Goal: Communication & Community: Connect with others

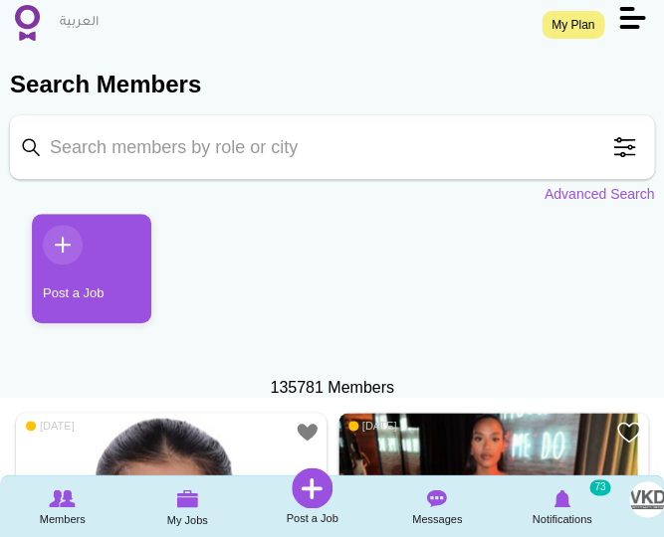
click at [36, 29] on img at bounding box center [27, 23] width 25 height 36
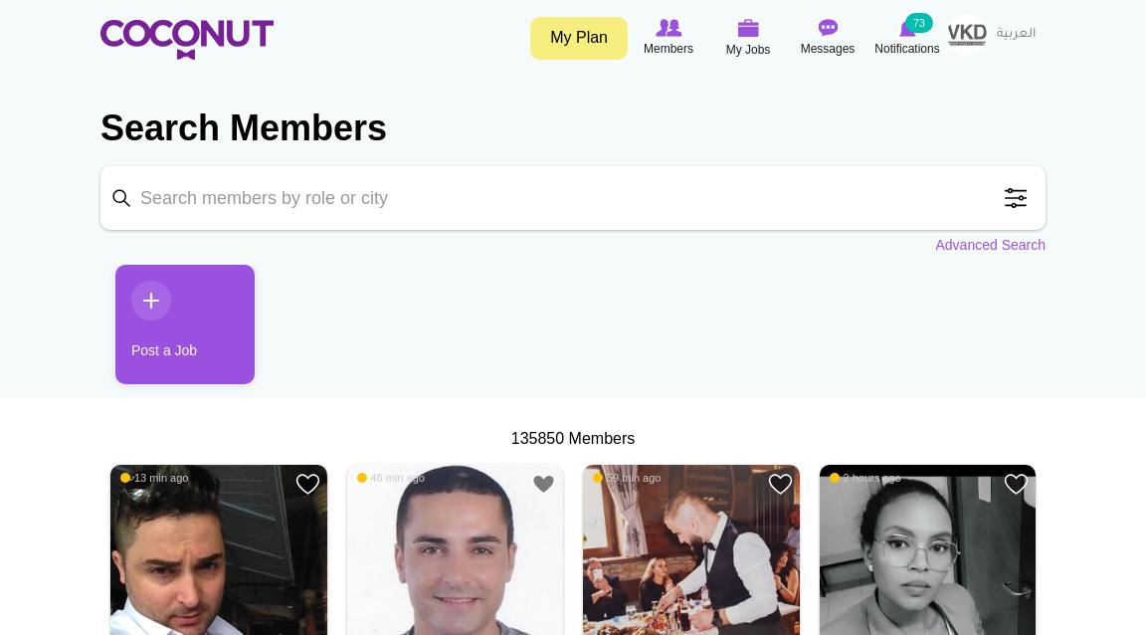
click at [1021, 194] on span at bounding box center [1016, 198] width 40 height 40
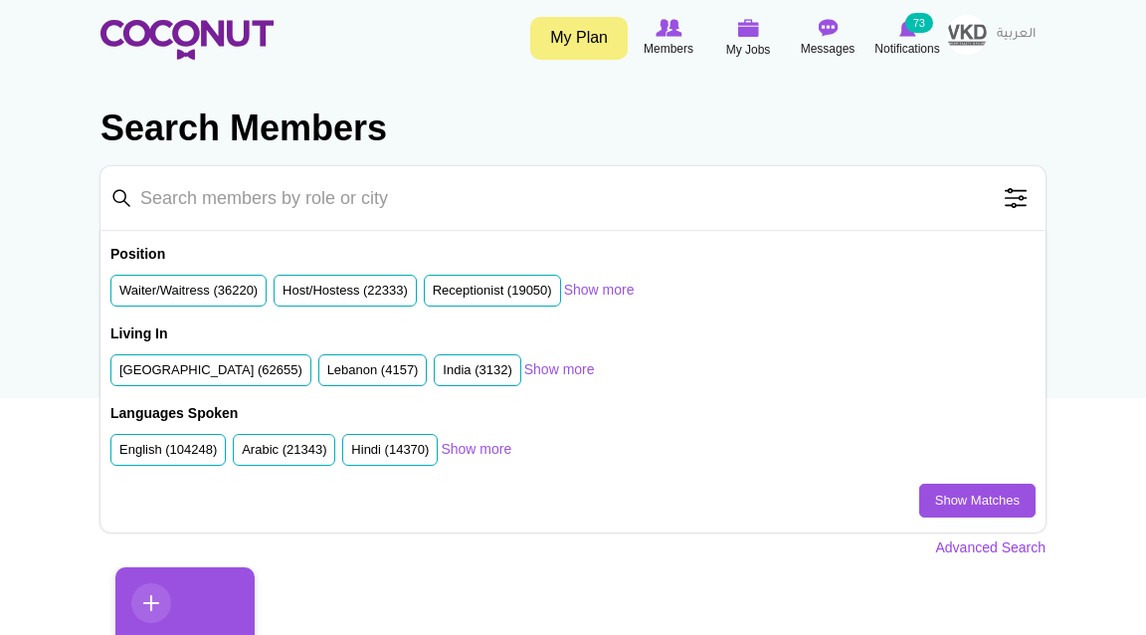
click at [1008, 545] on link "Advanced Search" at bounding box center [990, 547] width 110 height 20
click at [998, 545] on link "Advanced Search" at bounding box center [990, 547] width 110 height 20
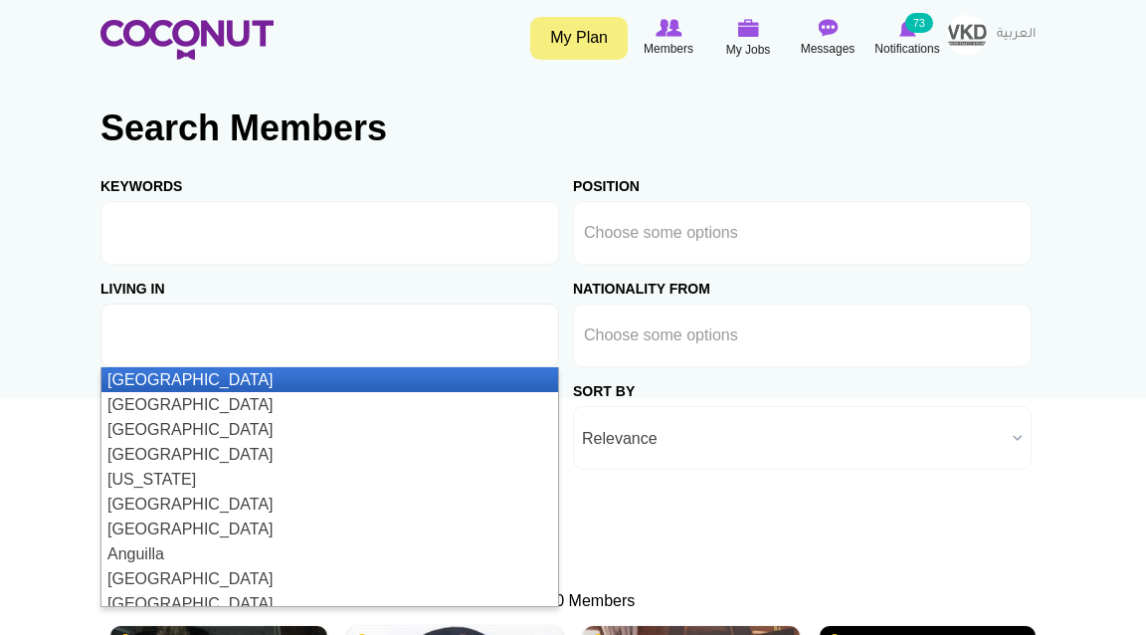
click at [386, 326] on ul at bounding box center [329, 335] width 459 height 64
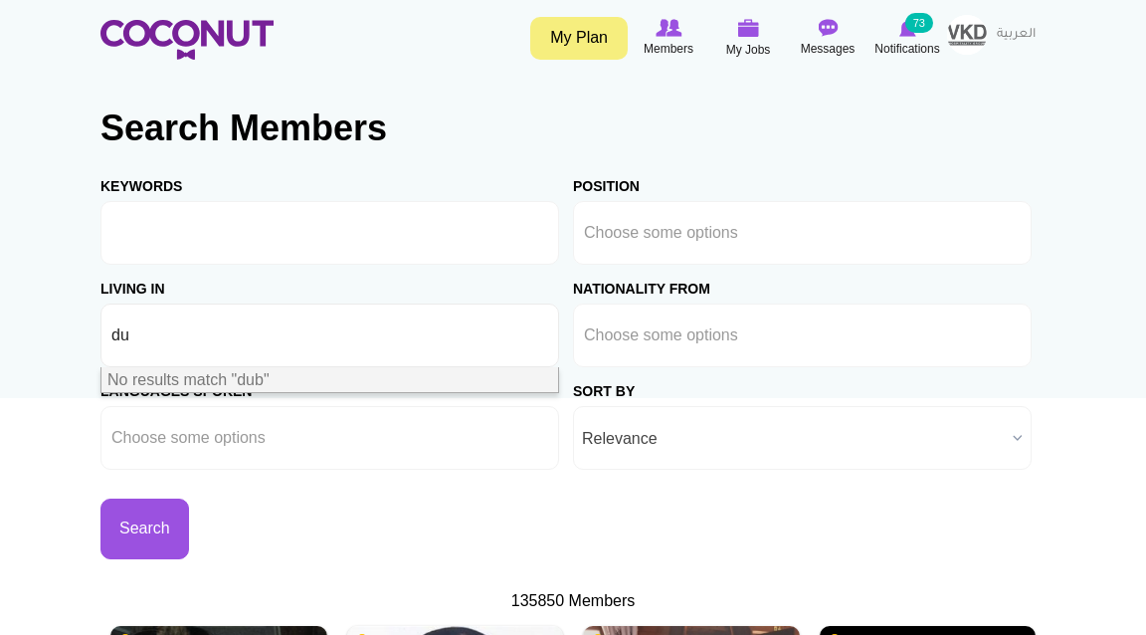
type input "d"
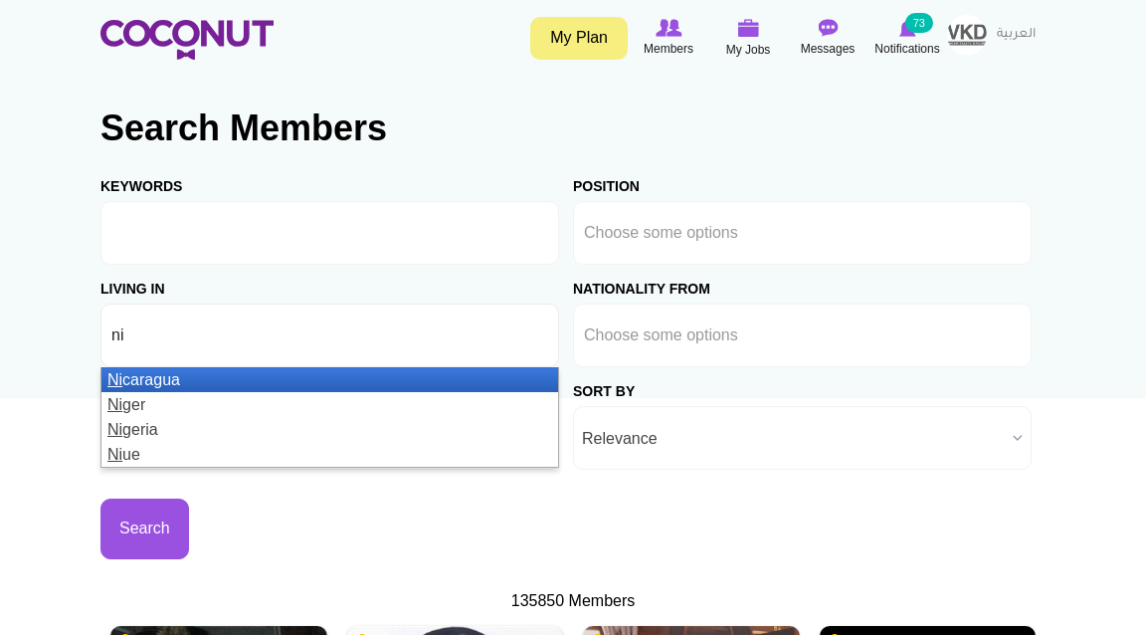
type input "n"
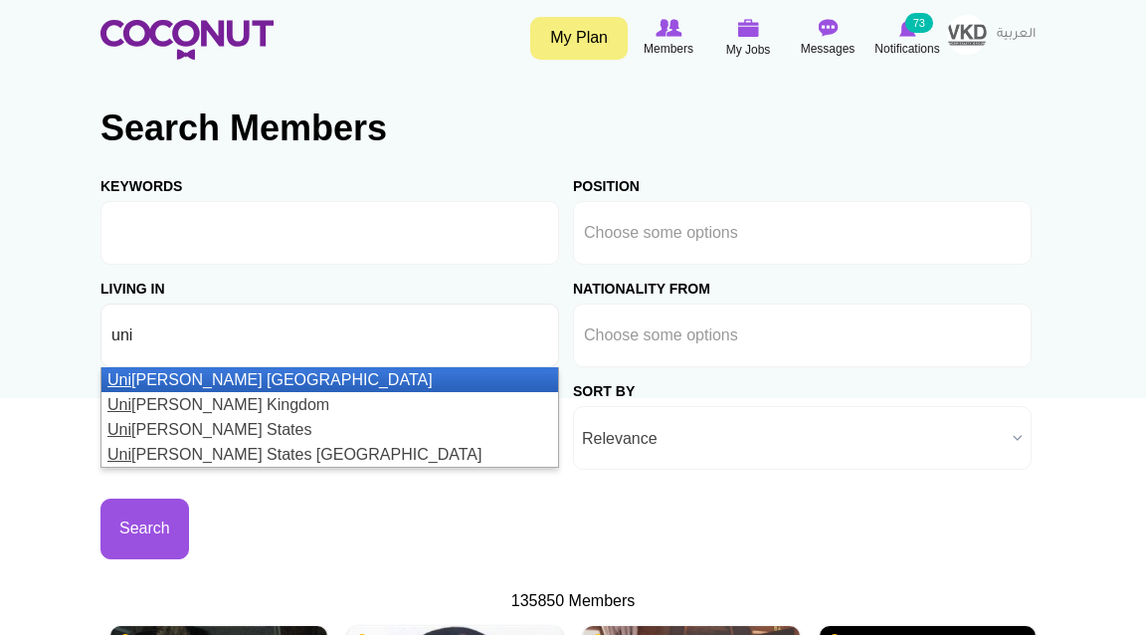
type input "uni"
click at [386, 382] on li "Uni ted Arab Emirates" at bounding box center [329, 379] width 457 height 25
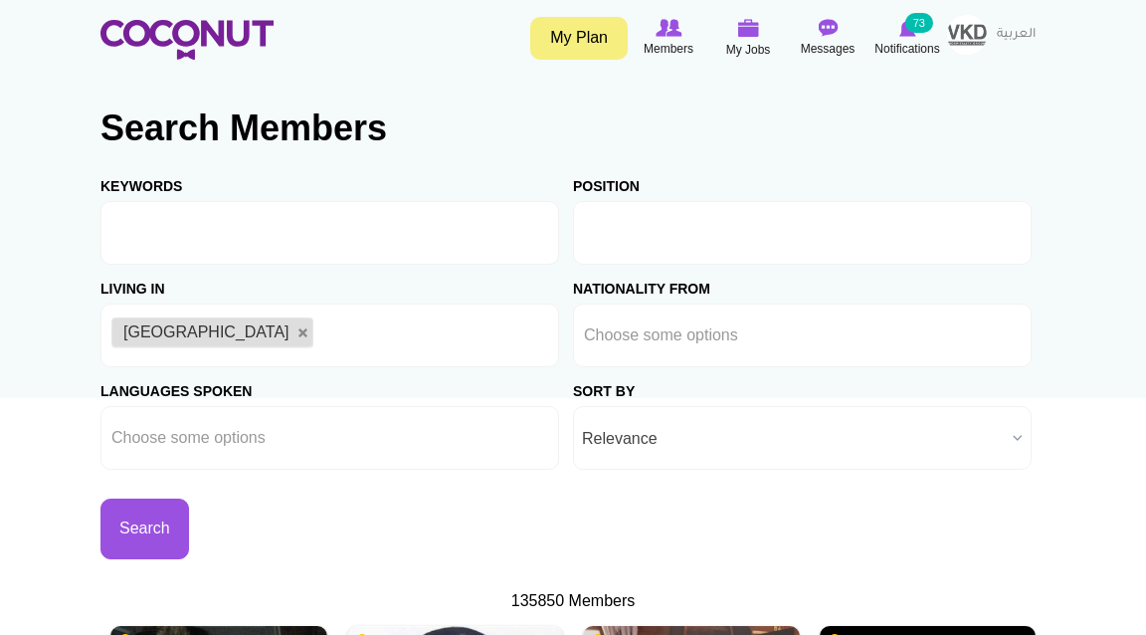
click at [680, 237] on input "text" at bounding box center [674, 233] width 180 height 18
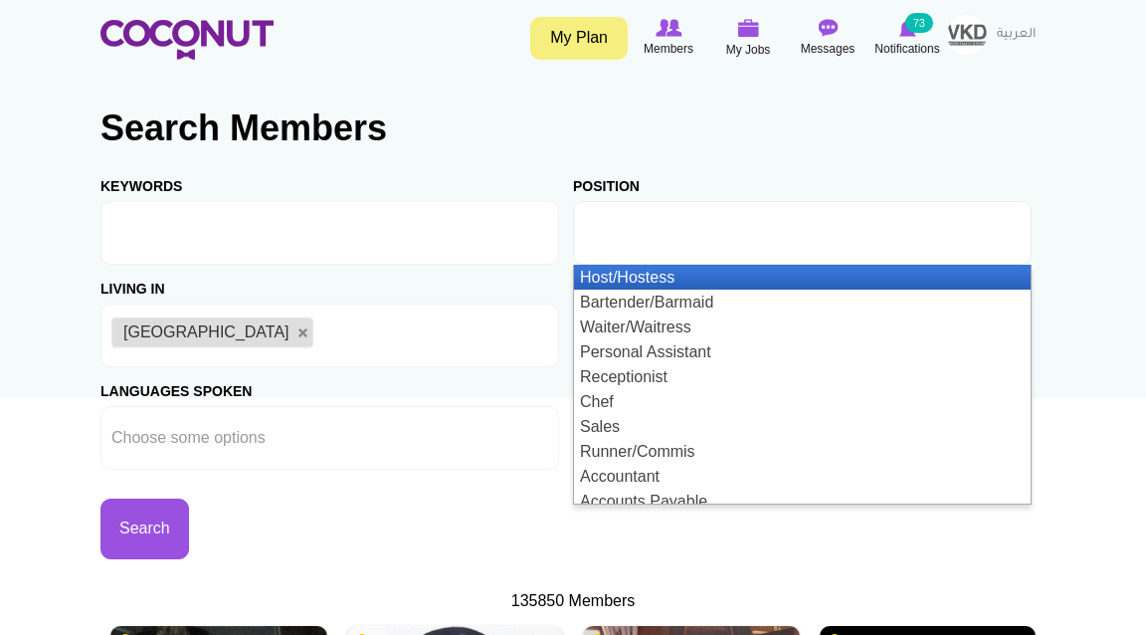
click at [660, 276] on li "Host/Hostess" at bounding box center [802, 277] width 457 height 25
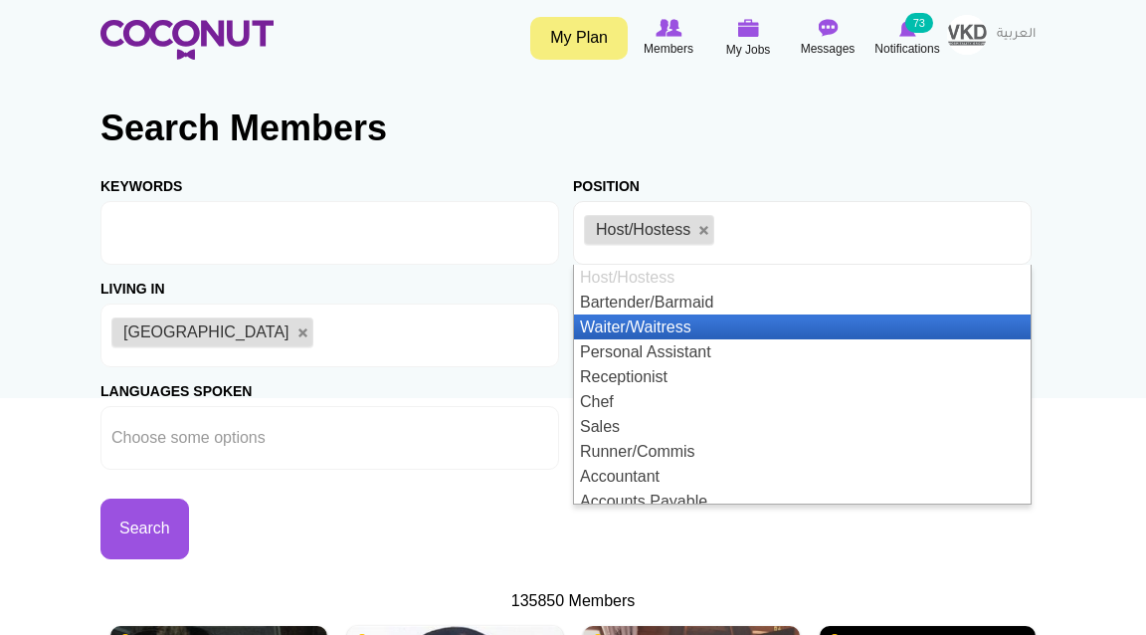
click at [649, 329] on li "Waiter/Waitress" at bounding box center [802, 326] width 457 height 25
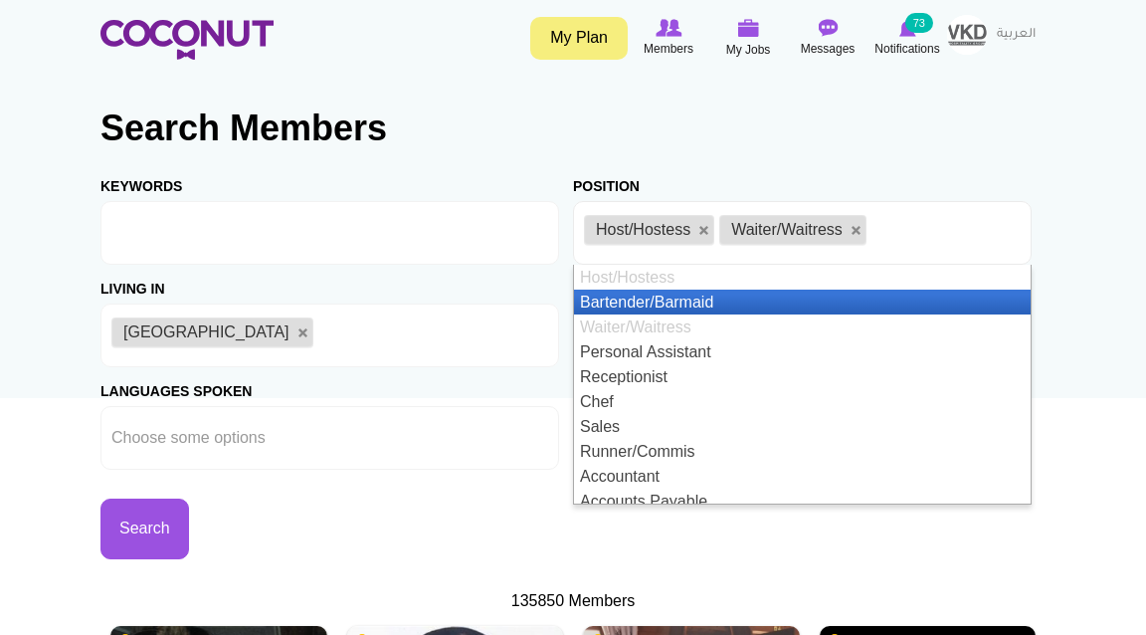
click at [670, 306] on li "Bartender/Barmaid" at bounding box center [802, 302] width 457 height 25
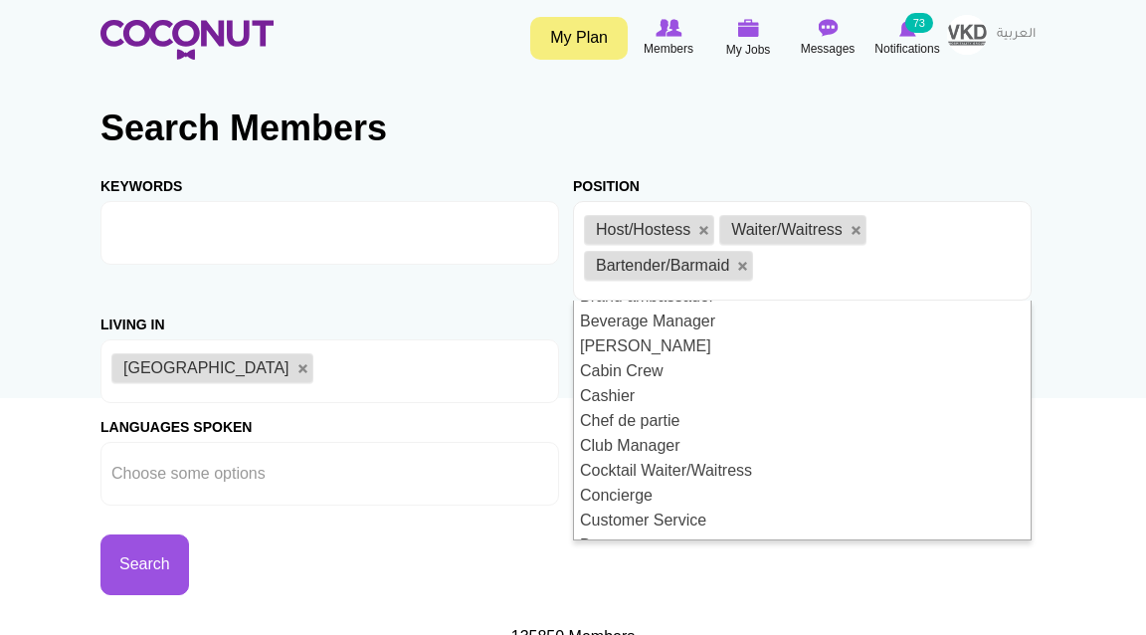
scroll to position [518, 0]
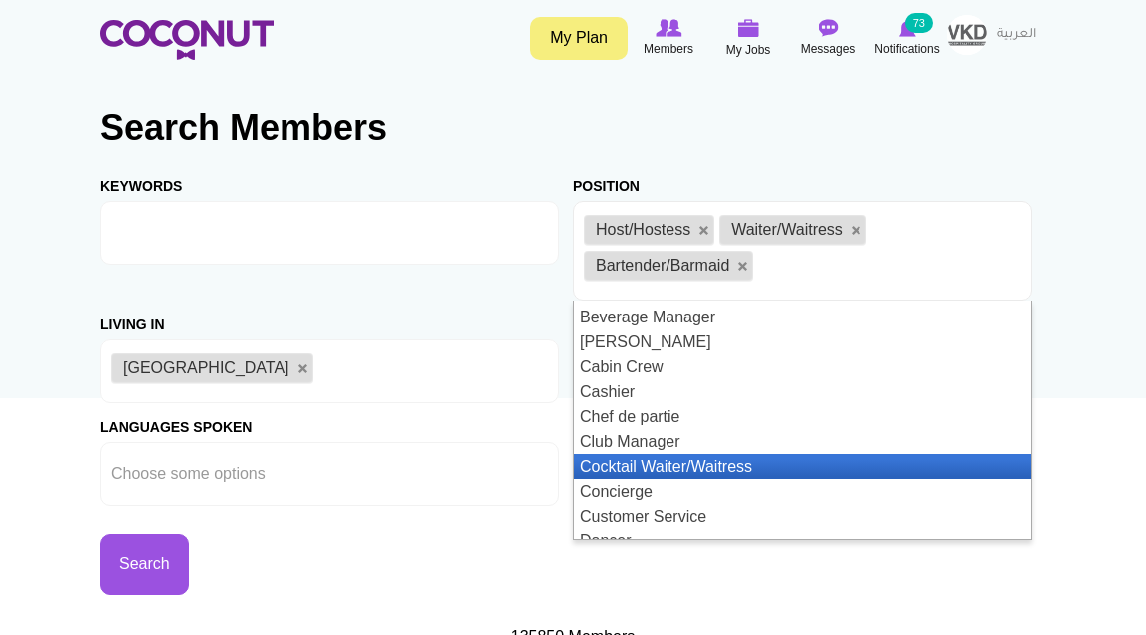
click at [746, 454] on li "Cocktail Waiter/Waitress" at bounding box center [802, 466] width 457 height 25
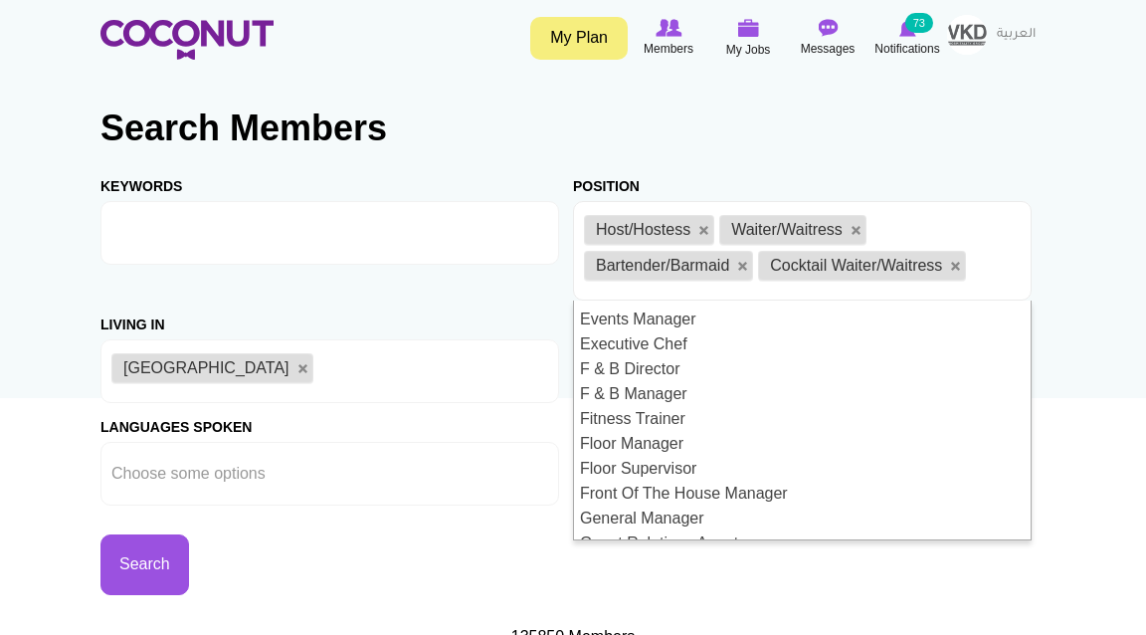
scroll to position [969, 0]
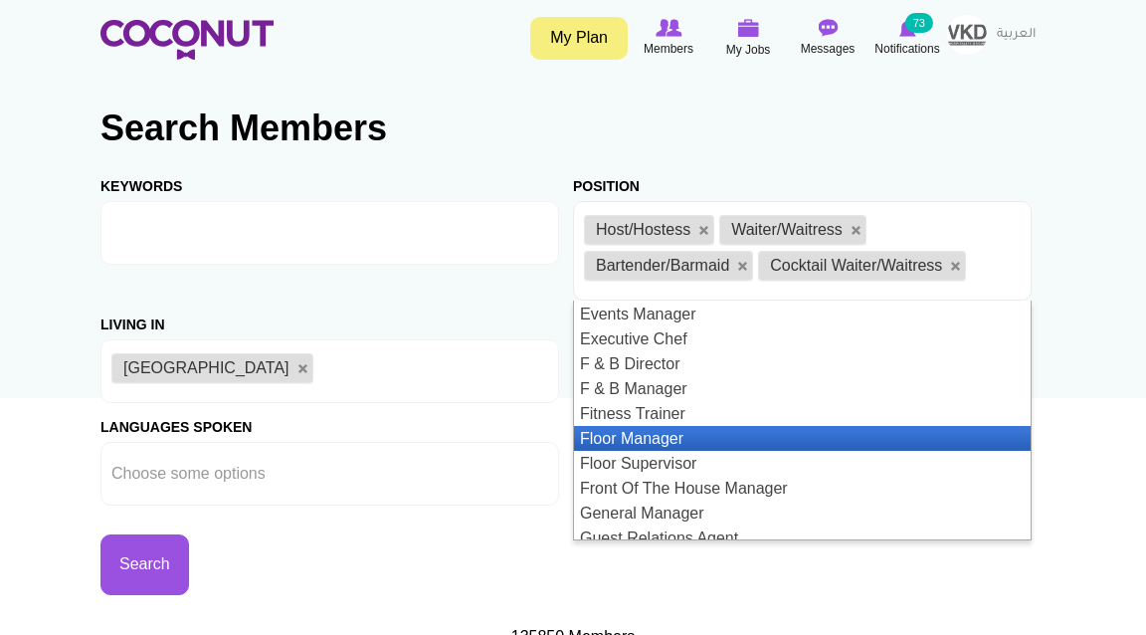
click at [713, 426] on li "Floor Manager" at bounding box center [802, 438] width 457 height 25
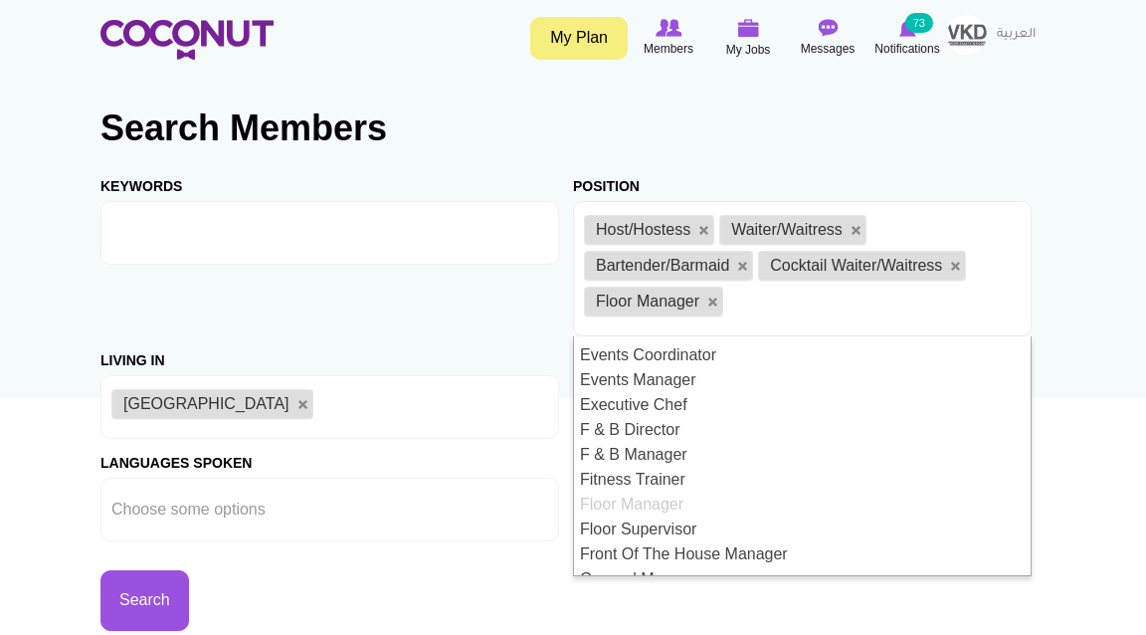
scroll to position [936, 0]
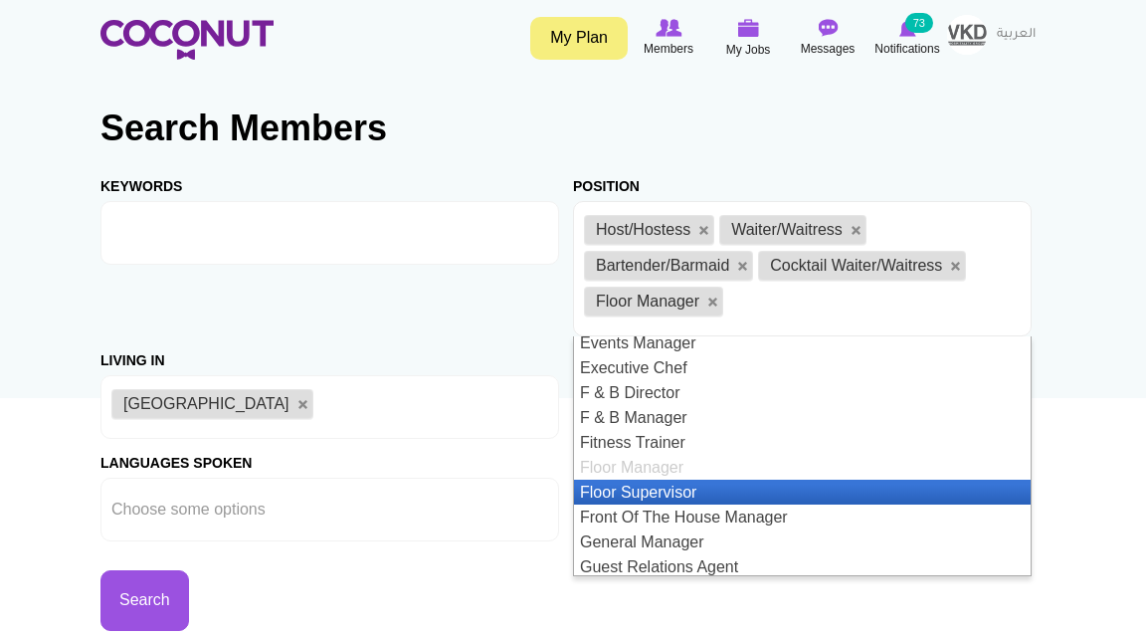
click at [688, 480] on li "Floor Supervisor" at bounding box center [802, 492] width 457 height 25
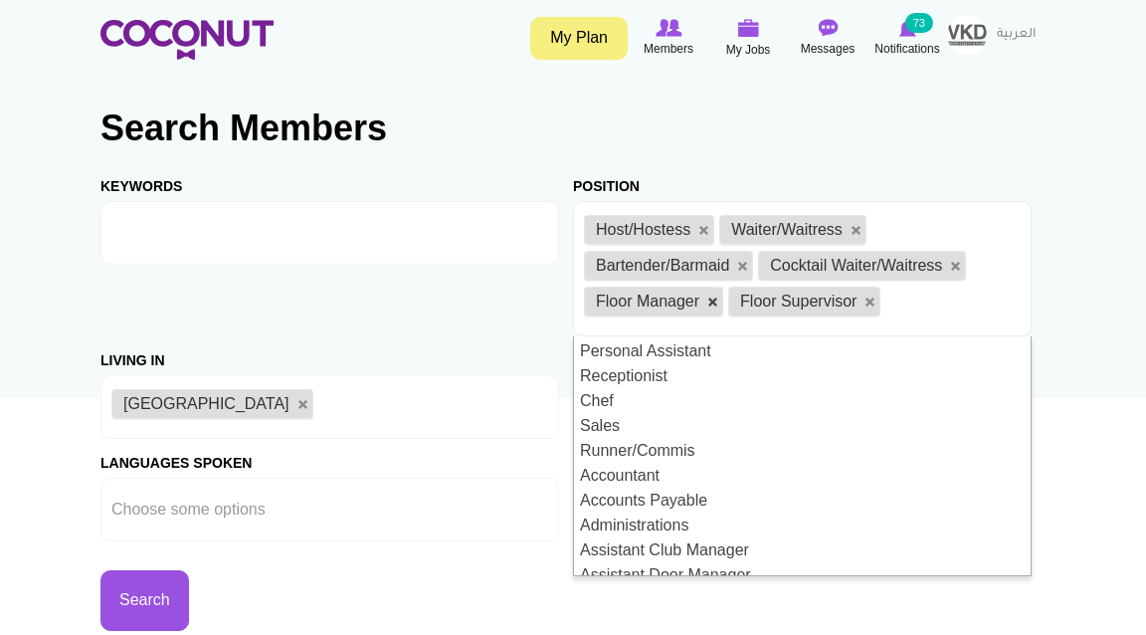
click at [710, 303] on link at bounding box center [713, 302] width 12 height 12
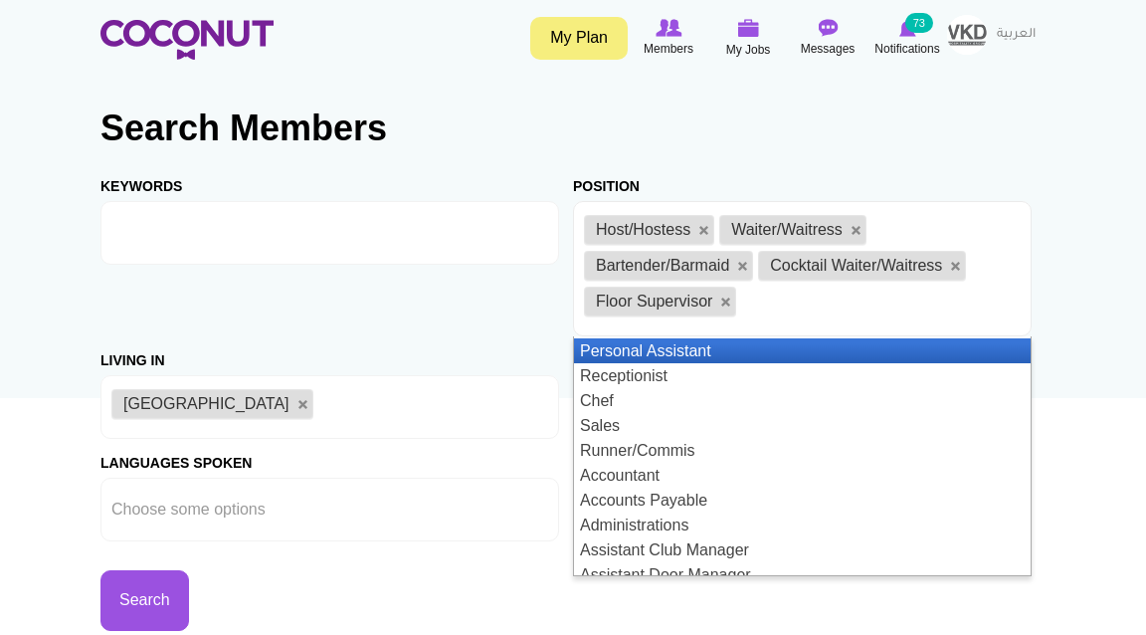
click at [803, 307] on ul "Host/Hostess Waiter/Waitress Bartender/Barmaid Cocktail Waiter/Waitress Floor S…" at bounding box center [802, 268] width 459 height 135
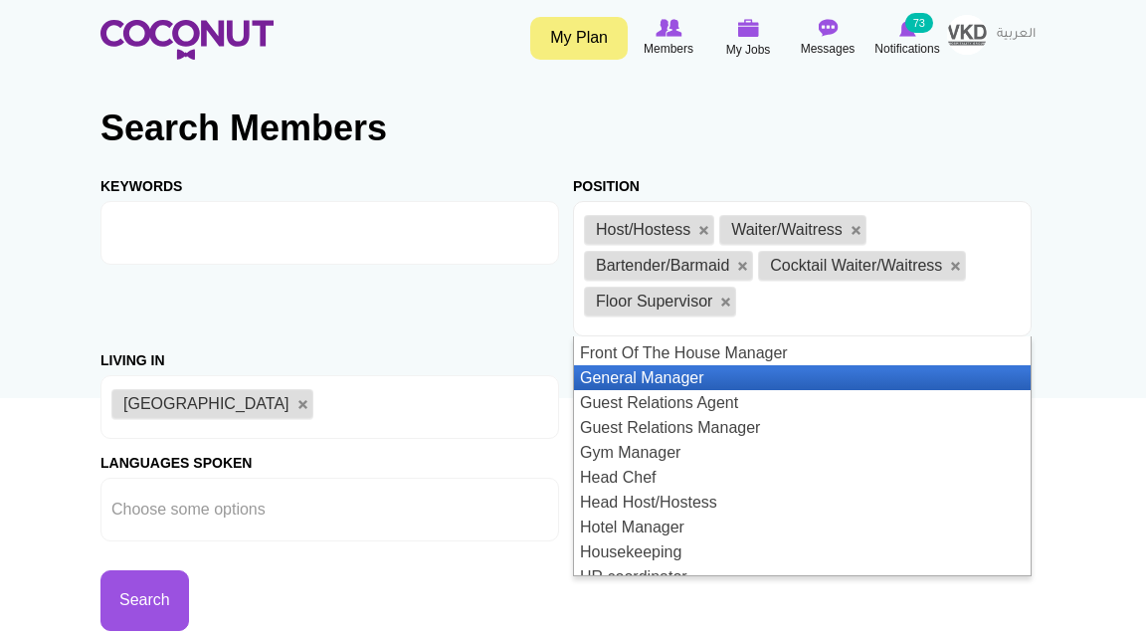
scroll to position [1144, 0]
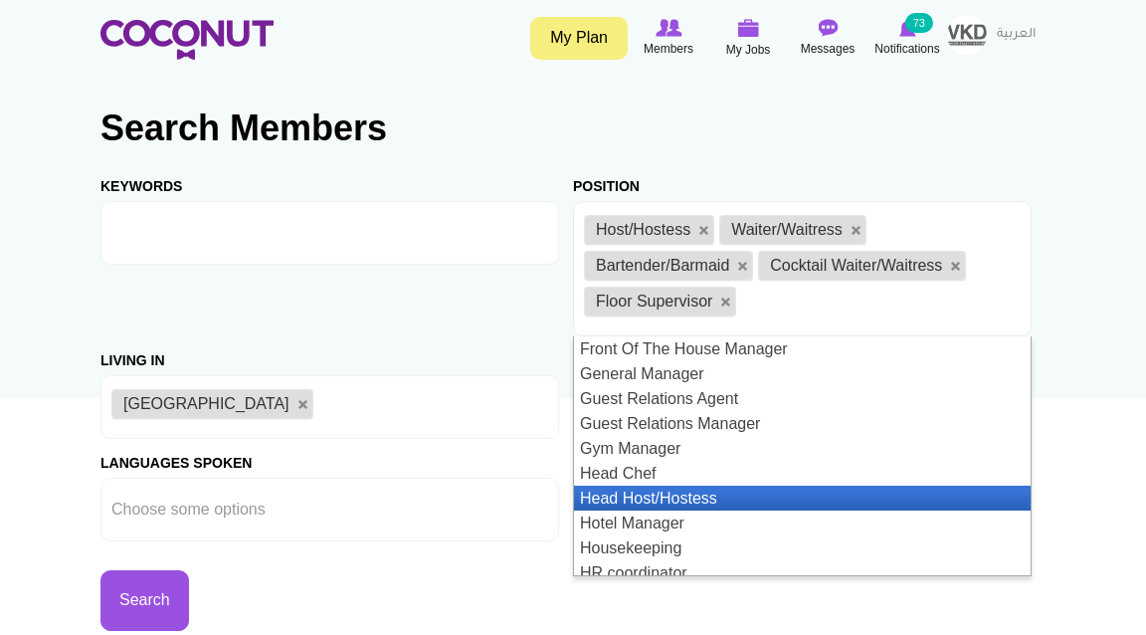
click at [713, 486] on li "Head Host/Hostess" at bounding box center [802, 498] width 457 height 25
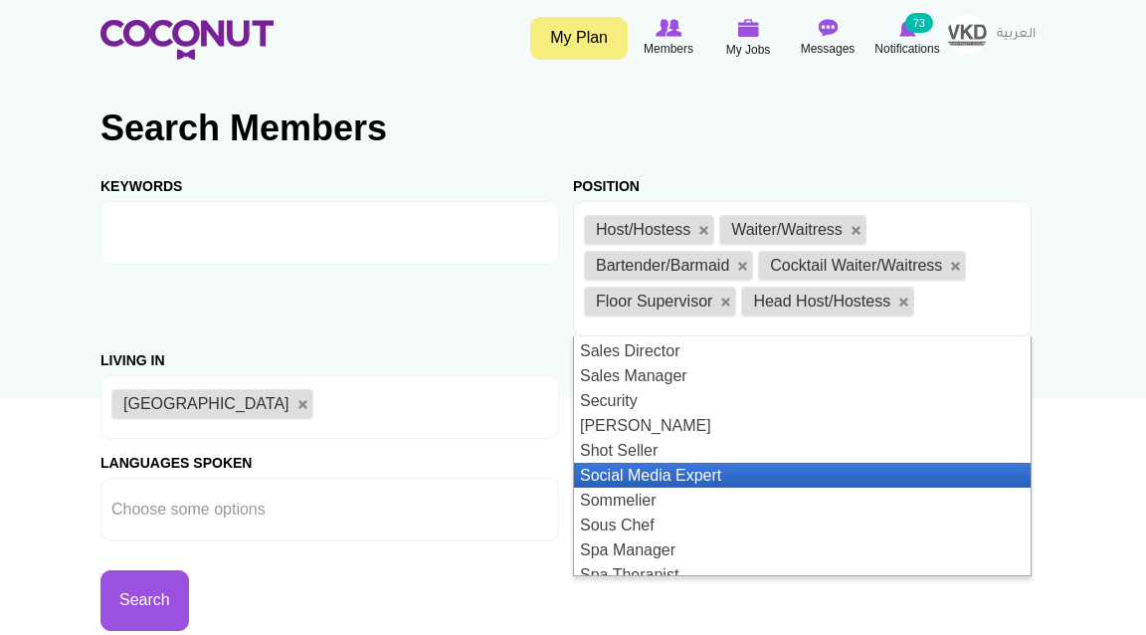
scroll to position [2189, 0]
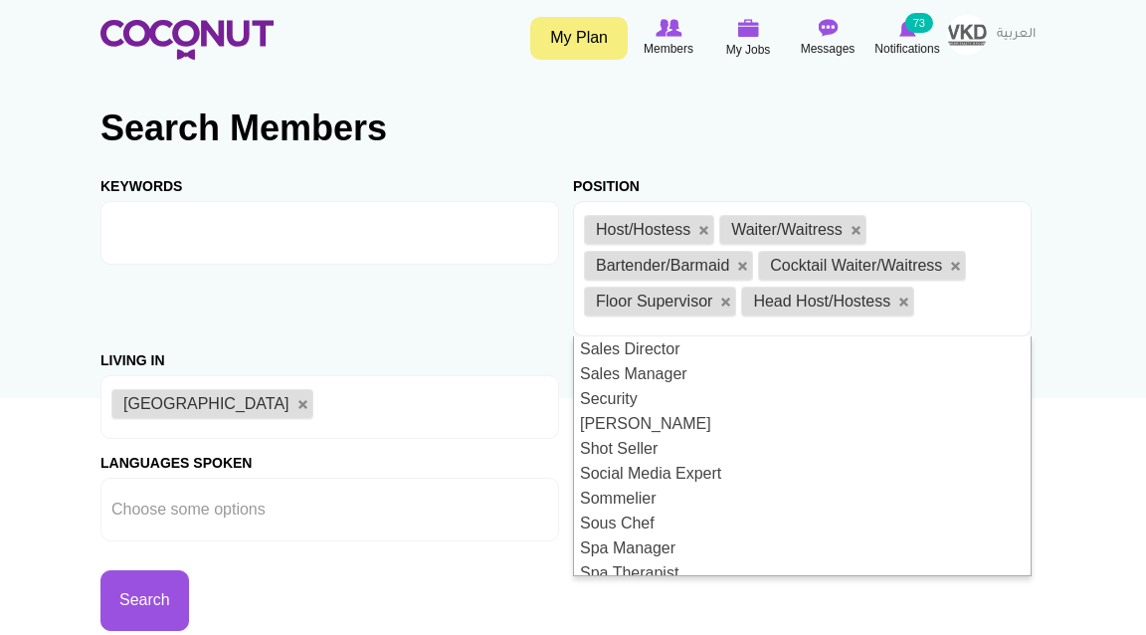
click at [678, 610] on li "VIP Waiter/Waitress" at bounding box center [802, 622] width 457 height 25
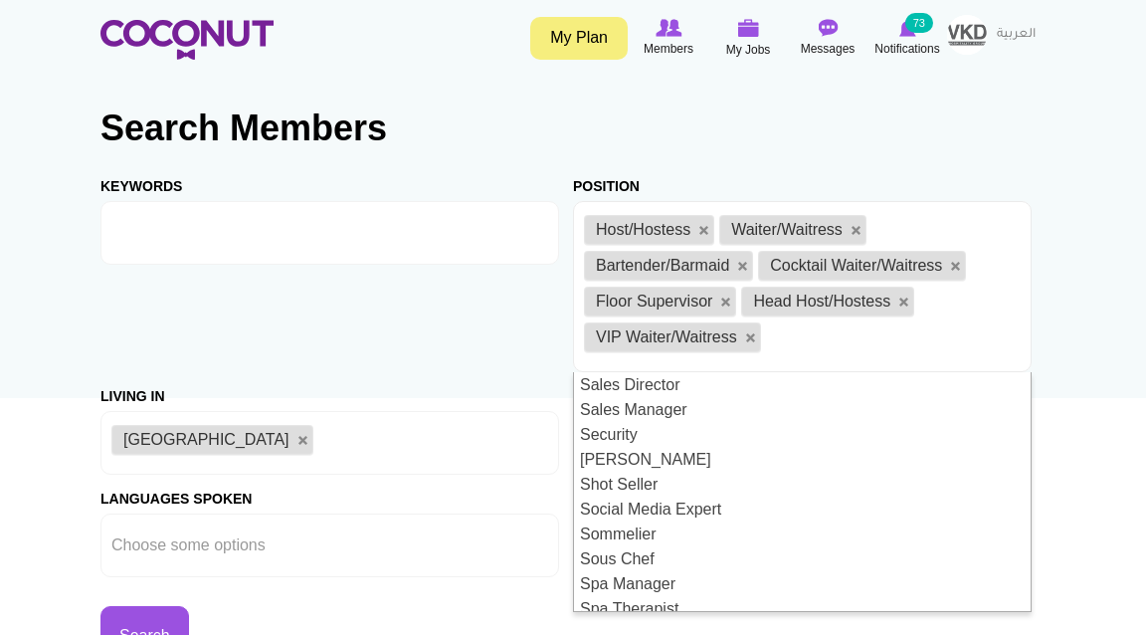
scroll to position [73, 0]
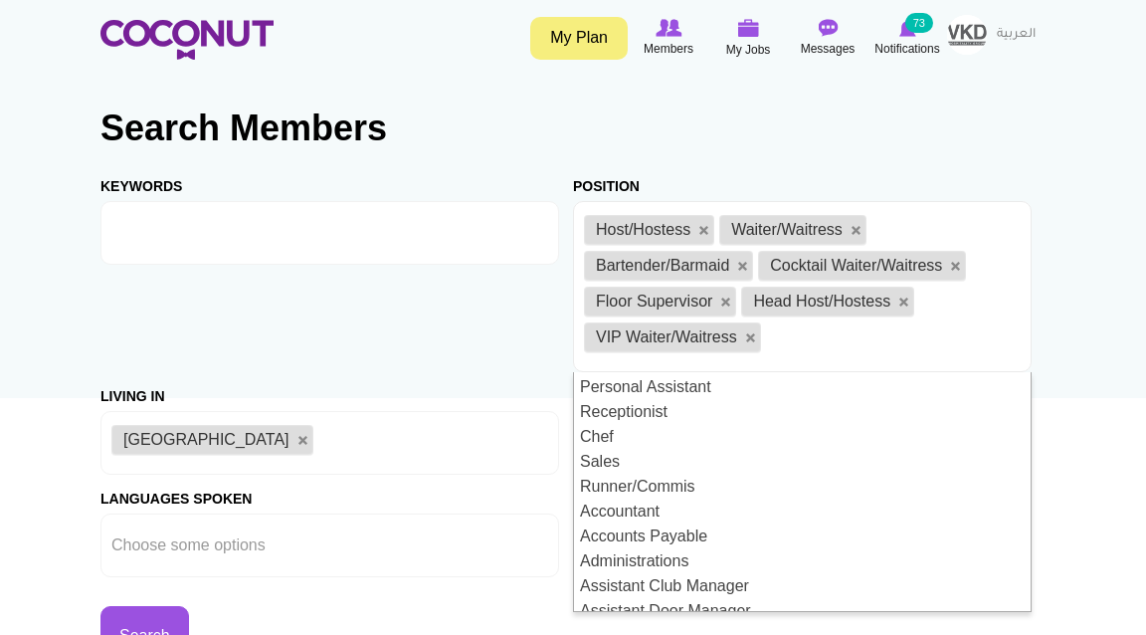
click at [546, 397] on div "Living in Afghanistan Aland Islands Albania Algeria American Samoa Andorra Ango…" at bounding box center [336, 423] width 473 height 102
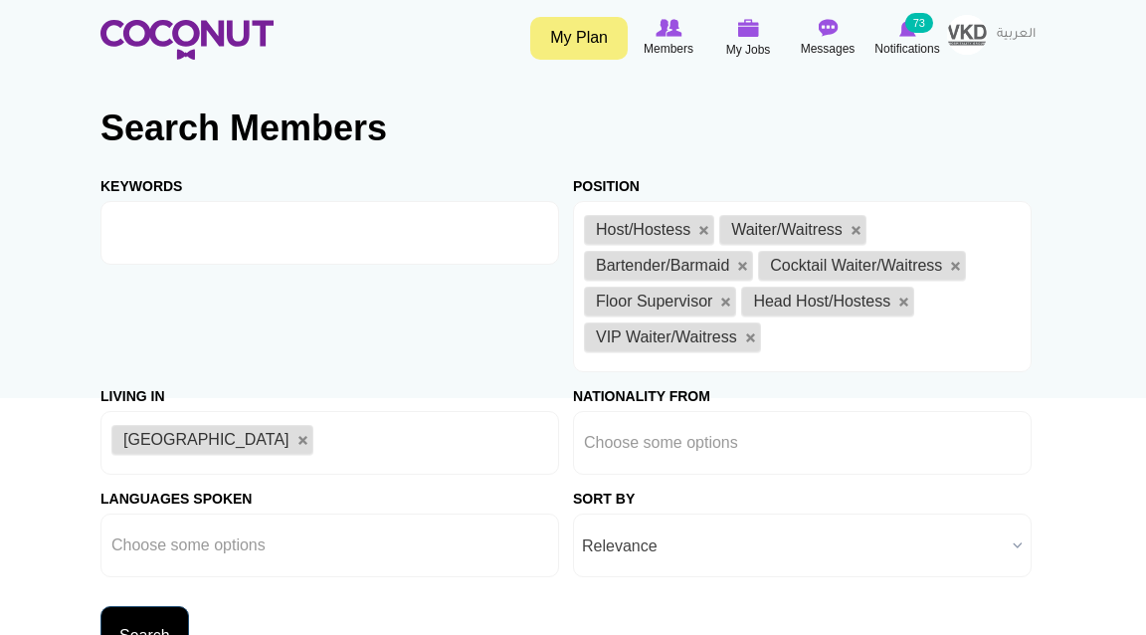
click at [110, 616] on button "Search" at bounding box center [144, 636] width 89 height 61
click at [120, 625] on button "Search" at bounding box center [144, 636] width 89 height 61
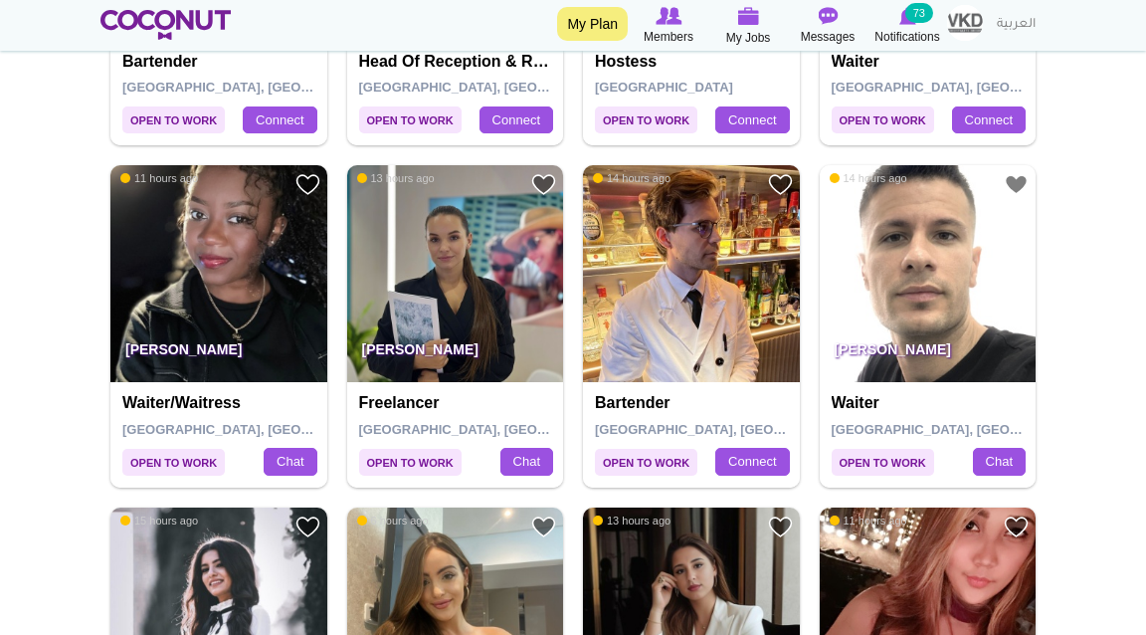
scroll to position [2340, 0]
click at [438, 320] on img at bounding box center [455, 273] width 217 height 217
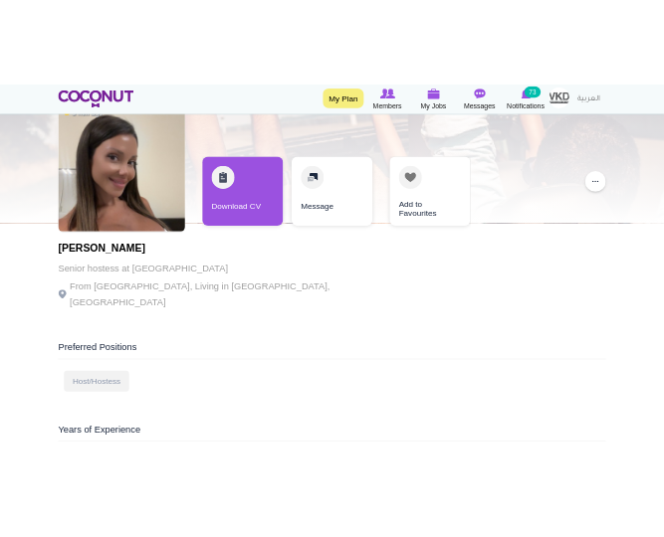
scroll to position [103, 0]
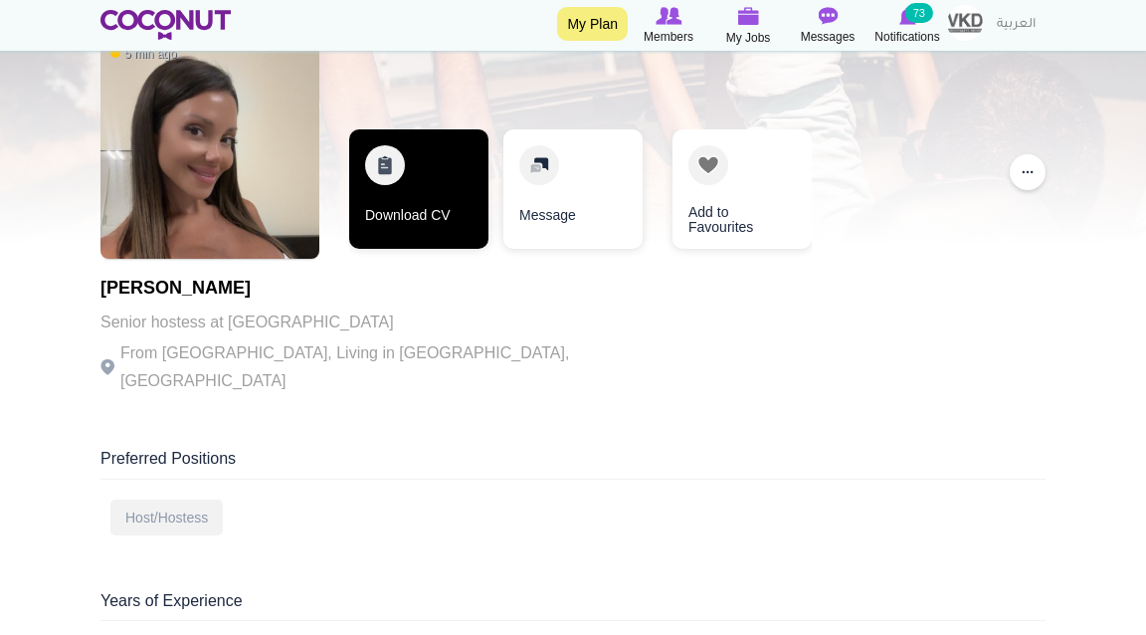
click at [437, 230] on link "Download CV" at bounding box center [418, 188] width 139 height 119
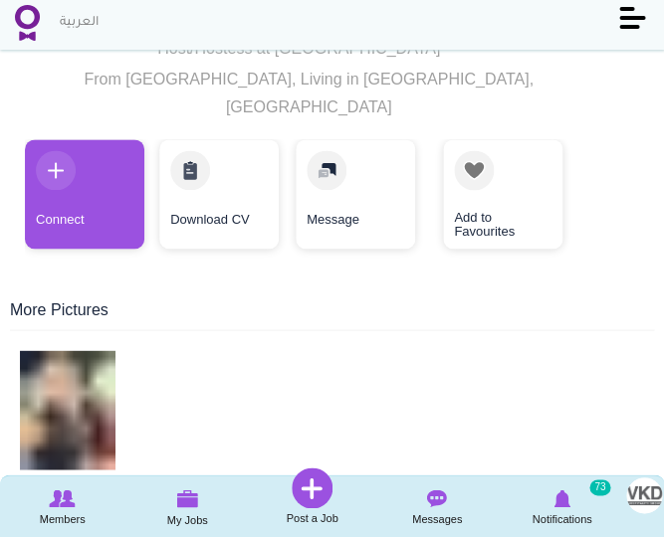
scroll to position [314, 0]
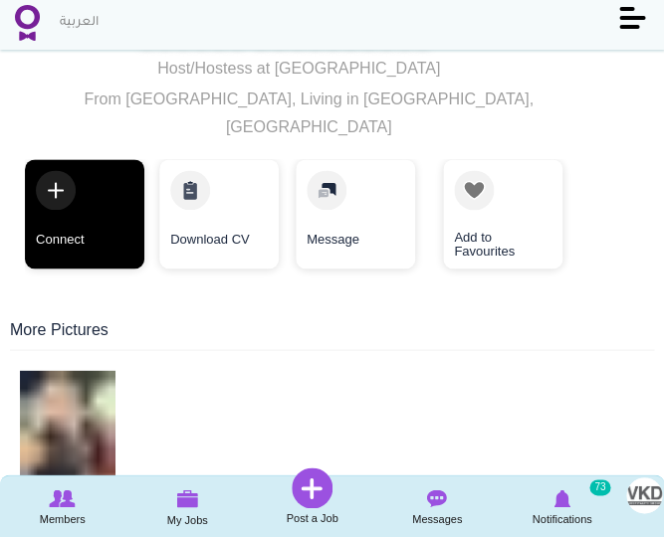
click at [85, 179] on link "Connect" at bounding box center [84, 213] width 119 height 109
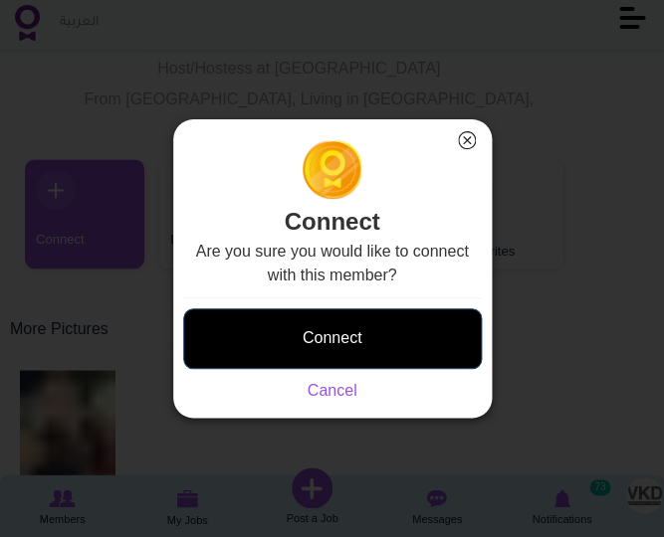
click at [335, 326] on button "Connect" at bounding box center [332, 338] width 298 height 61
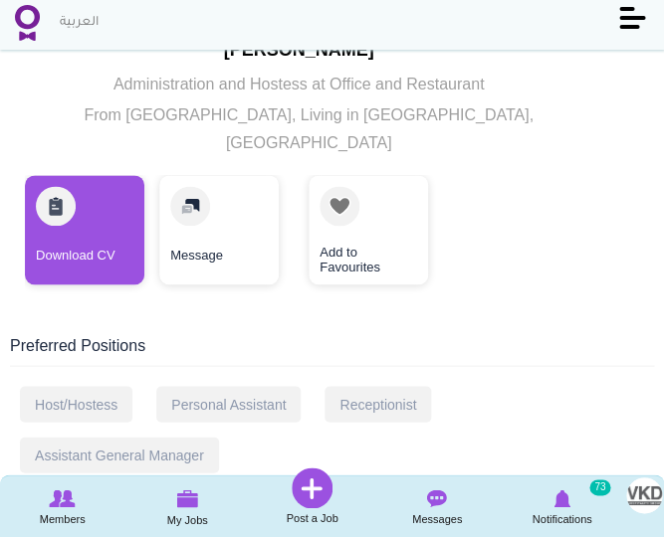
scroll to position [226, 0]
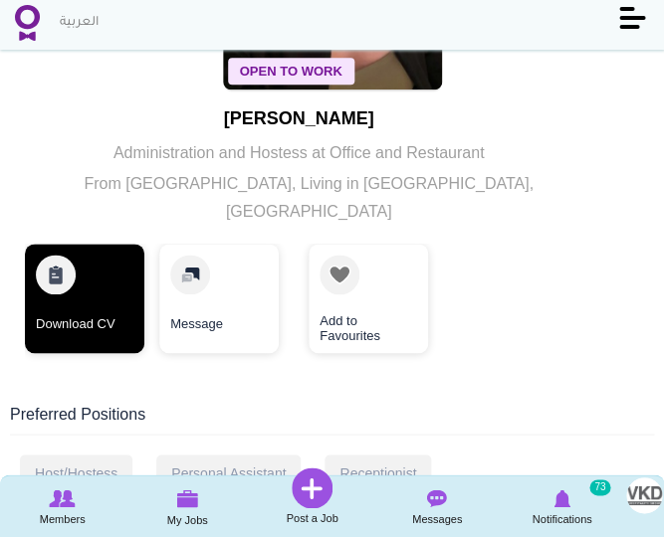
click at [99, 294] on link "Download CV" at bounding box center [84, 298] width 119 height 109
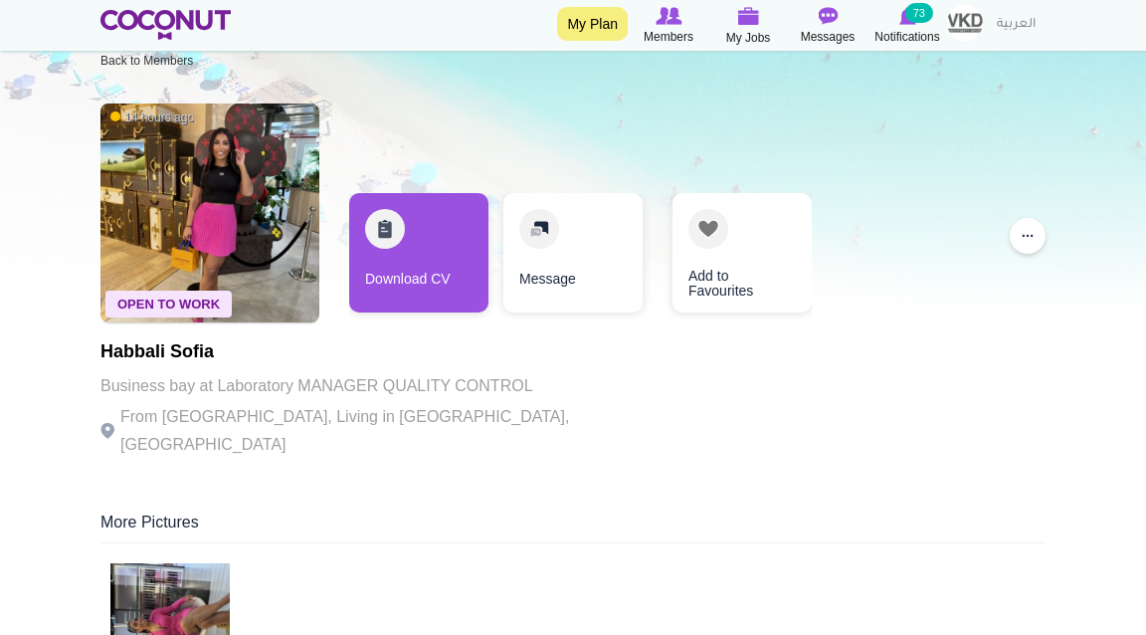
scroll to position [43, 0]
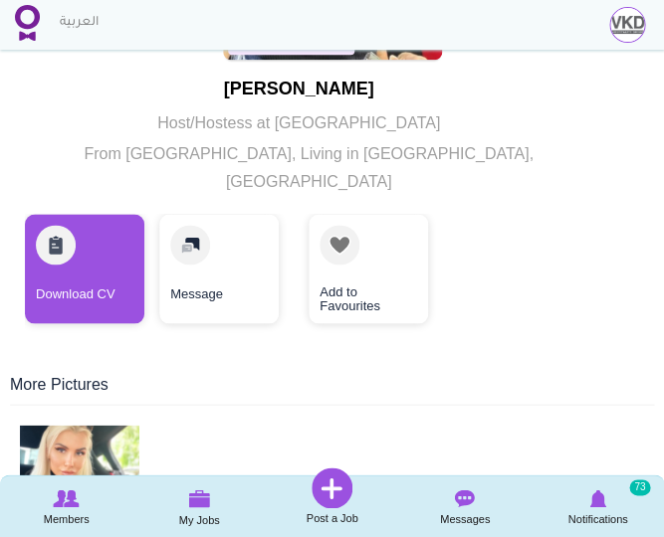
scroll to position [308, 0]
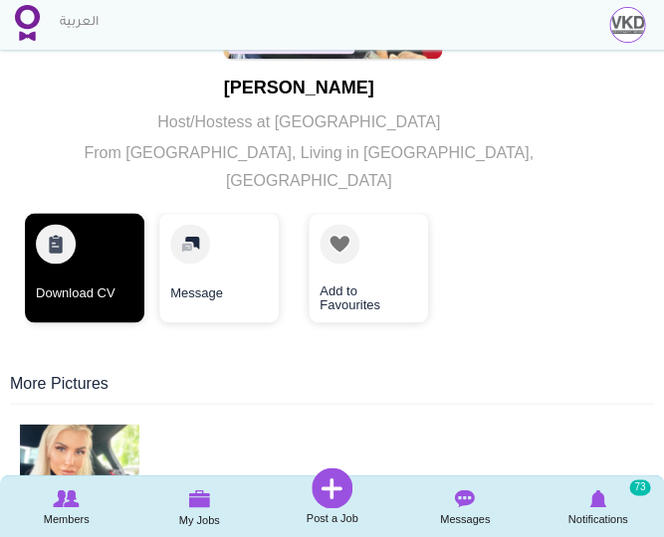
click at [102, 236] on link "Download CV" at bounding box center [84, 267] width 119 height 109
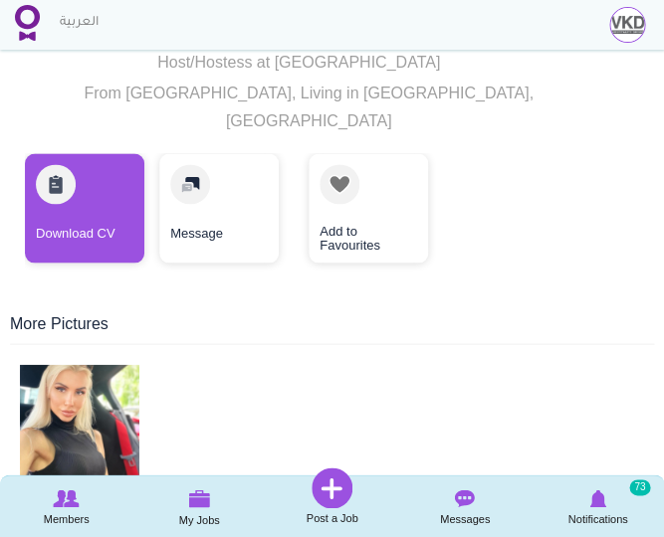
scroll to position [382, 0]
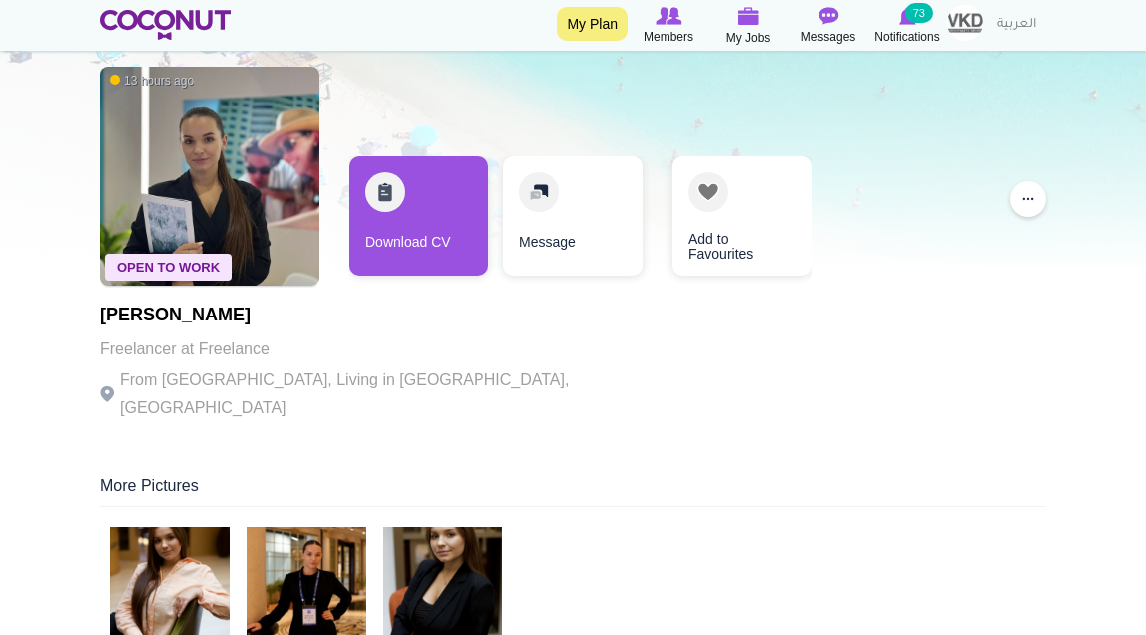
scroll to position [81, 0]
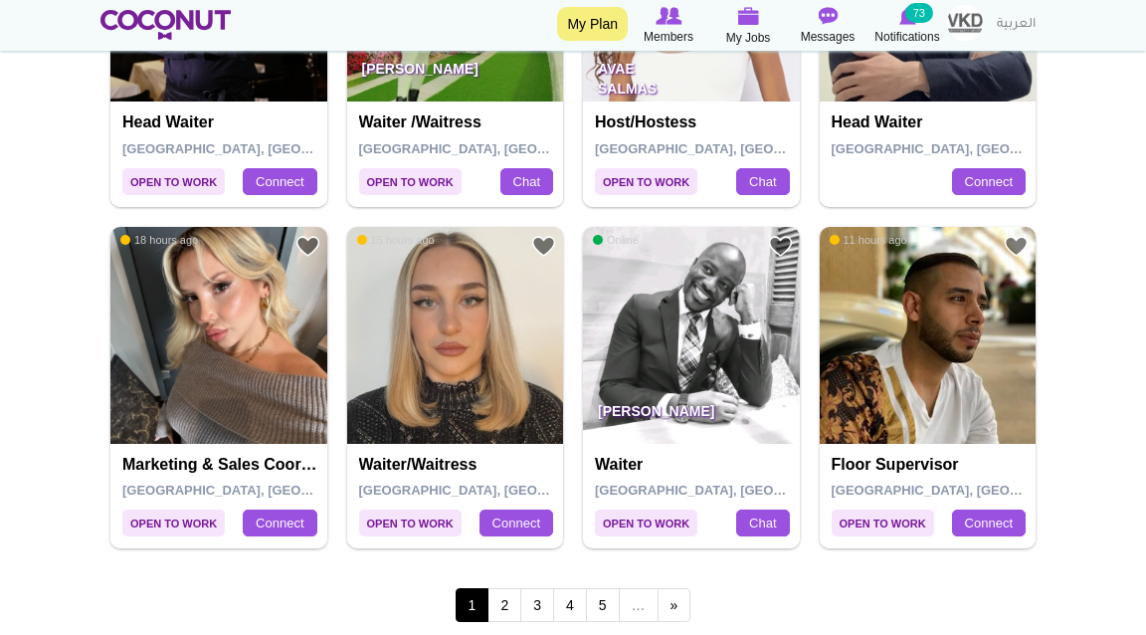
scroll to position [3651, 0]
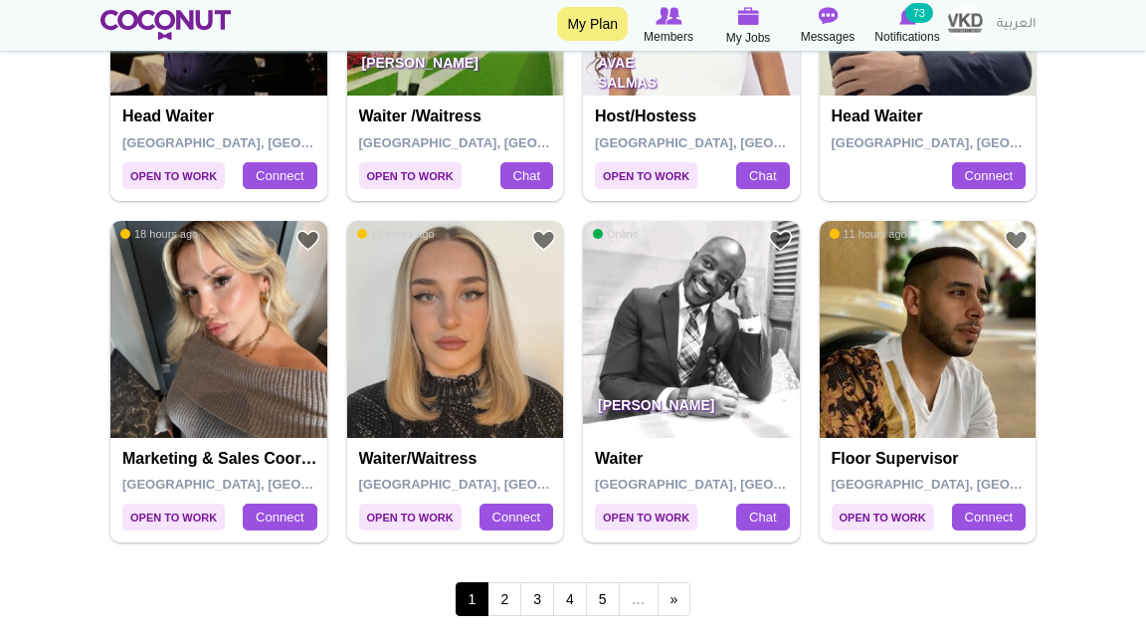
click at [510, 592] on link "2" at bounding box center [505, 599] width 34 height 34
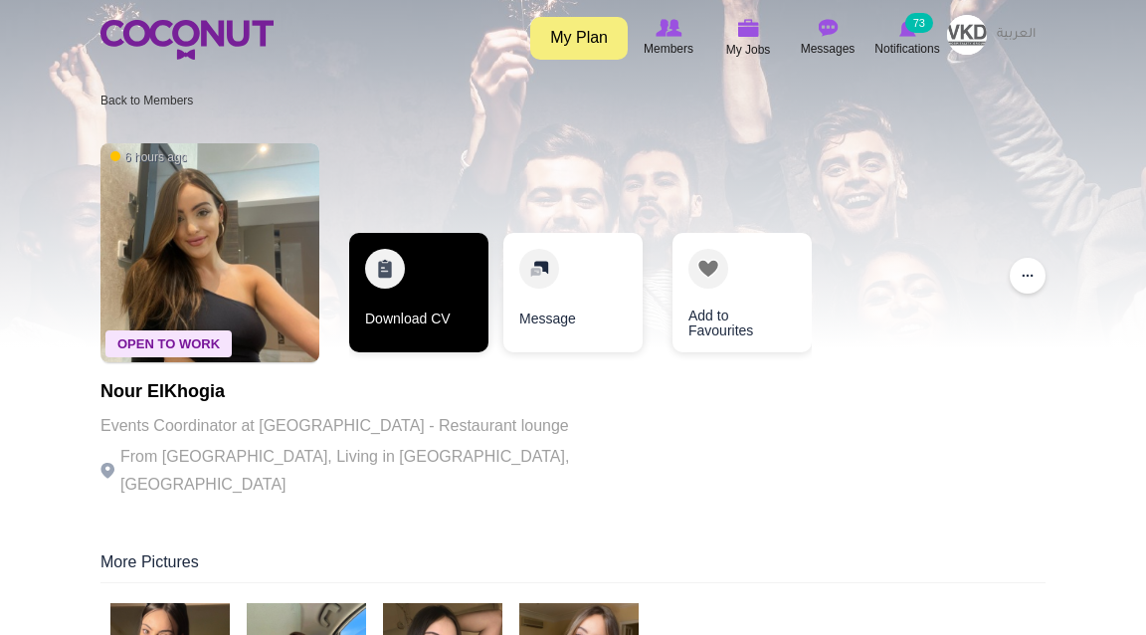
click at [418, 313] on link "Download CV" at bounding box center [418, 292] width 139 height 119
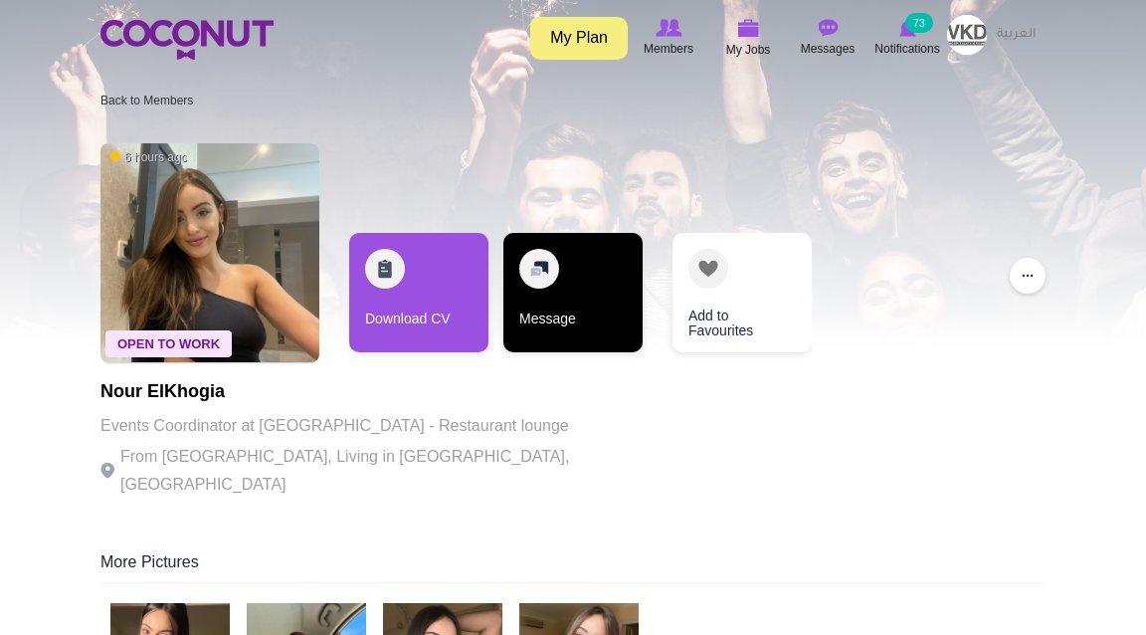
click at [586, 270] on link "Message" at bounding box center [572, 292] width 139 height 119
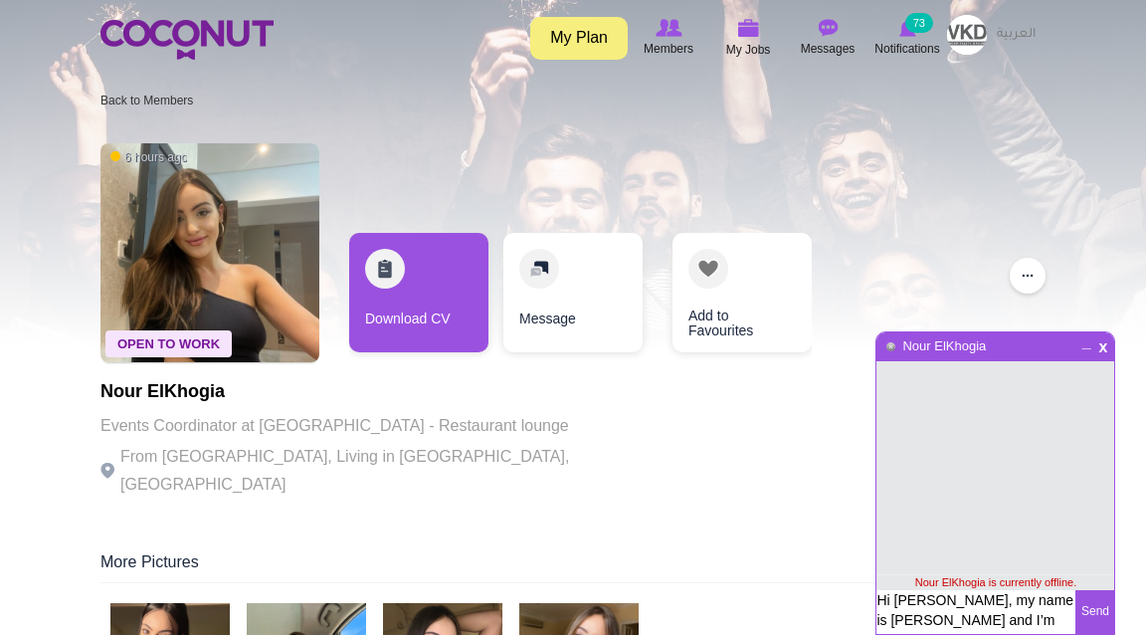
drag, startPoint x: 931, startPoint y: 619, endPoint x: 927, endPoint y: 522, distance: 96.6
click at [927, 522] on div "x _ Nour ElKhogia Nour ElKhogia is currently offline. Hi Konstantina, my name i…" at bounding box center [996, 482] width 240 height 303
click at [937, 610] on textarea "Hi Konstantina, my name is Leonie and I’m the HR Manager for VKD Hospitality in…" at bounding box center [976, 612] width 199 height 44
click at [935, 605] on textarea "Hi Konstantina, my name is Leonie and I’m the HR Manager for VKD Hospitality in…" at bounding box center [976, 612] width 199 height 44
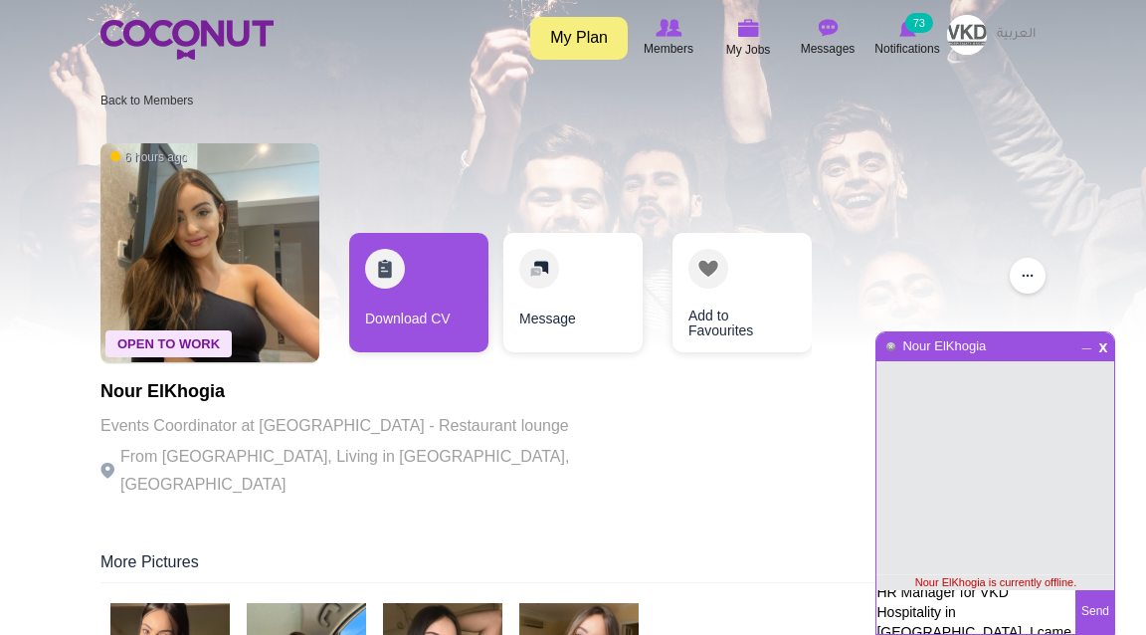
scroll to position [49, 0]
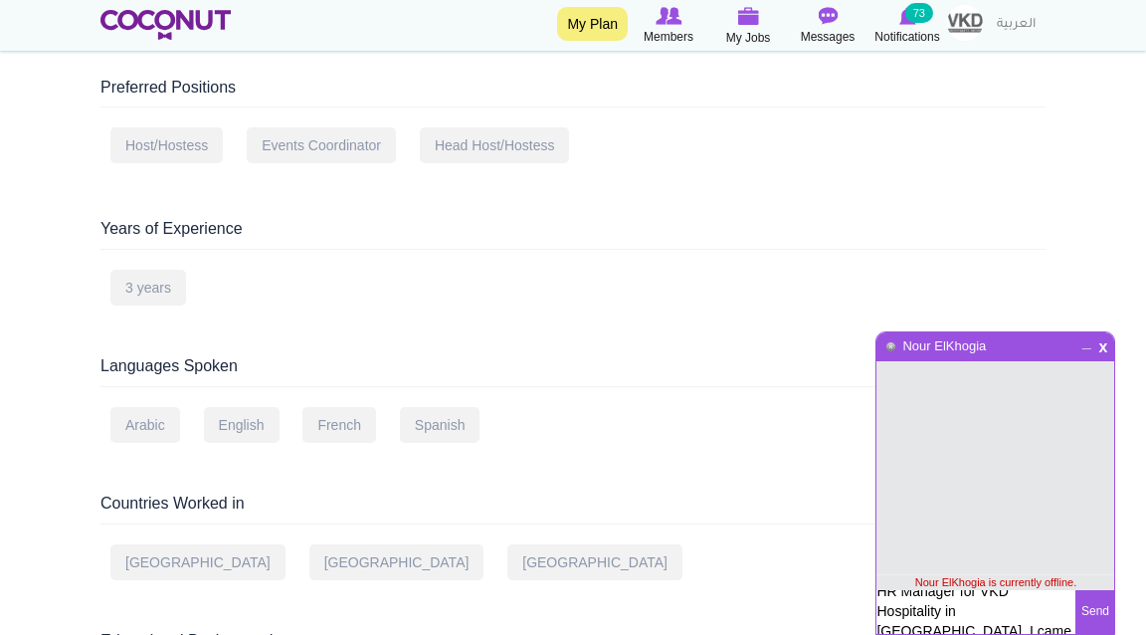
drag, startPoint x: 1006, startPoint y: 593, endPoint x: 1047, endPoint y: 625, distance: 51.7
click at [1047, 625] on textarea "Hi Nour, my name is Leonie and I’m the HR Manager for VKD Hospitality in Dubai.…" at bounding box center [976, 640] width 199 height 101
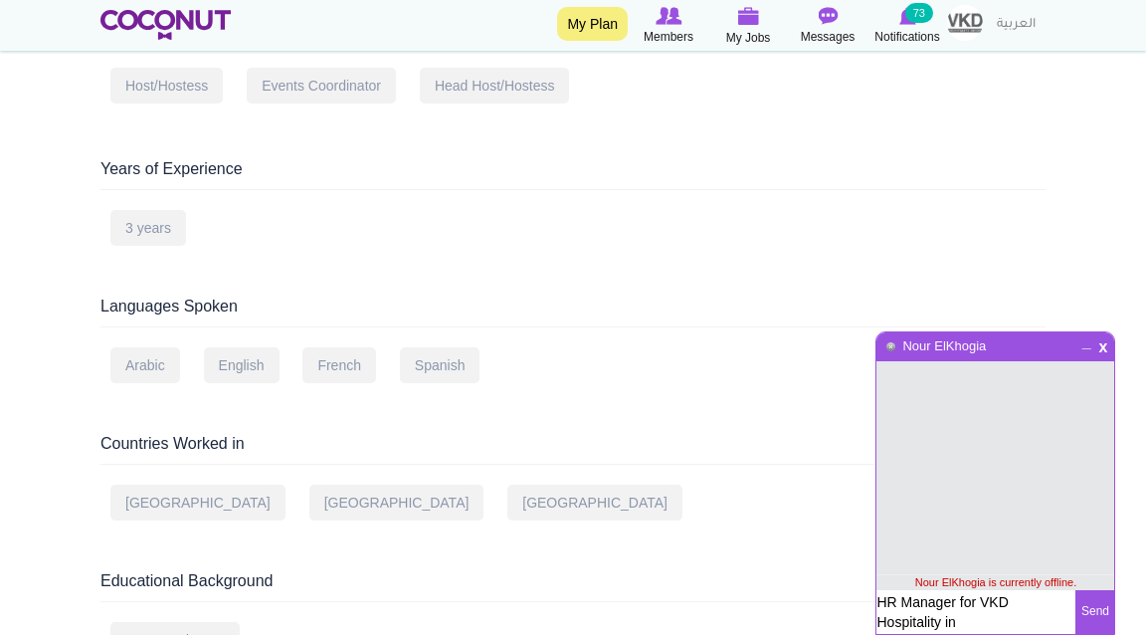
scroll to position [750, 0]
drag, startPoint x: 878, startPoint y: 622, endPoint x: 996, endPoint y: 620, distance: 118.4
click at [996, 620] on textarea "Hi Nour, my name is Leonie and I’m the HR Manager for VKD Hospitality in Dubai.…" at bounding box center [976, 640] width 199 height 101
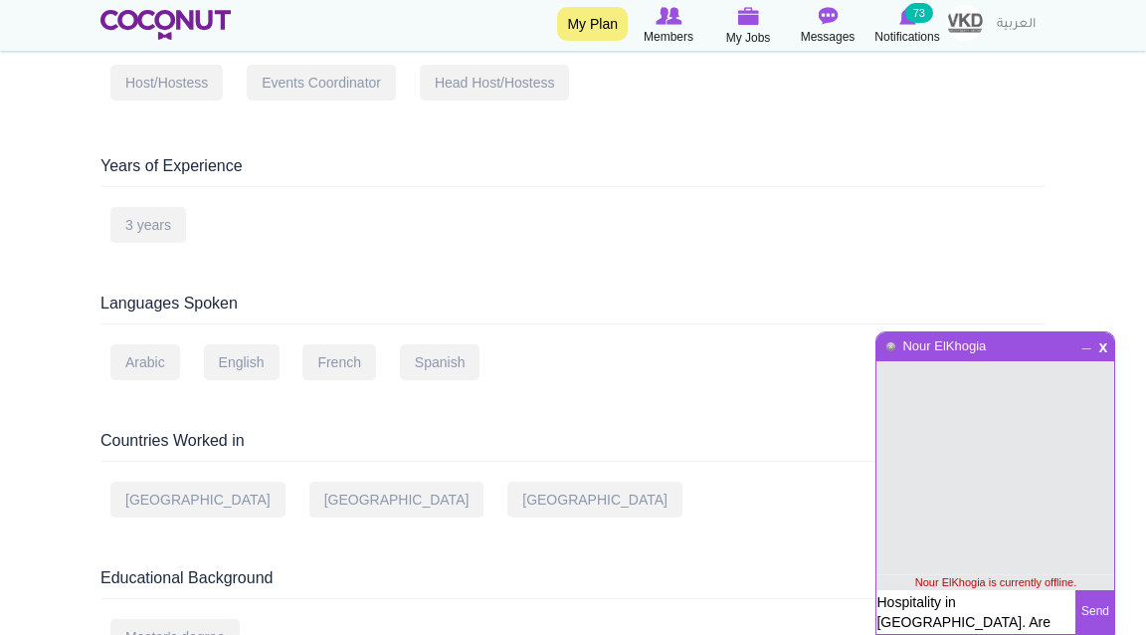
click at [1004, 623] on textarea "Hi Nour, my name is Leonie and I’m the HR Manager for VKD Hospitality in Dubai.…" at bounding box center [976, 640] width 199 height 101
click at [1038, 620] on textarea "Hi Nour, my name is Leonie and I’m the HR Manager for VKD Hospitality in Dubai.…" at bounding box center [976, 640] width 199 height 101
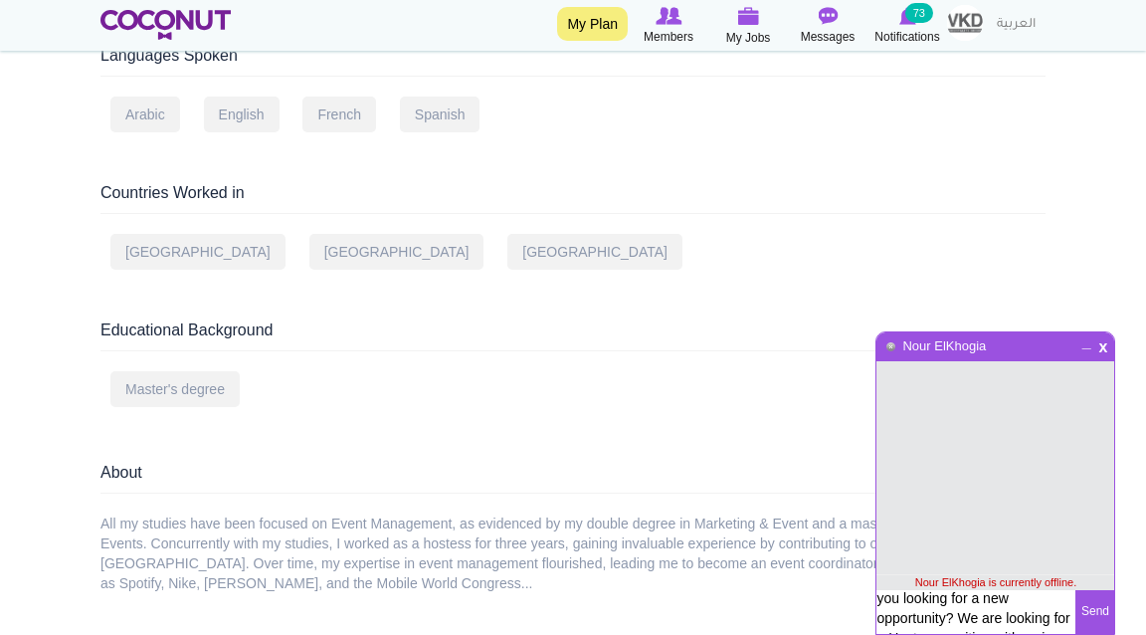
scroll to position [1011, 0]
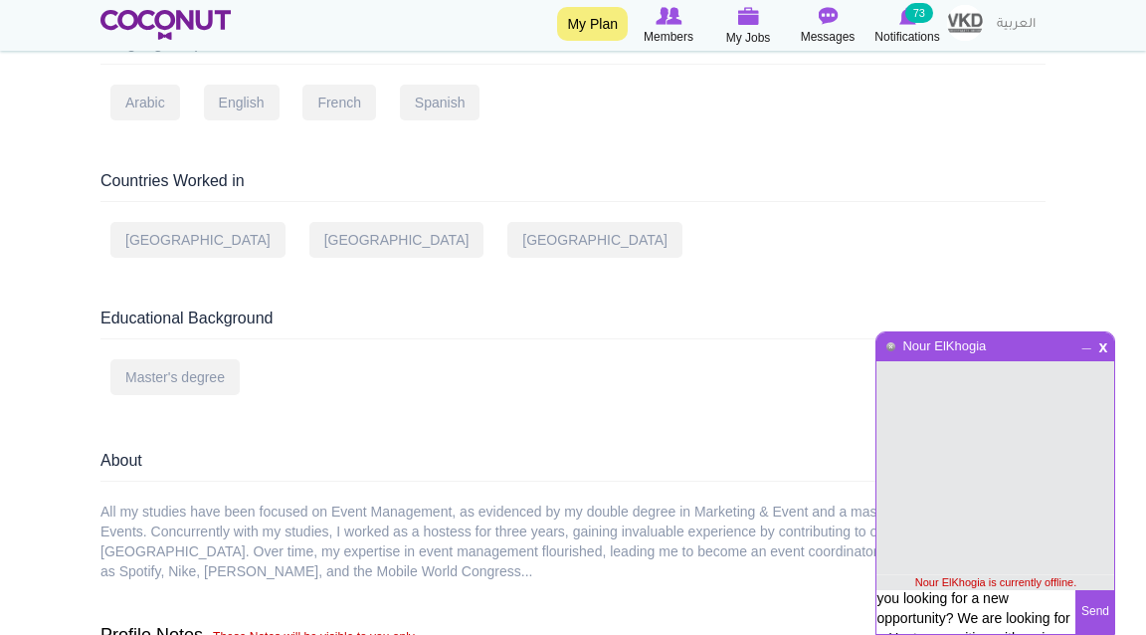
drag, startPoint x: 995, startPoint y: 600, endPoint x: 1019, endPoint y: 625, distance: 34.5
click at [1019, 624] on textarea "Hi Nour, my name is Leonie and I’m the HR Manager for VKD Hospitality in Dubai.…" at bounding box center [976, 640] width 199 height 101
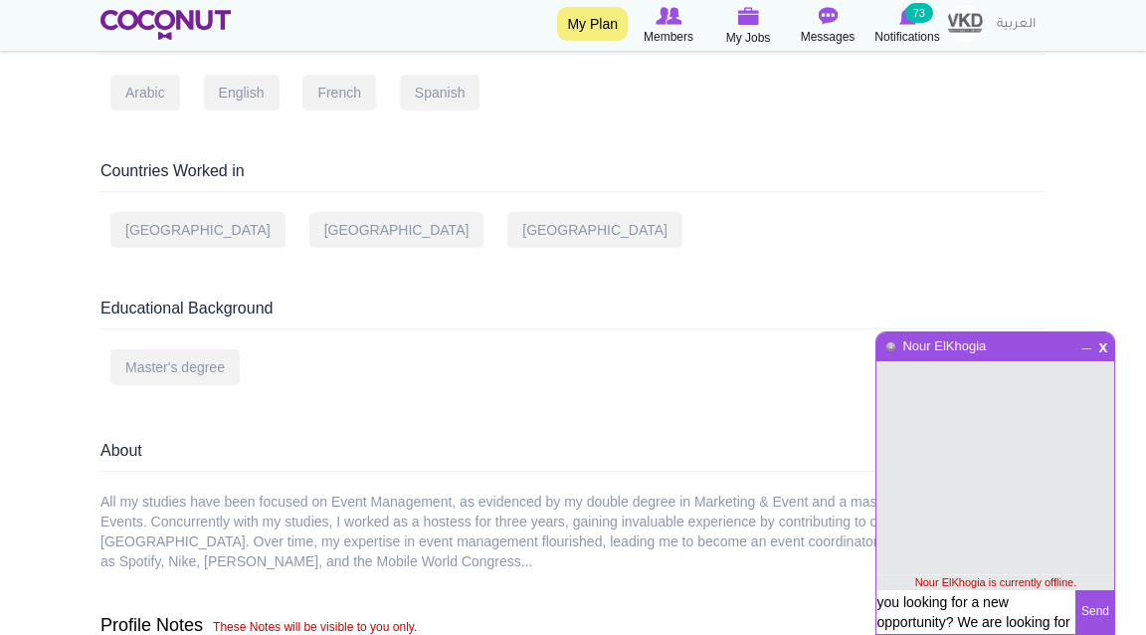
scroll to position [1023, 0]
drag, startPoint x: 993, startPoint y: 604, endPoint x: 943, endPoint y: 623, distance: 53.2
click at [943, 623] on textarea "Hi Nour, my name is Leonie and I’m the HR Manager for VKD Hospitality in Dubai.…" at bounding box center [976, 640] width 199 height 101
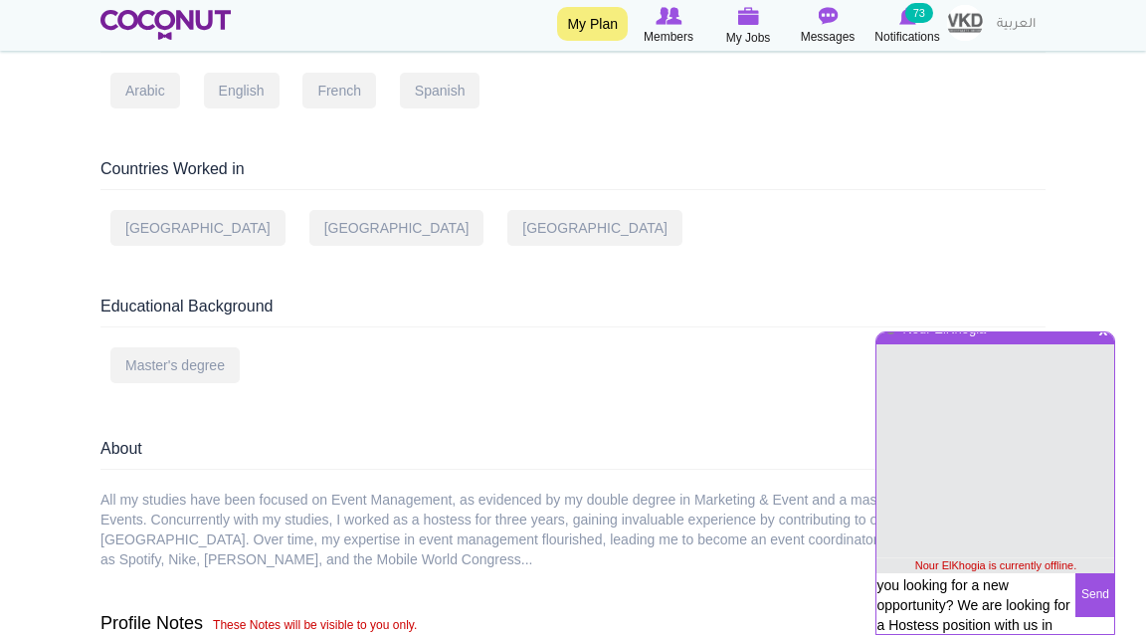
click at [946, 624] on textarea "Hi Nour, my name is Leonie and I’m the HR Manager for VKD Hospitality in Dubai.…" at bounding box center [976, 623] width 199 height 101
type textarea "Hi Nour, my name is Leonie and I’m the HR Manager for VKD Hospitality in Dubai.…"
click at [1085, 593] on button "Send" at bounding box center [1095, 595] width 39 height 44
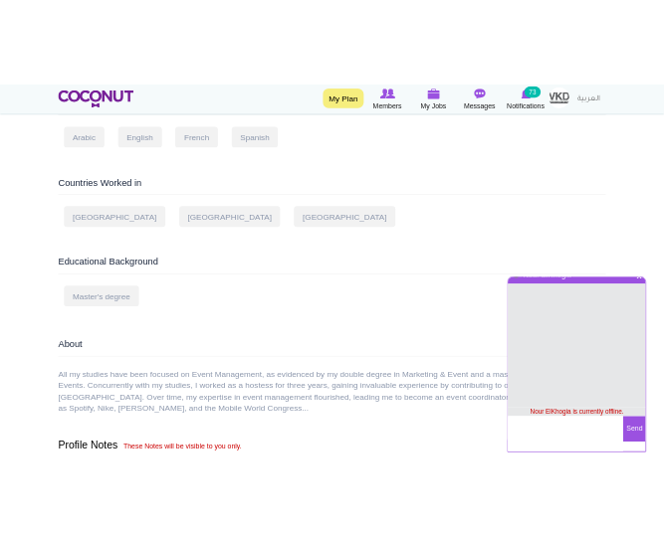
scroll to position [37, 0]
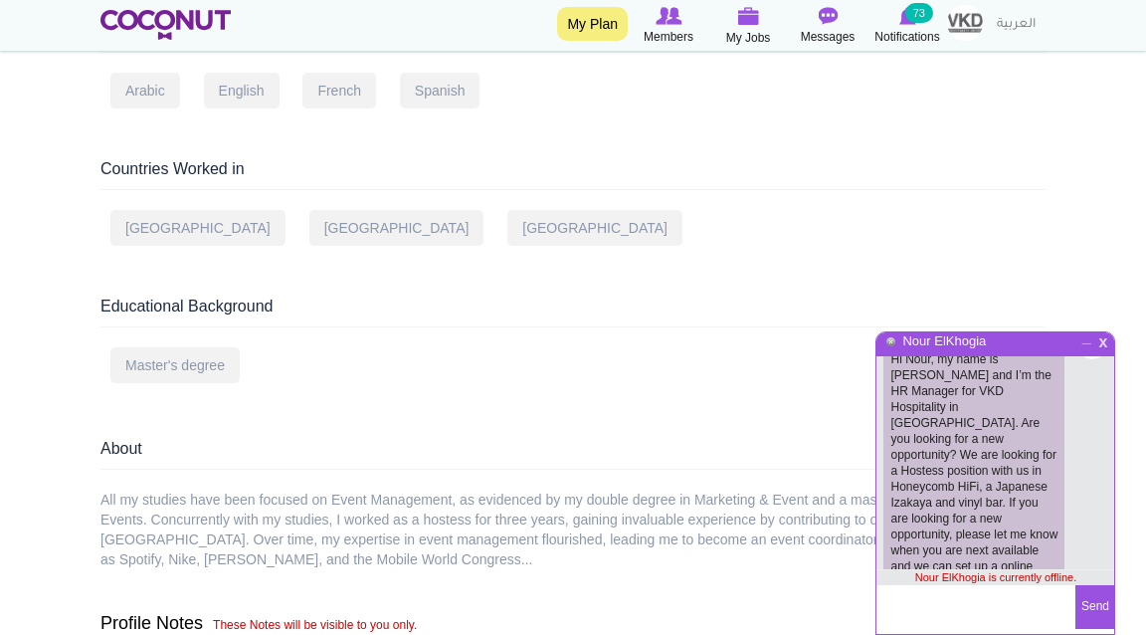
click at [1104, 341] on span "x" at bounding box center [1103, 339] width 17 height 15
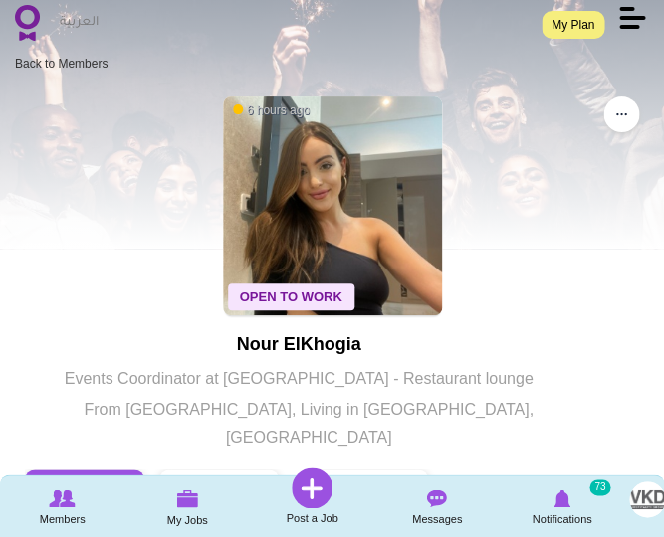
scroll to position [0, 0]
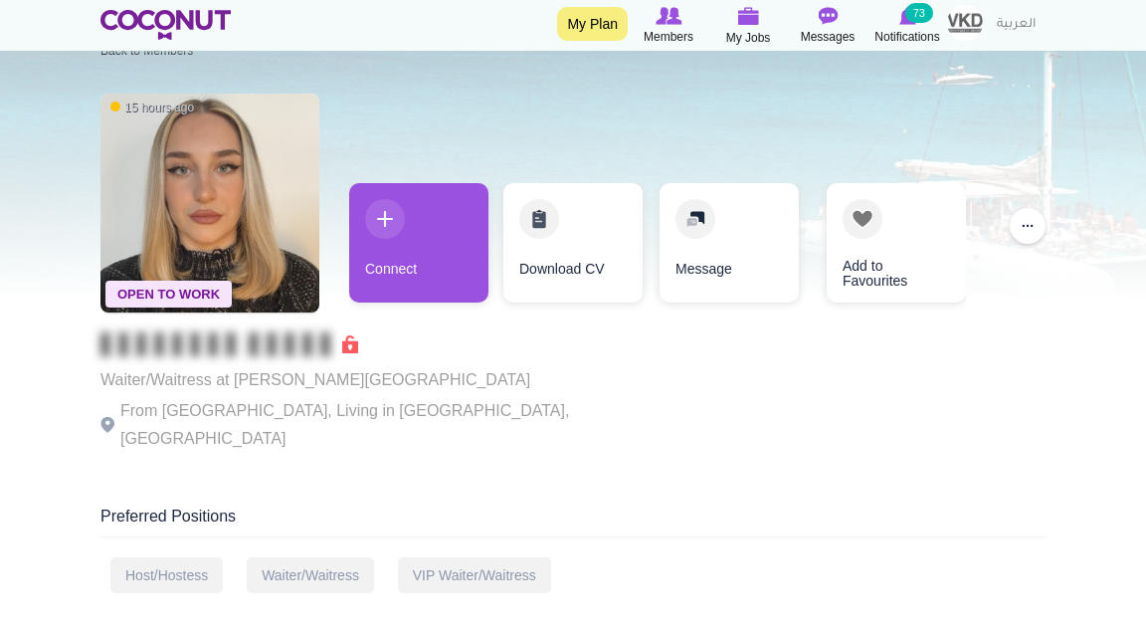
scroll to position [52, 0]
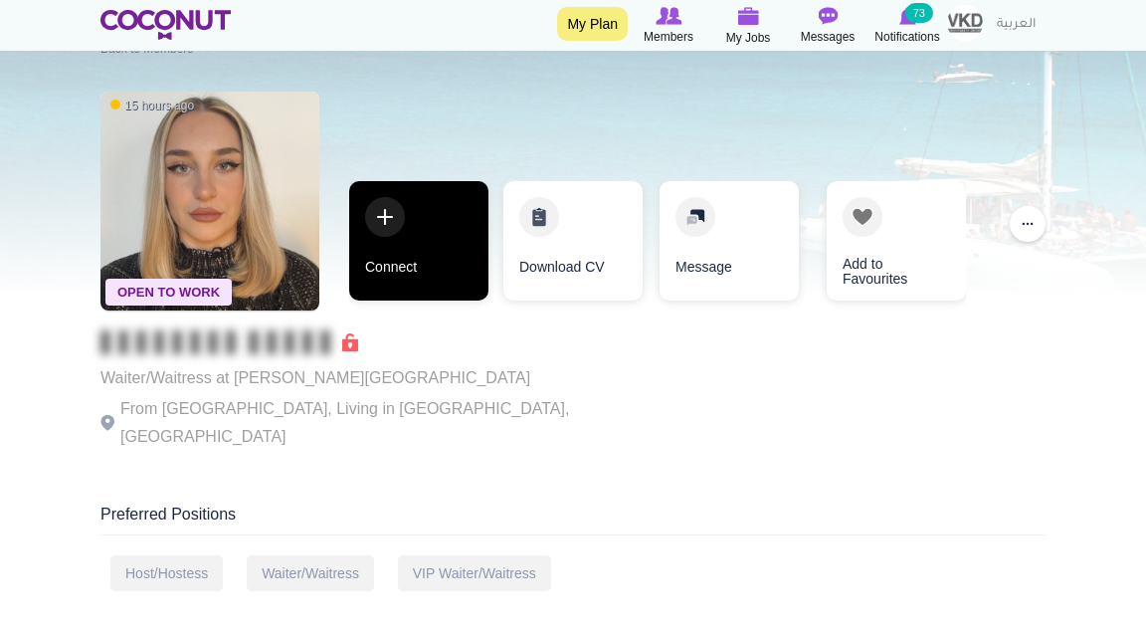
click at [433, 215] on link "Connect" at bounding box center [418, 240] width 139 height 119
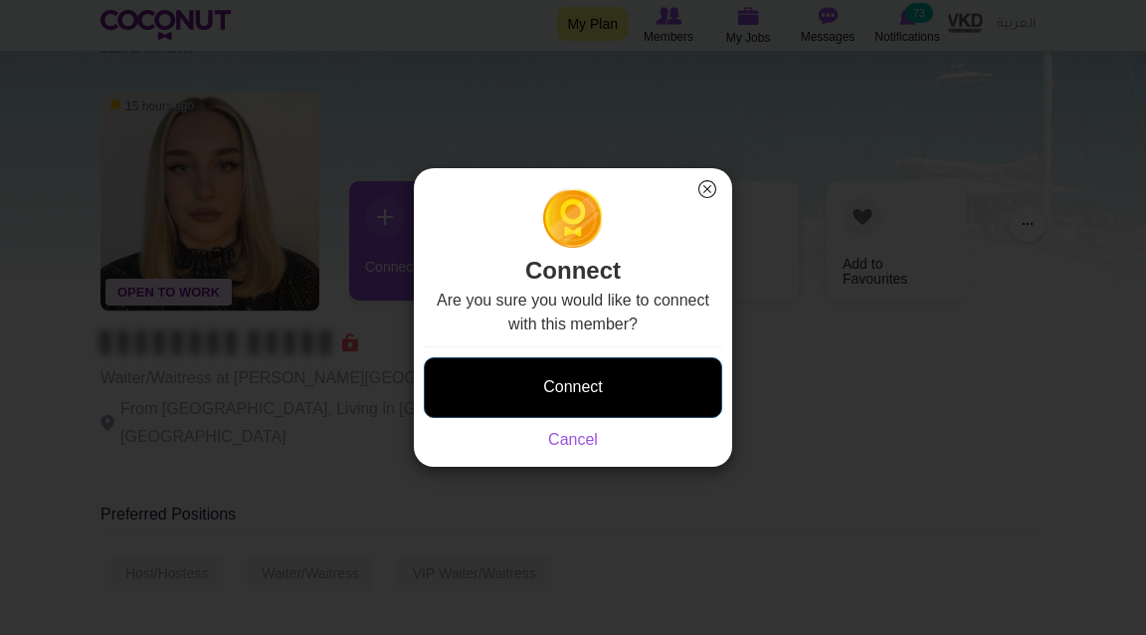
click at [521, 380] on button "Connect" at bounding box center [573, 387] width 298 height 61
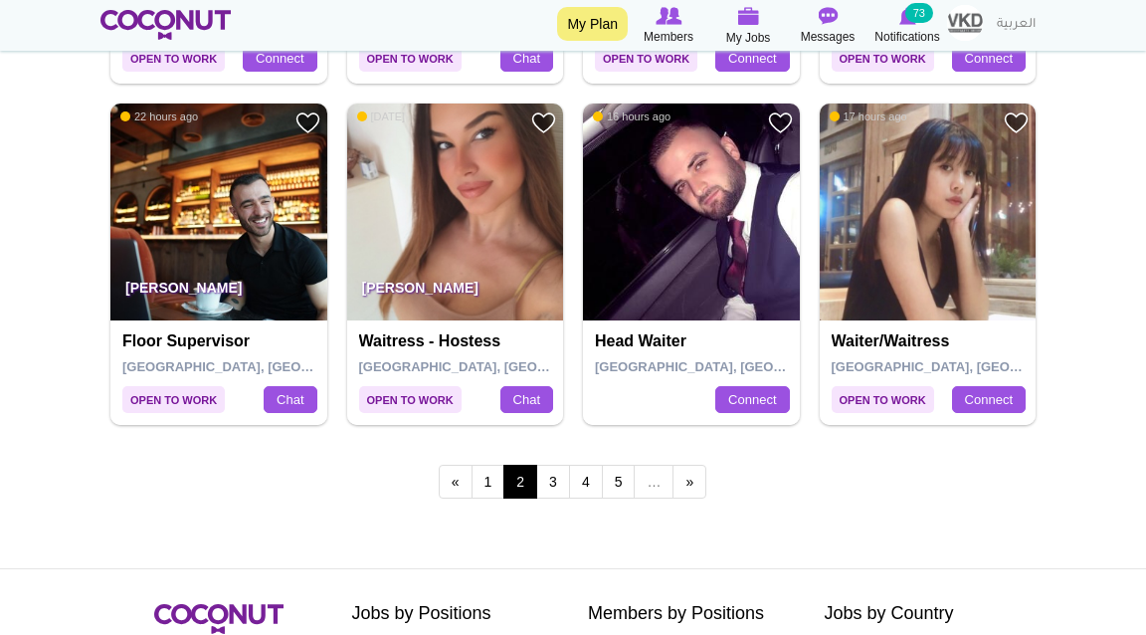
scroll to position [3770, 0]
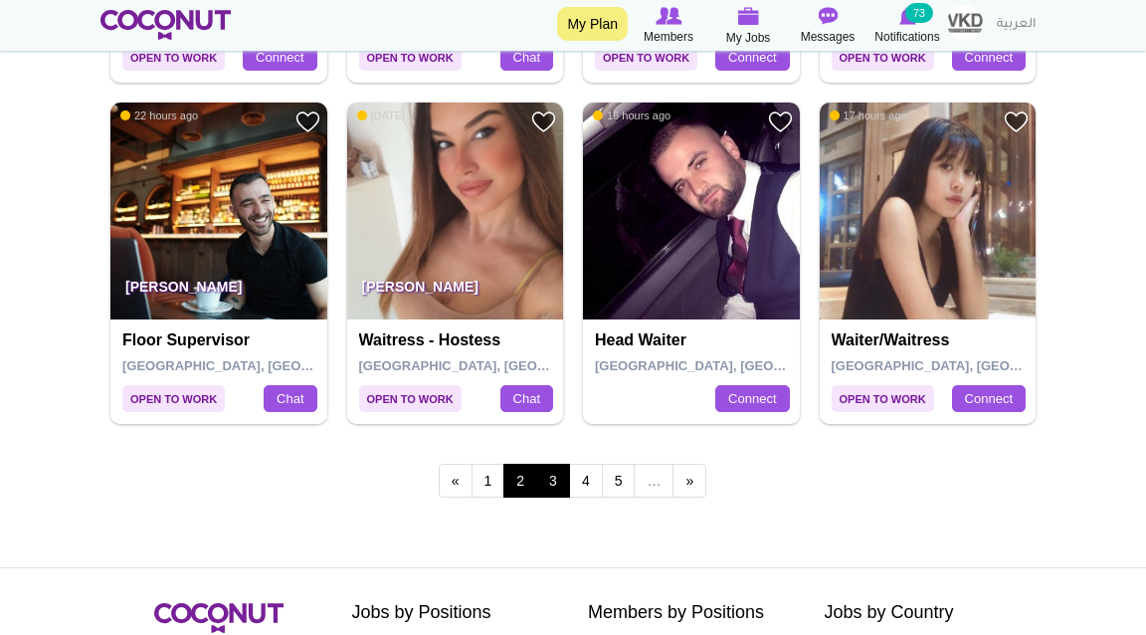
click at [557, 480] on link "3" at bounding box center [553, 481] width 34 height 34
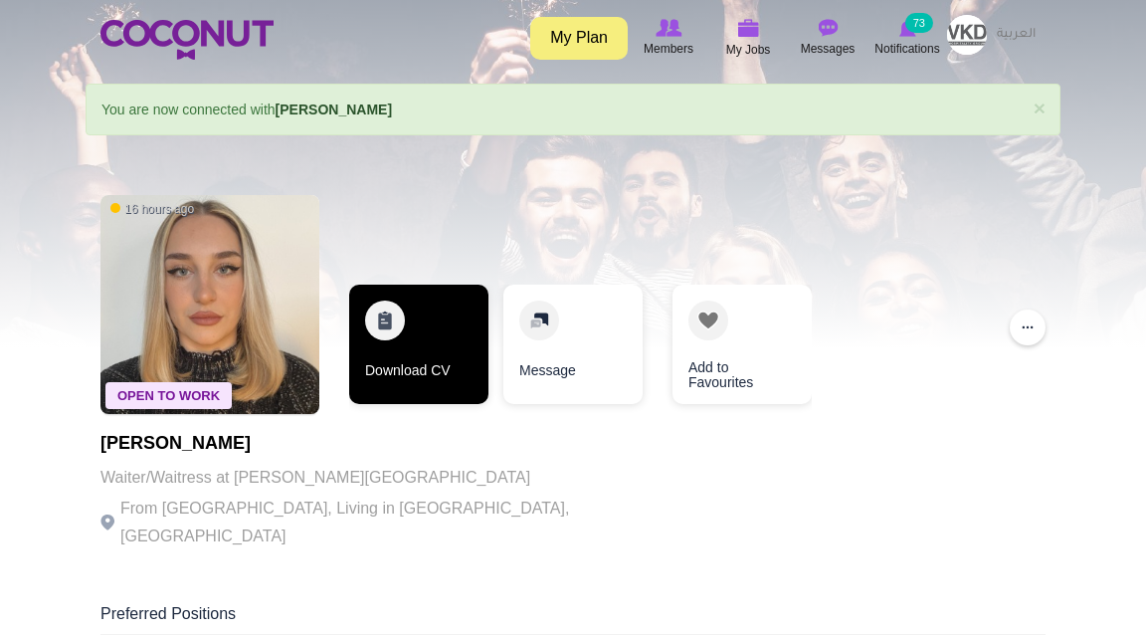
click at [439, 338] on link "Download CV" at bounding box center [418, 344] width 139 height 119
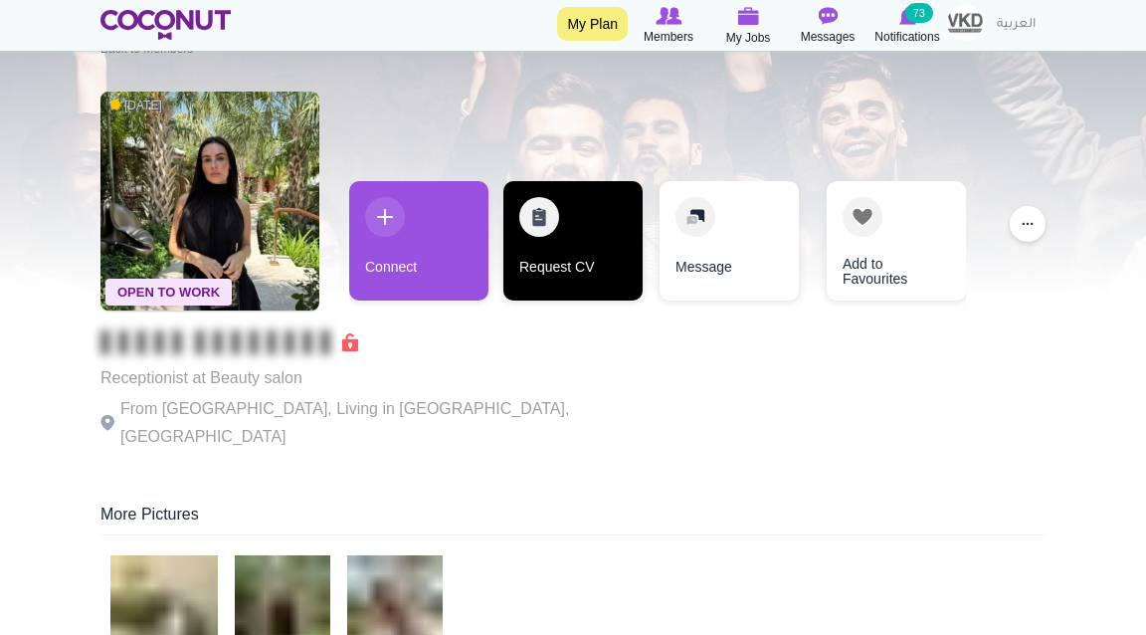
scroll to position [53, 0]
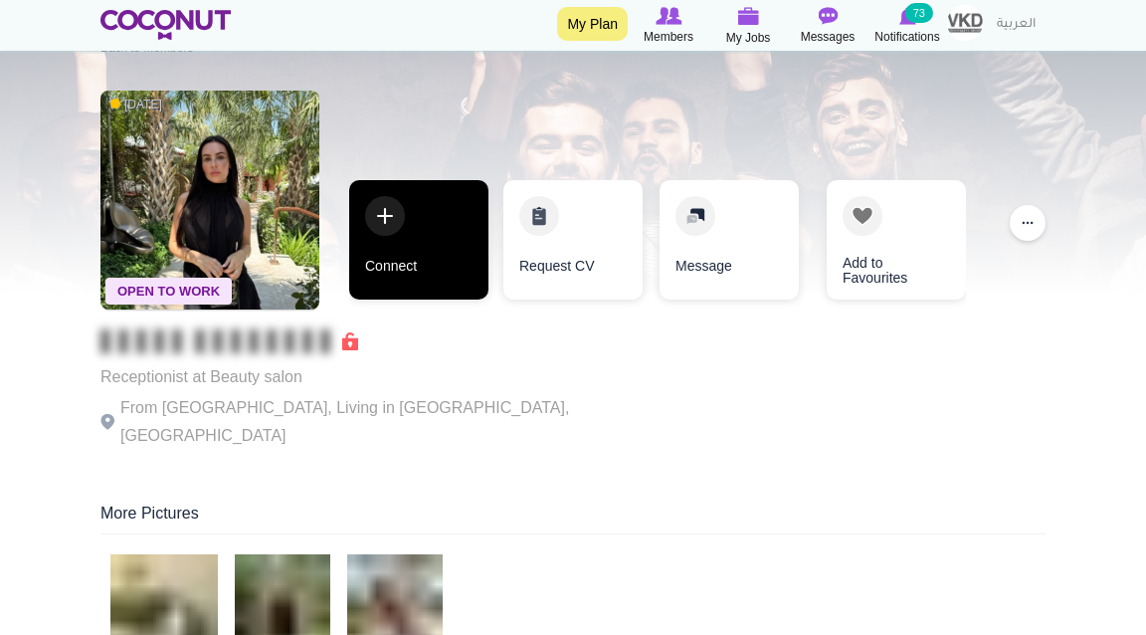
click at [434, 231] on link "Connect" at bounding box center [418, 239] width 139 height 119
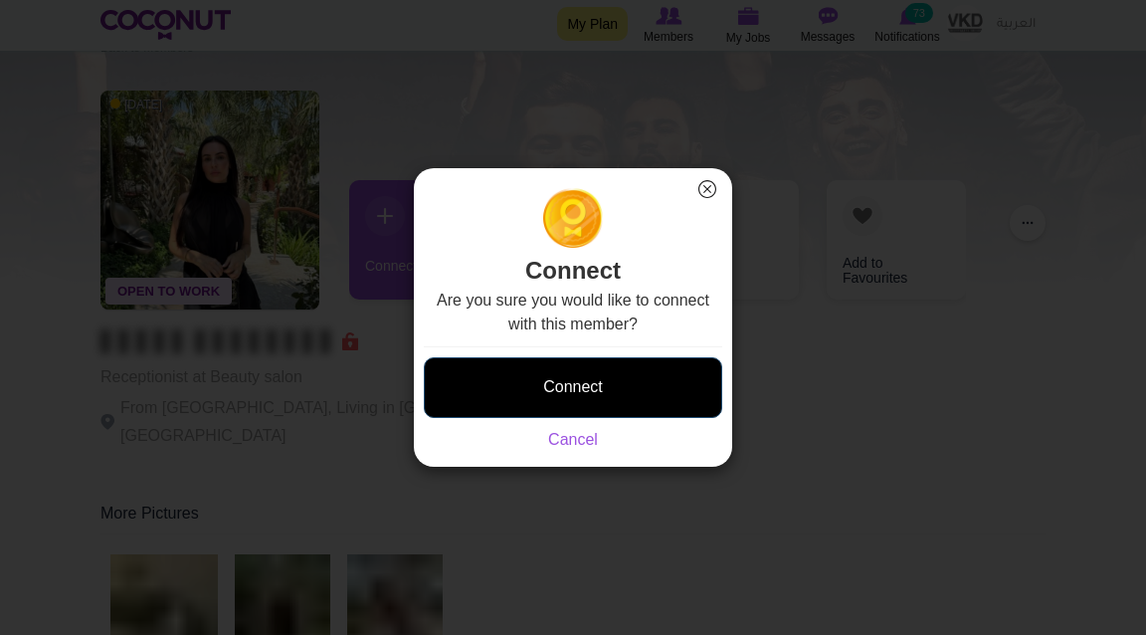
click at [547, 371] on button "Connect" at bounding box center [573, 387] width 298 height 61
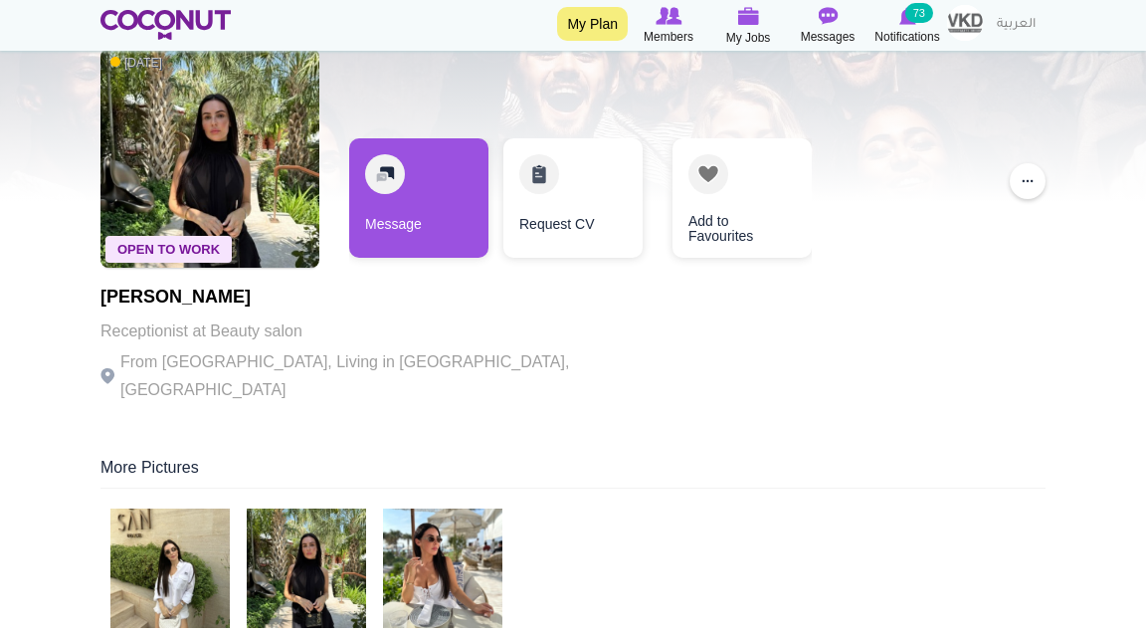
scroll to position [126, 0]
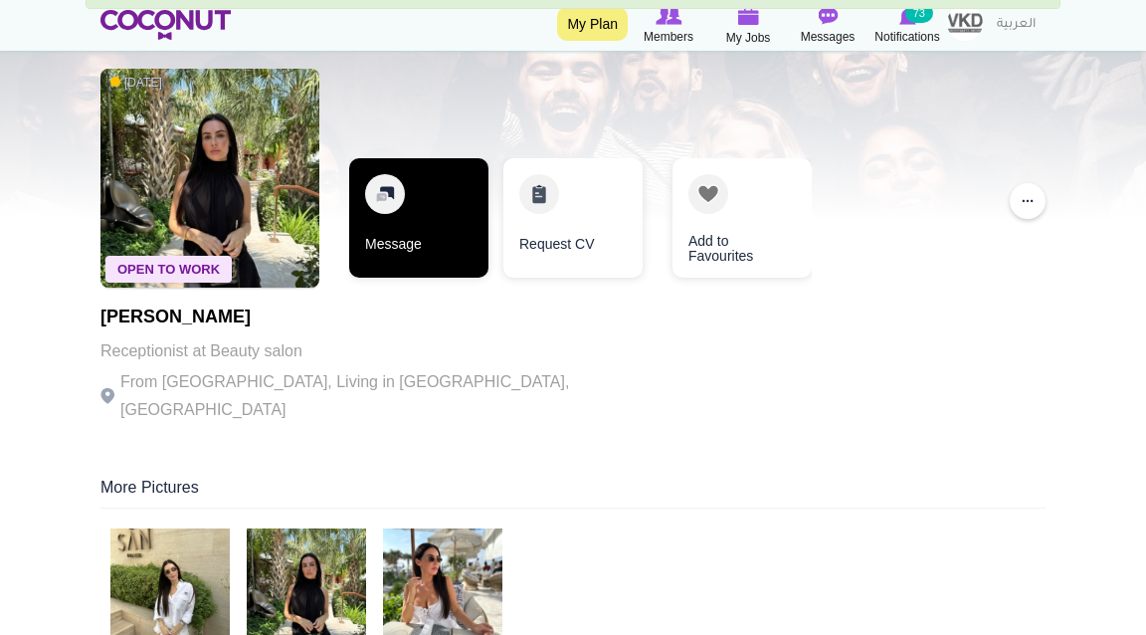
click at [432, 235] on link "Message" at bounding box center [418, 217] width 139 height 119
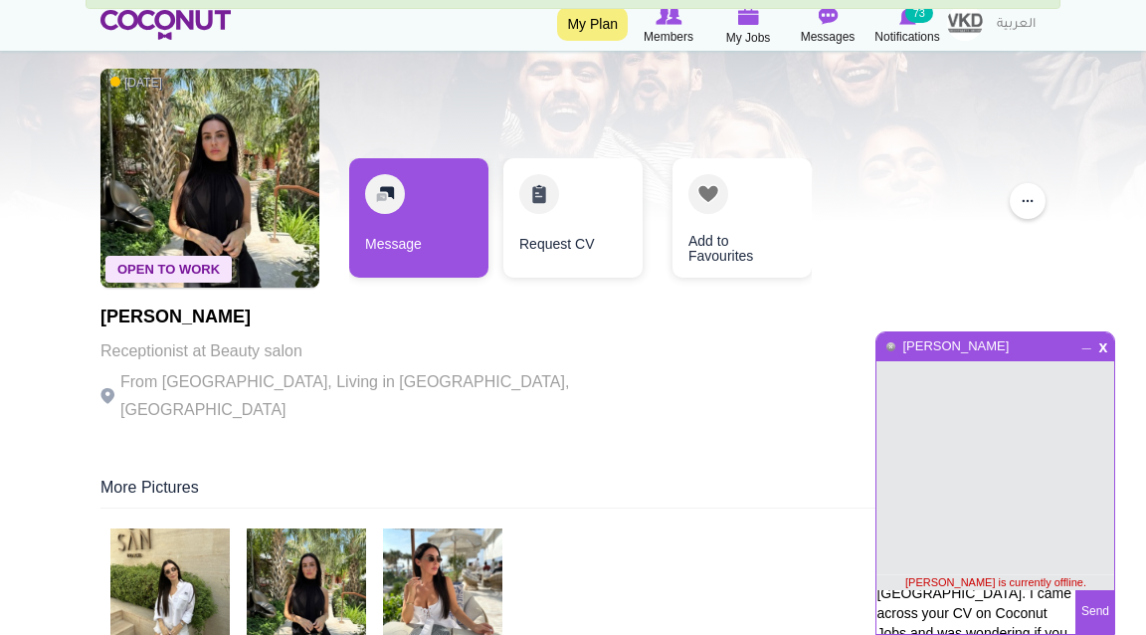
scroll to position [0, 0]
drag, startPoint x: 940, startPoint y: 607, endPoint x: 922, endPoint y: 513, distance: 95.2
click at [922, 513] on div "x _ chloe buyssens chloe buyssens is currently offline. Hi Konstantina, my name…" at bounding box center [996, 482] width 240 height 303
click at [951, 596] on textarea "Hi Konstantina, my name is Leonie and I’m the HR Manager for VKD Hospitality in…" at bounding box center [976, 612] width 199 height 44
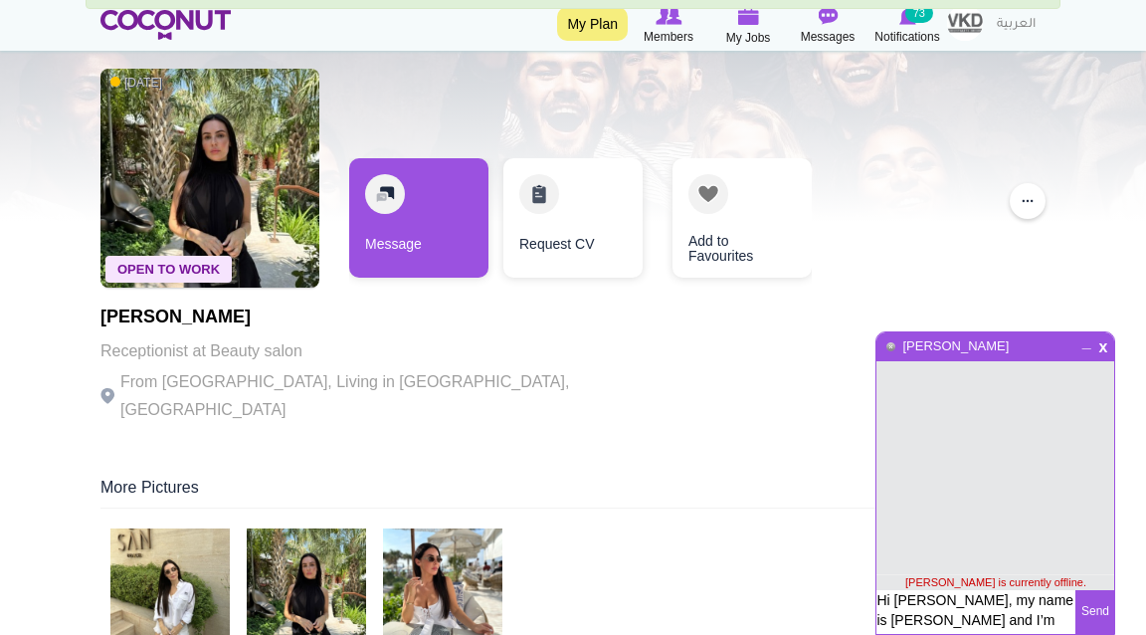
click at [951, 596] on textarea "Hi Konstantina, my name is Leonie and I’m the HR Manager for VKD Hospitality in…" at bounding box center [976, 612] width 199 height 44
click at [953, 607] on textarea "Hi Konstantina, my name is Leonie and I’m the HR Manager for VKD Hospitality in…" at bounding box center [976, 612] width 199 height 44
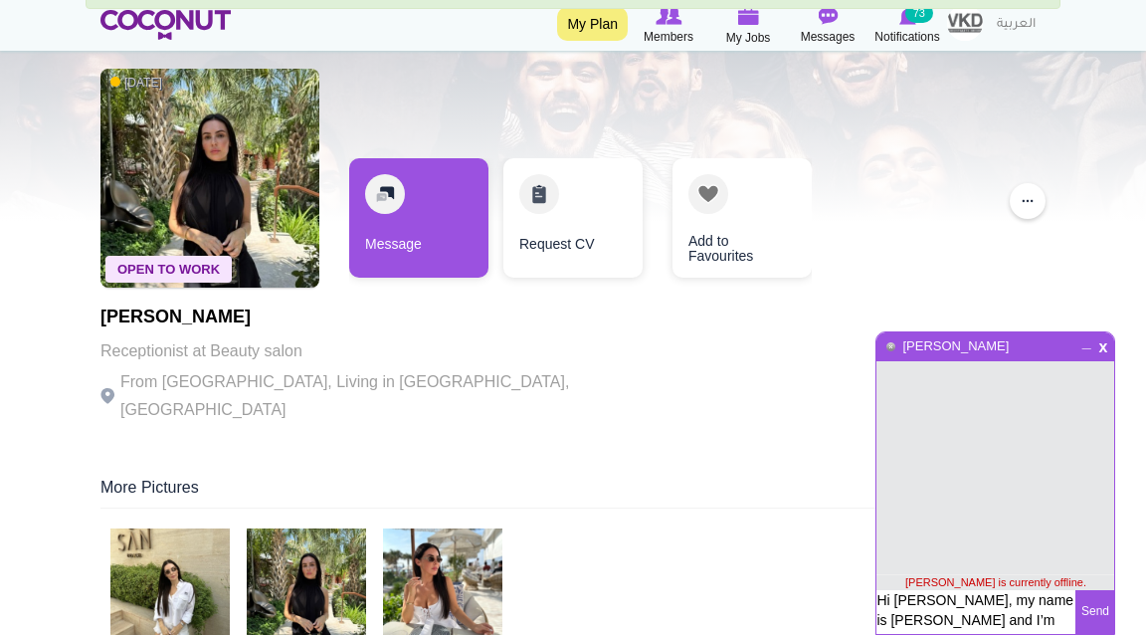
click at [948, 603] on textarea "Hi Konstantina, my name is Leonie and I’m the HR Manager for VKD Hospitality in…" at bounding box center [976, 612] width 199 height 44
click at [1005, 608] on textarea "Hi Chloe, my name is Leonie and I’m the HR Manager for VKD Hospitality in Dubai…" at bounding box center [976, 640] width 199 height 101
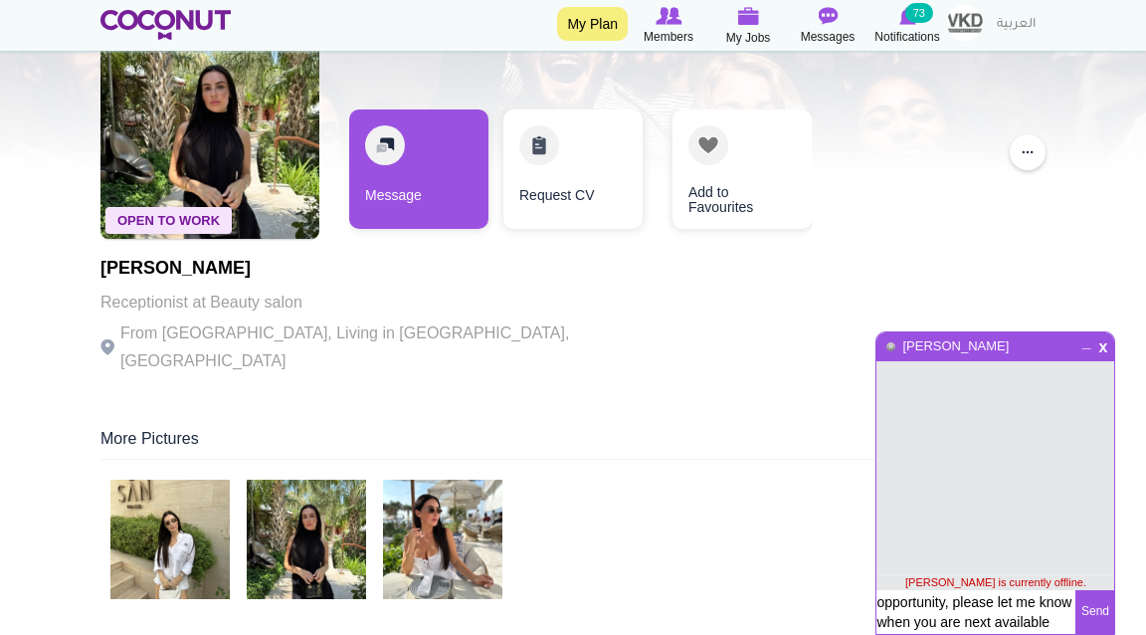
scroll to position [179, 0]
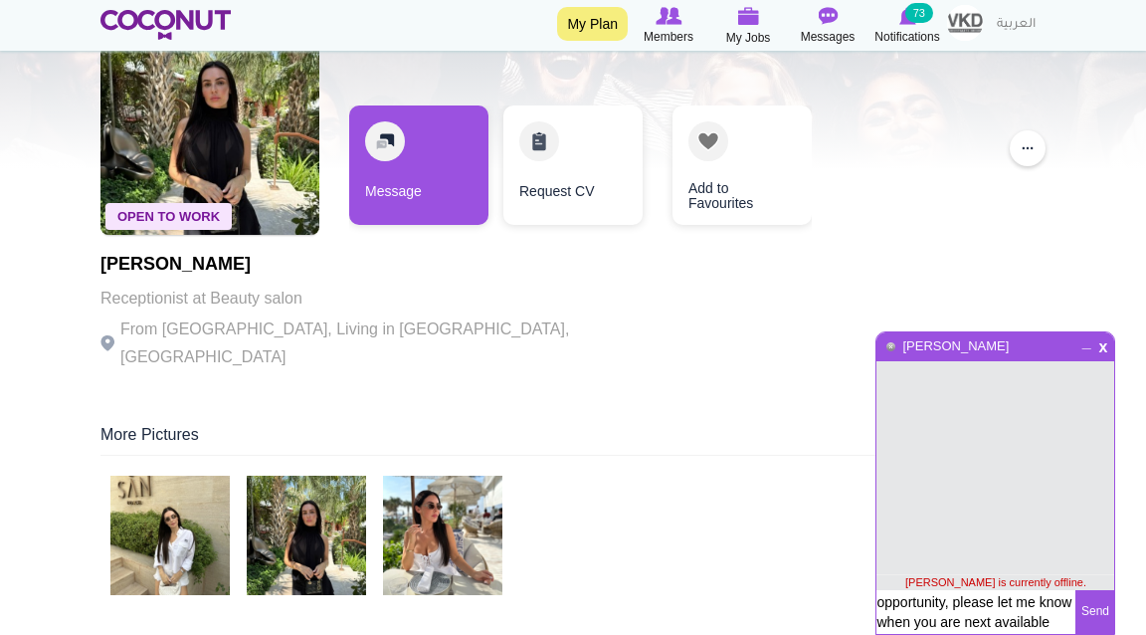
type textarea "Hi Chloe, my name is Leonie and I’m the HR Manager for VKD Hospitality in Dubai…"
click at [1095, 612] on button "Send" at bounding box center [1095, 612] width 39 height 44
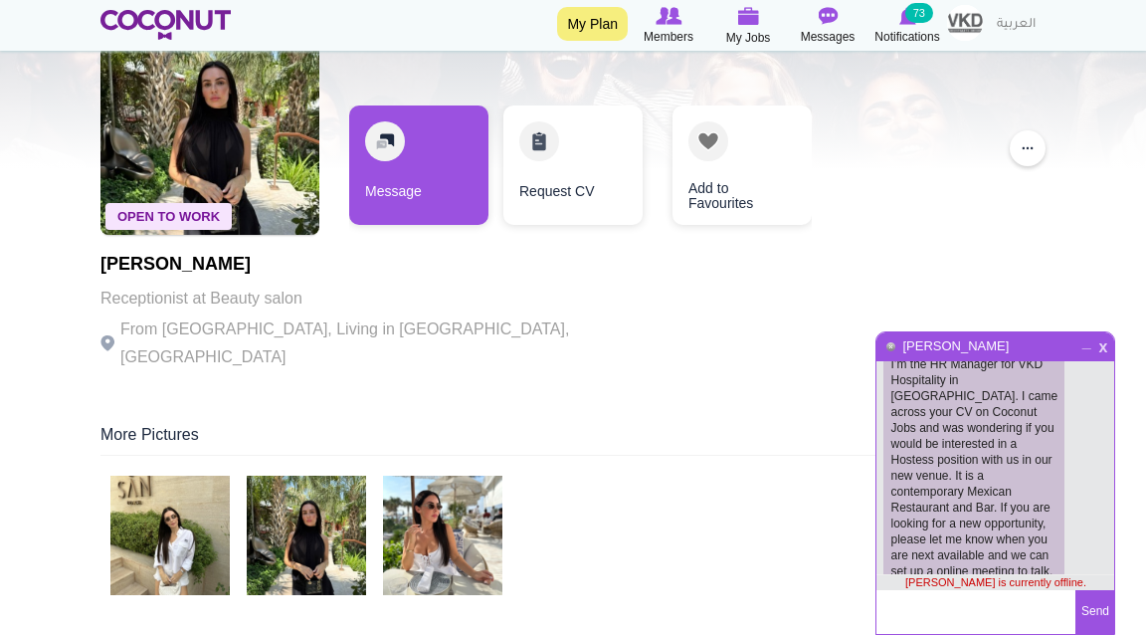
click at [1099, 345] on span "x" at bounding box center [1103, 344] width 17 height 15
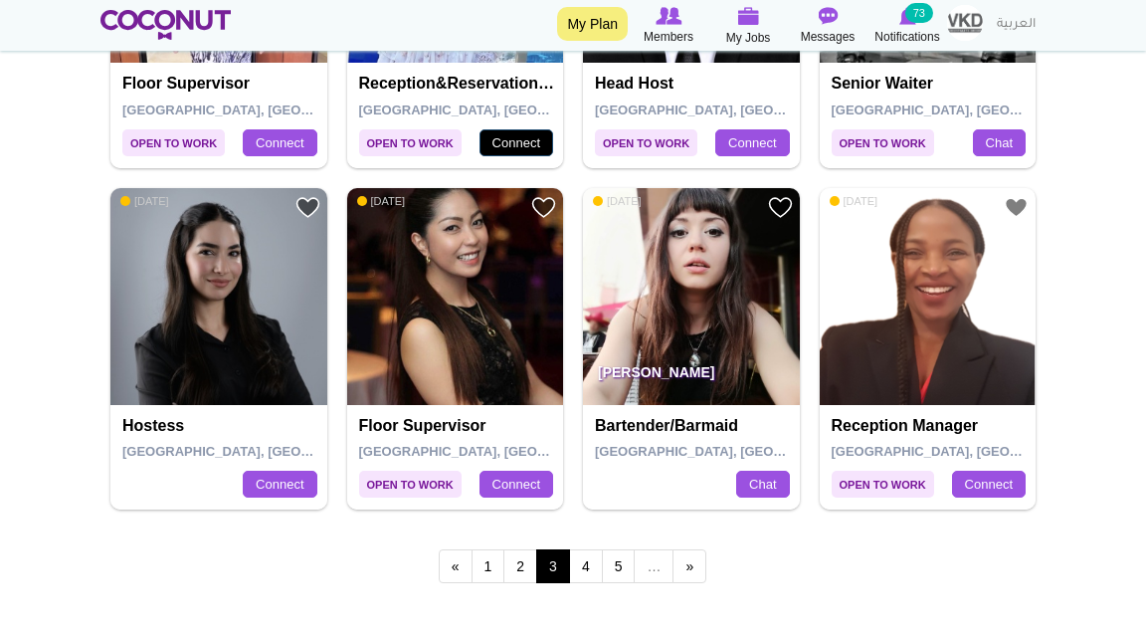
scroll to position [3685, 0]
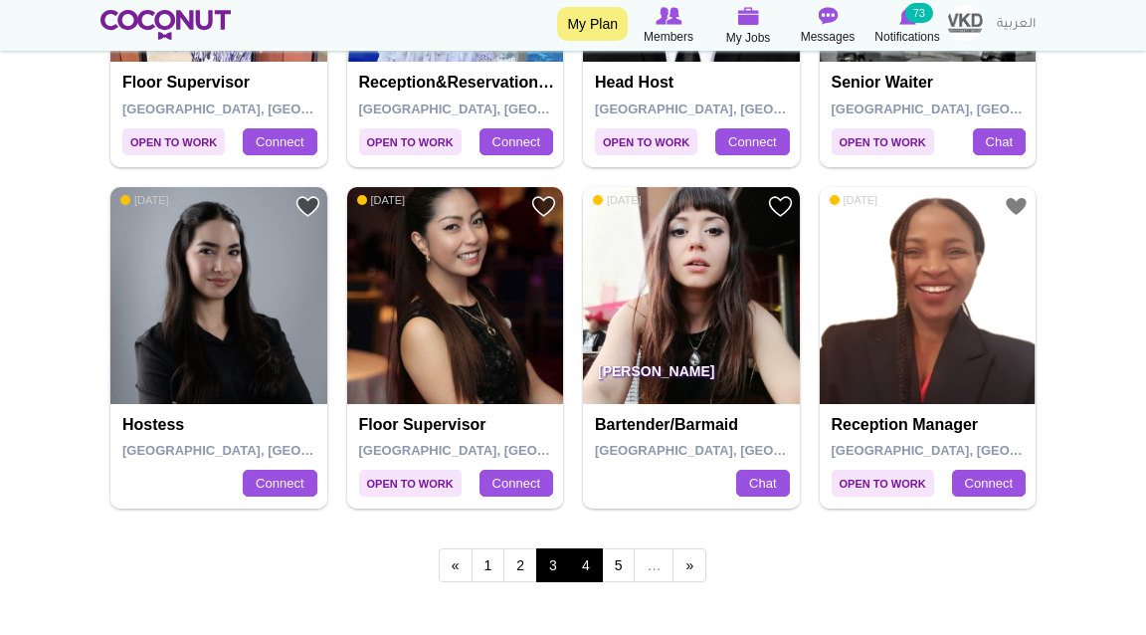
click at [592, 571] on link "4" at bounding box center [586, 565] width 34 height 34
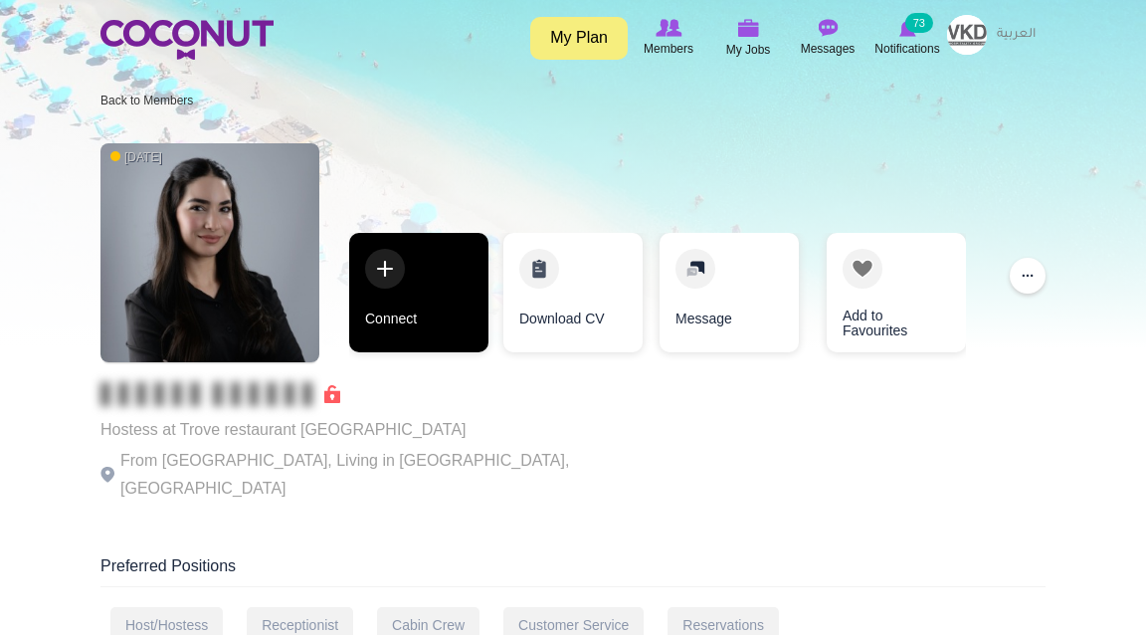
click at [435, 297] on link "Connect" at bounding box center [418, 292] width 139 height 119
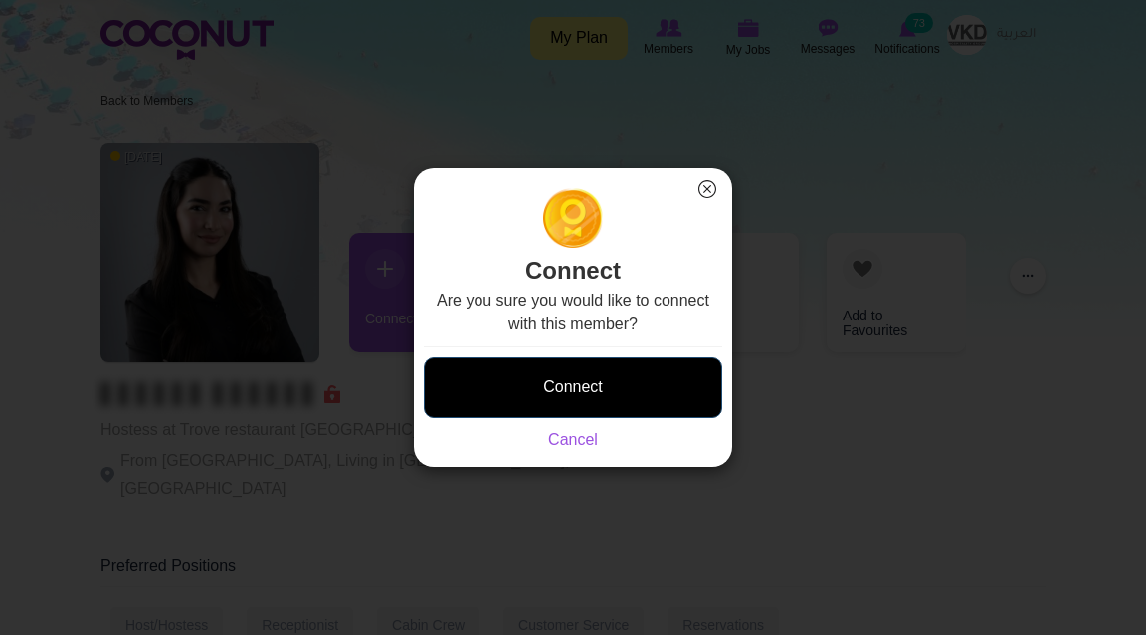
click at [556, 370] on button "Connect" at bounding box center [573, 387] width 298 height 61
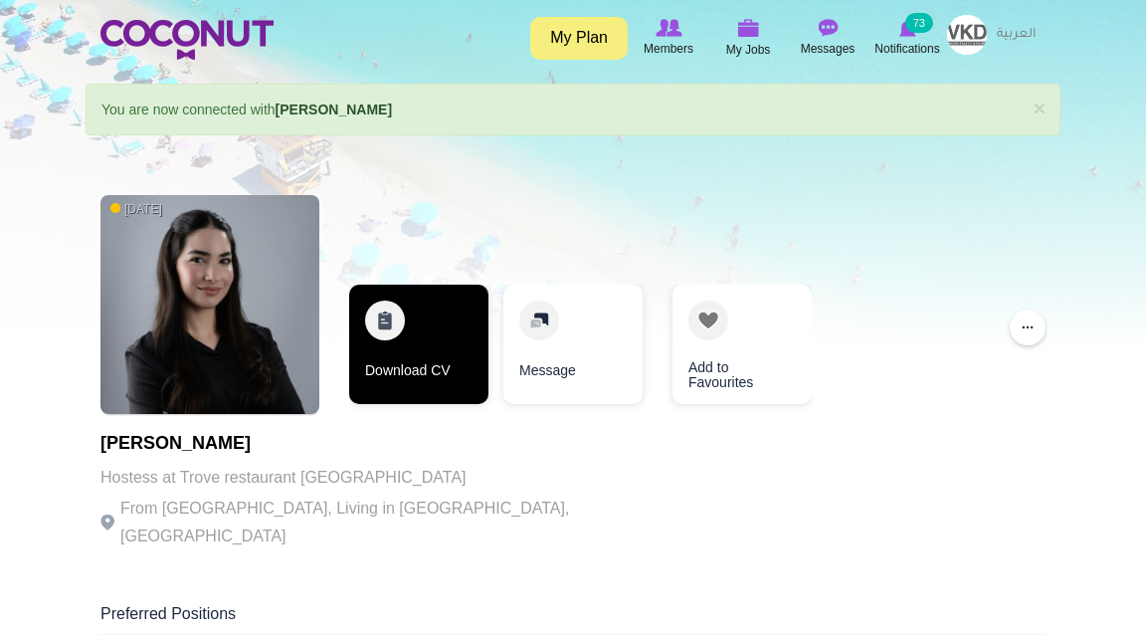
click at [426, 343] on link "Download CV" at bounding box center [418, 344] width 139 height 119
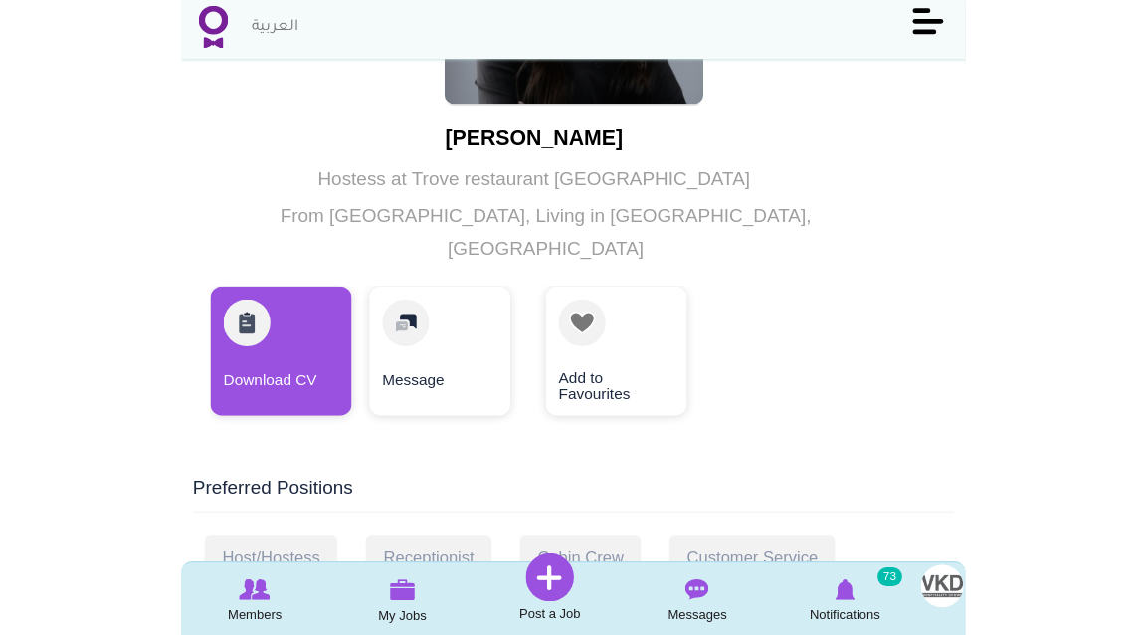
scroll to position [281, 0]
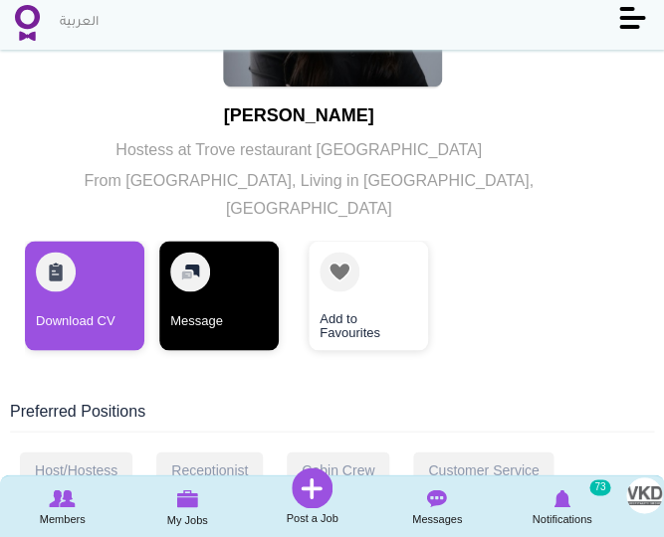
click at [255, 271] on link "Message" at bounding box center [218, 295] width 119 height 109
click at [202, 262] on link "Message" at bounding box center [218, 295] width 119 height 109
click at [221, 275] on link "Message" at bounding box center [218, 295] width 119 height 109
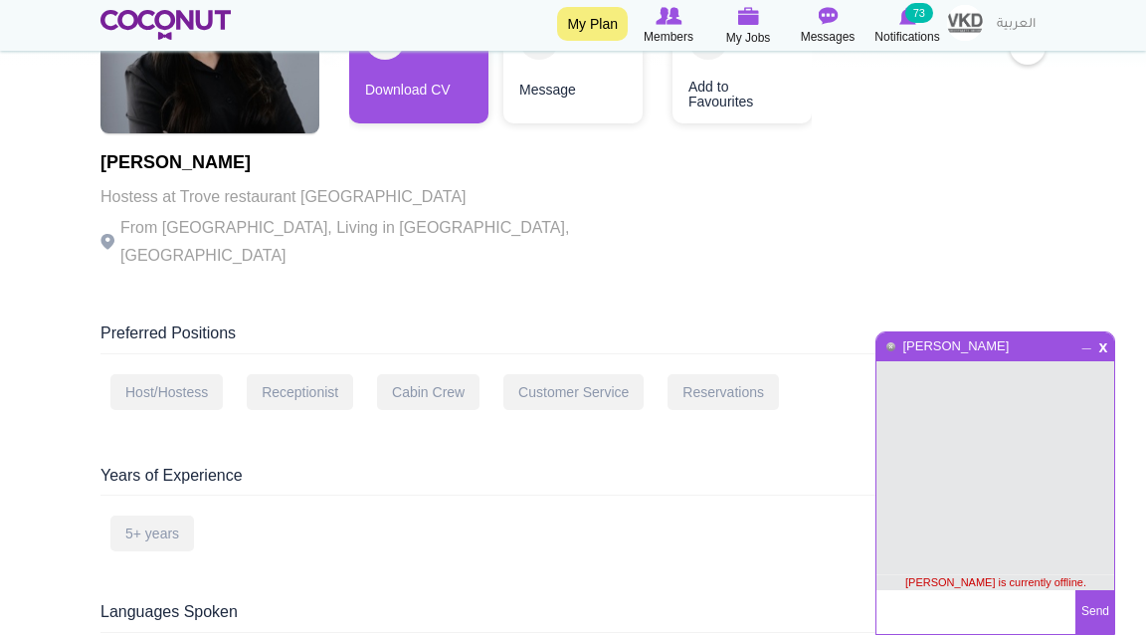
click at [908, 612] on textarea at bounding box center [976, 612] width 199 height 44
paste textarea "Hi Konstantina, my name is Leonie and I’m the HR Manager for VKD Hospitality in…"
drag, startPoint x: 915, startPoint y: 621, endPoint x: 911, endPoint y: 592, distance: 29.1
click at [911, 541] on div "x _ Lauren Medina Lauren Medina is currently offline. Hi Konstantina, my name i…" at bounding box center [996, 482] width 240 height 303
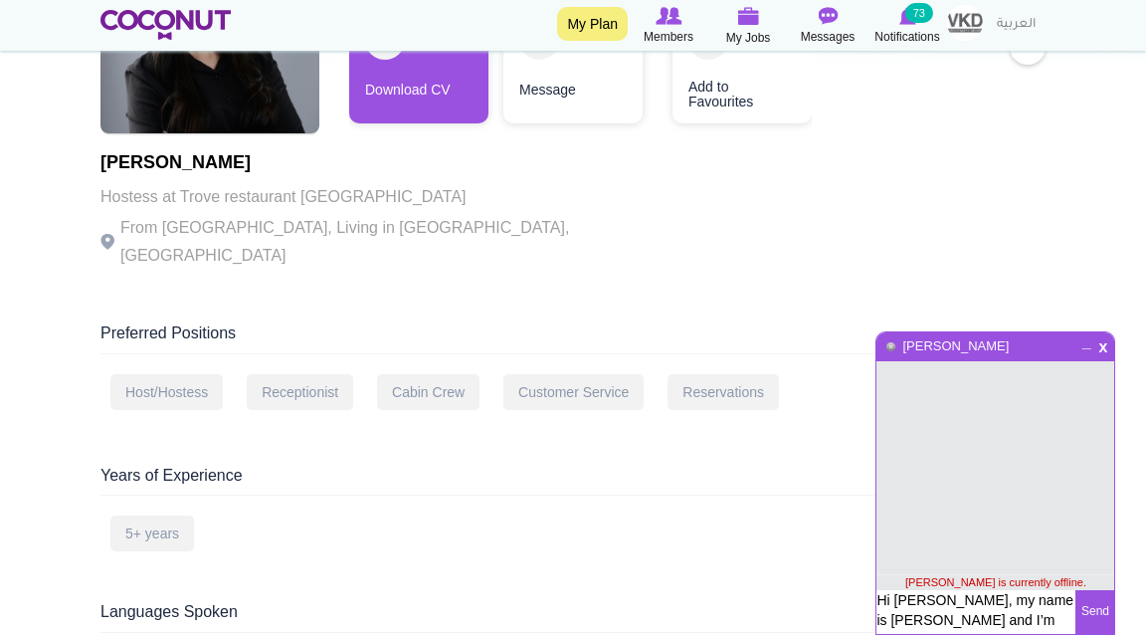
click at [918, 607] on textarea "Hi Konstantina, my name is Leonie and I’m the HR Manager for VKD Hospitality in…" at bounding box center [976, 612] width 199 height 44
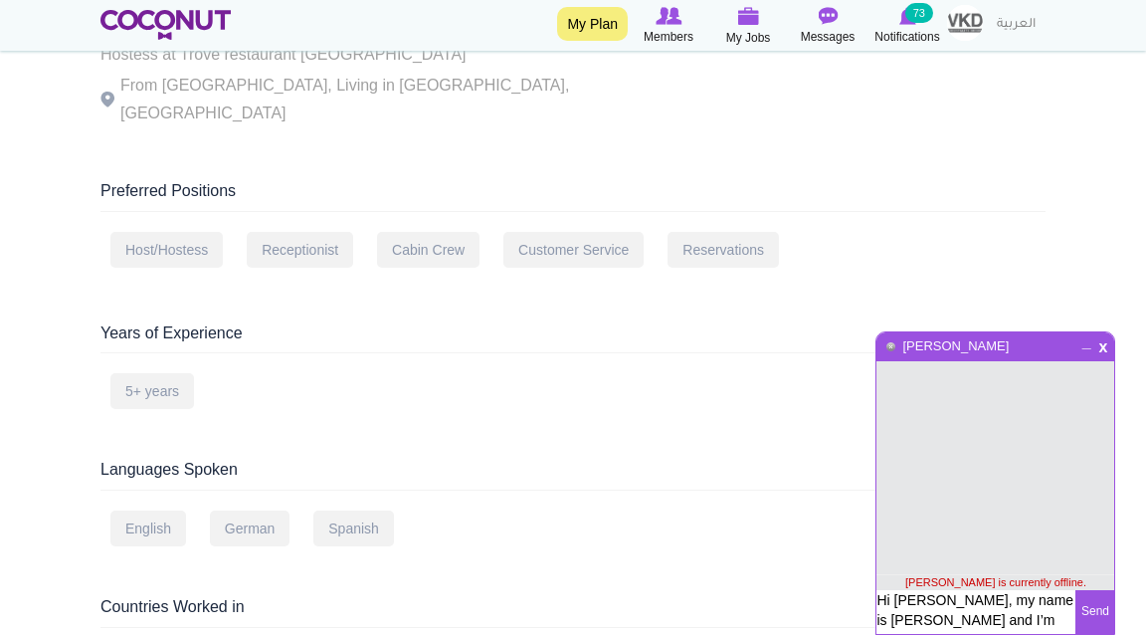
drag, startPoint x: 964, startPoint y: 613, endPoint x: 965, endPoint y: 633, distance: 19.9
click at [965, 633] on div "x _ Lauren Medina Lauren Medina is currently offline. Hi Lauren, my name is Leo…" at bounding box center [996, 482] width 240 height 303
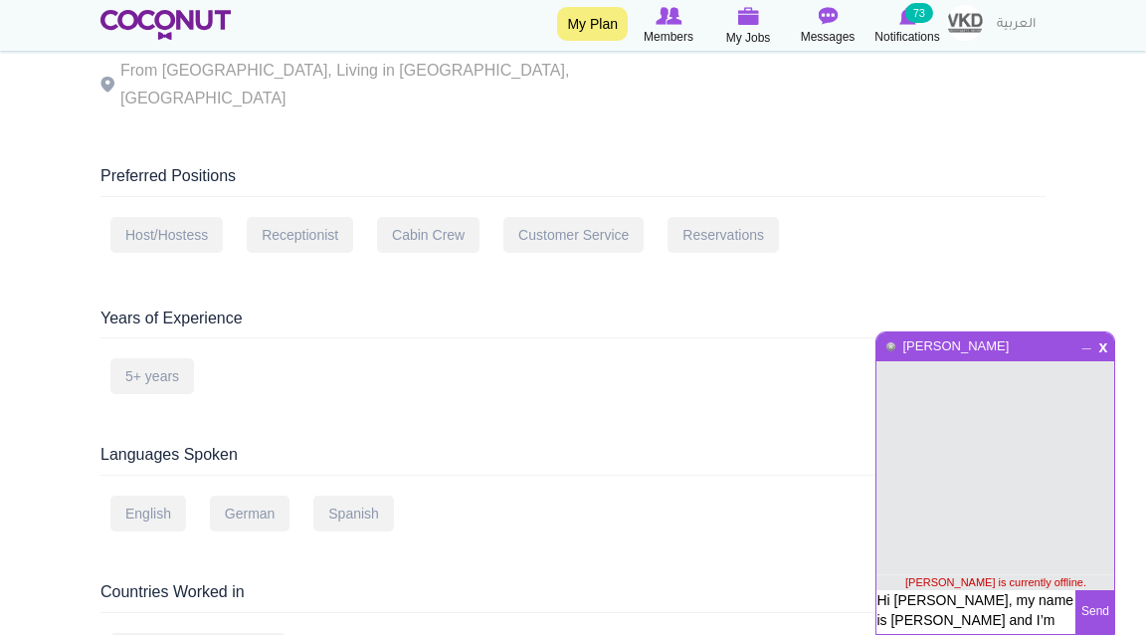
click at [959, 616] on textarea "Hi Lauren, my name is Leonie and I’m the HR Manager for VKD Hospitality in Duba…" at bounding box center [976, 640] width 199 height 101
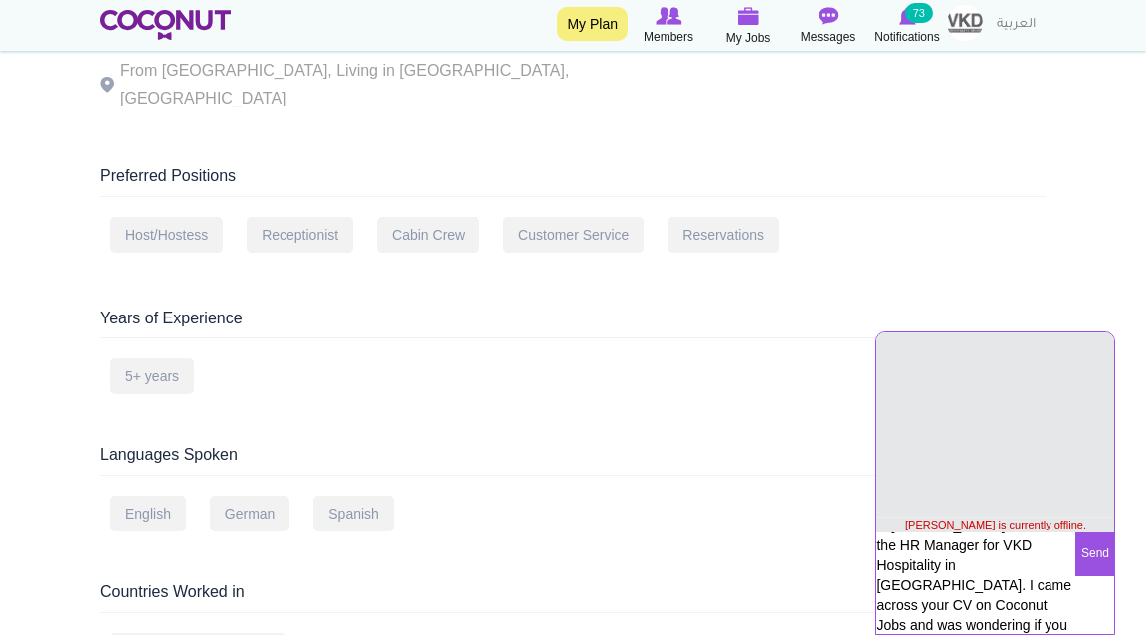
scroll to position [57, 0]
click at [993, 606] on textarea "Hi Lauren, my name is Leonie and I’m the HR Manager for VKD Hospitality in Duba…" at bounding box center [976, 582] width 199 height 101
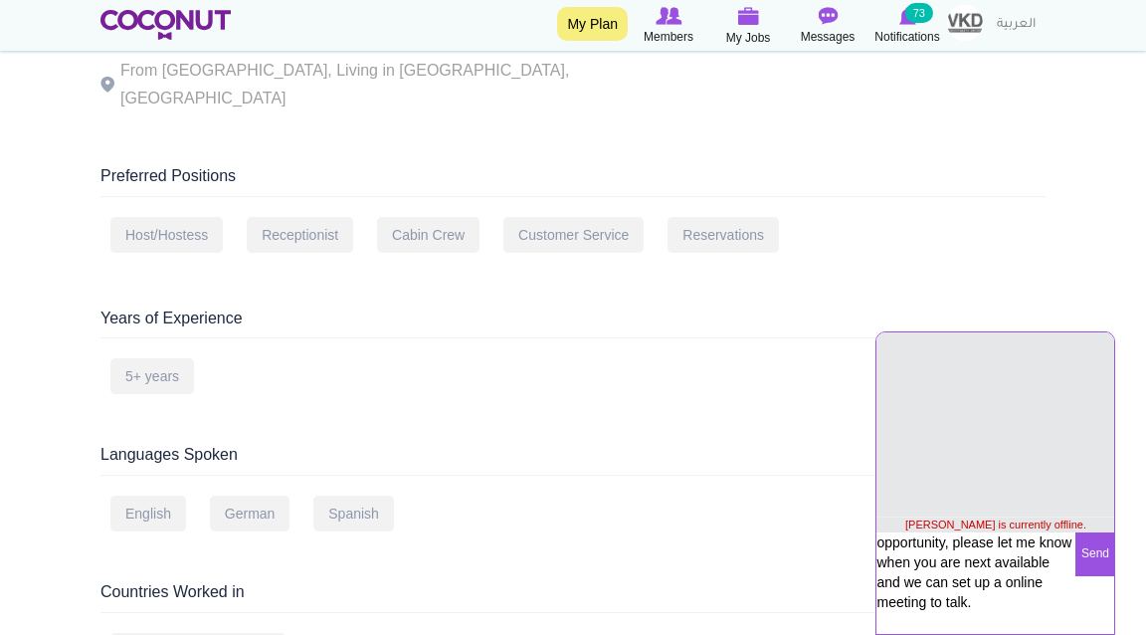
scroll to position [237, 0]
click at [924, 564] on textarea "Hi Lauren, my name is Leonie and I’m the HR Manager for VKD Hospitality in Duba…" at bounding box center [976, 582] width 199 height 101
type textarea "Hi Lauren, my name is Leonie and I’m the HR Manager for VKD Hospitality in Duba…"
click at [1095, 564] on button "Send" at bounding box center [1095, 554] width 39 height 44
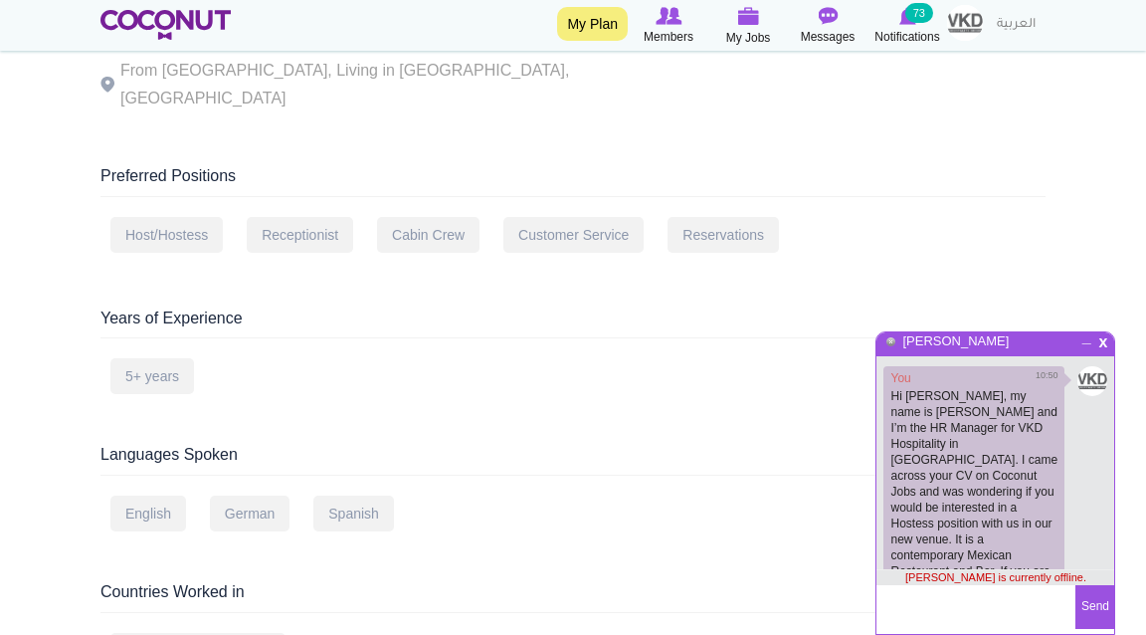
scroll to position [69, 0]
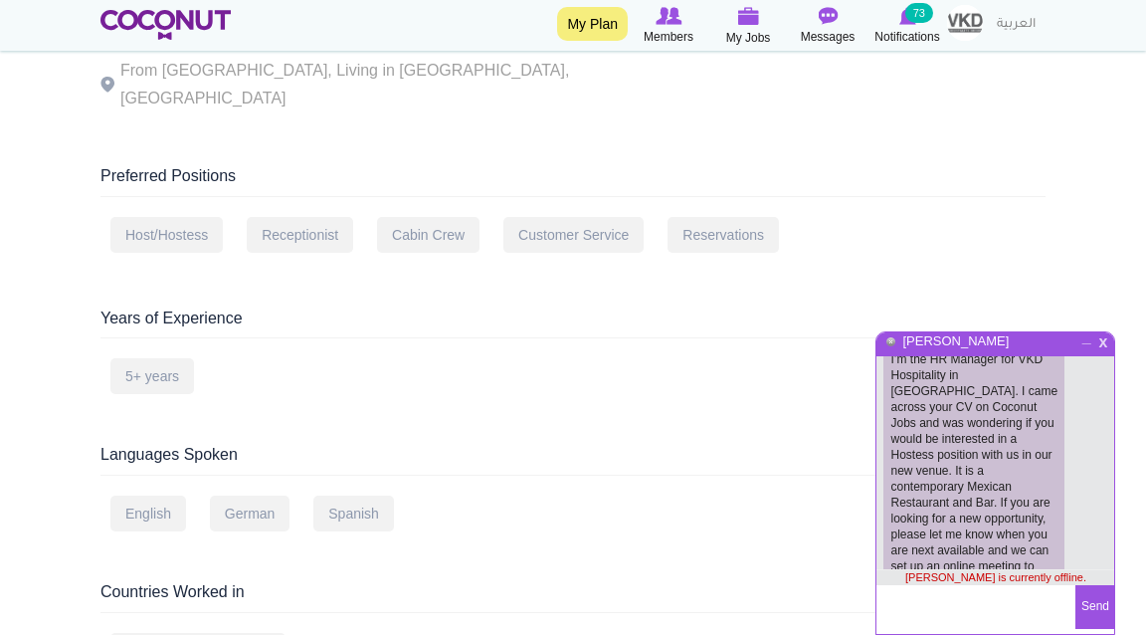
click at [1106, 347] on span "x" at bounding box center [1103, 339] width 17 height 15
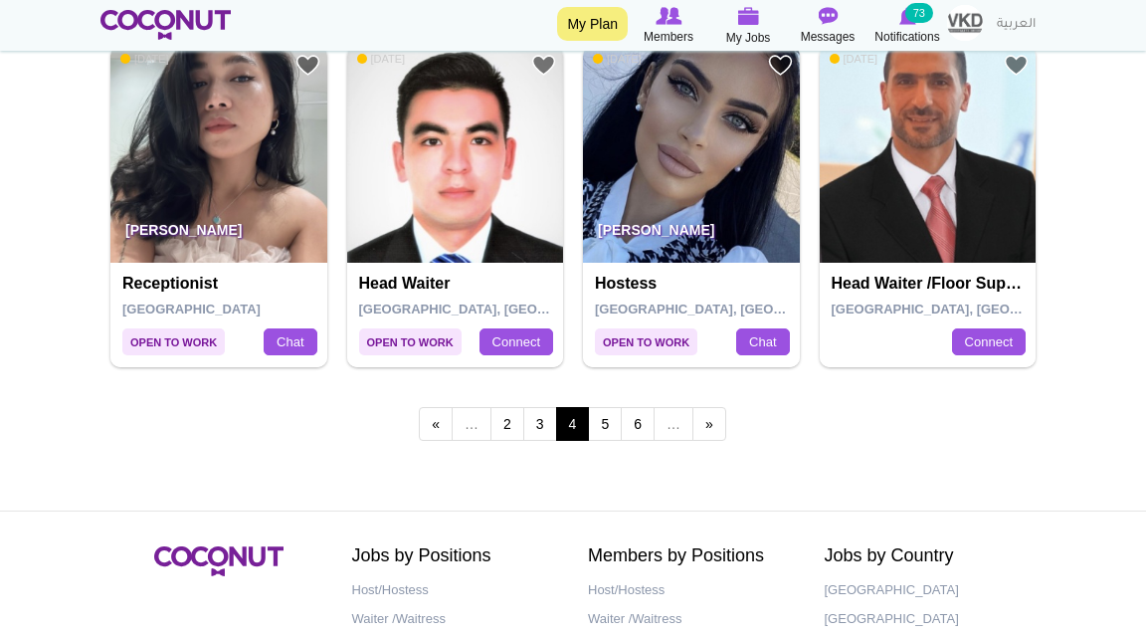
scroll to position [3842, 0]
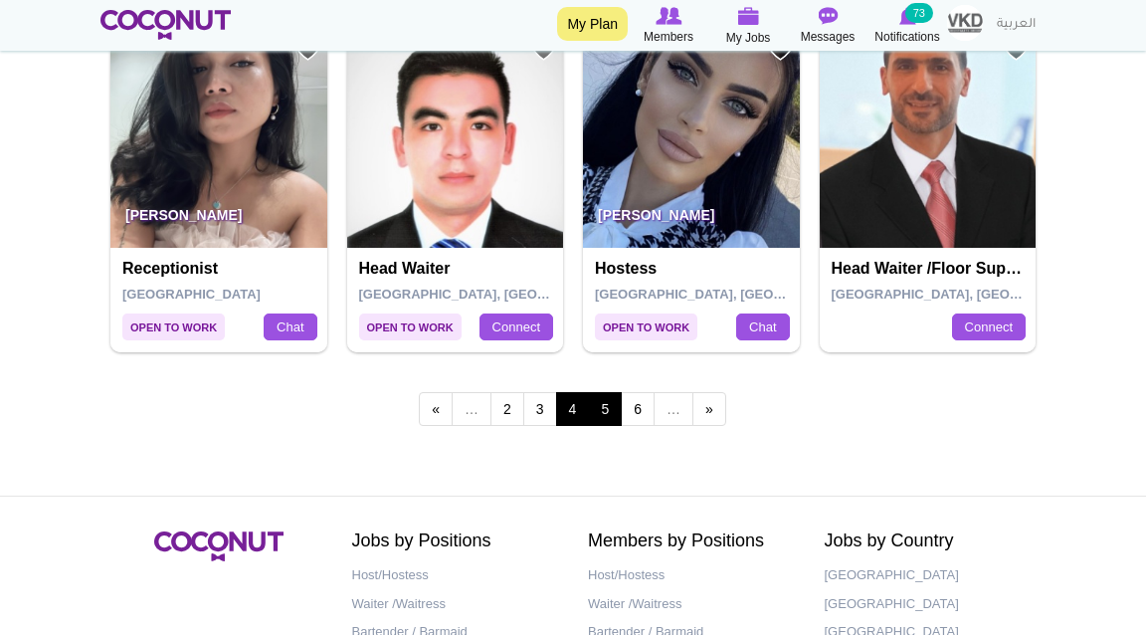
click at [611, 406] on link "5" at bounding box center [605, 409] width 34 height 34
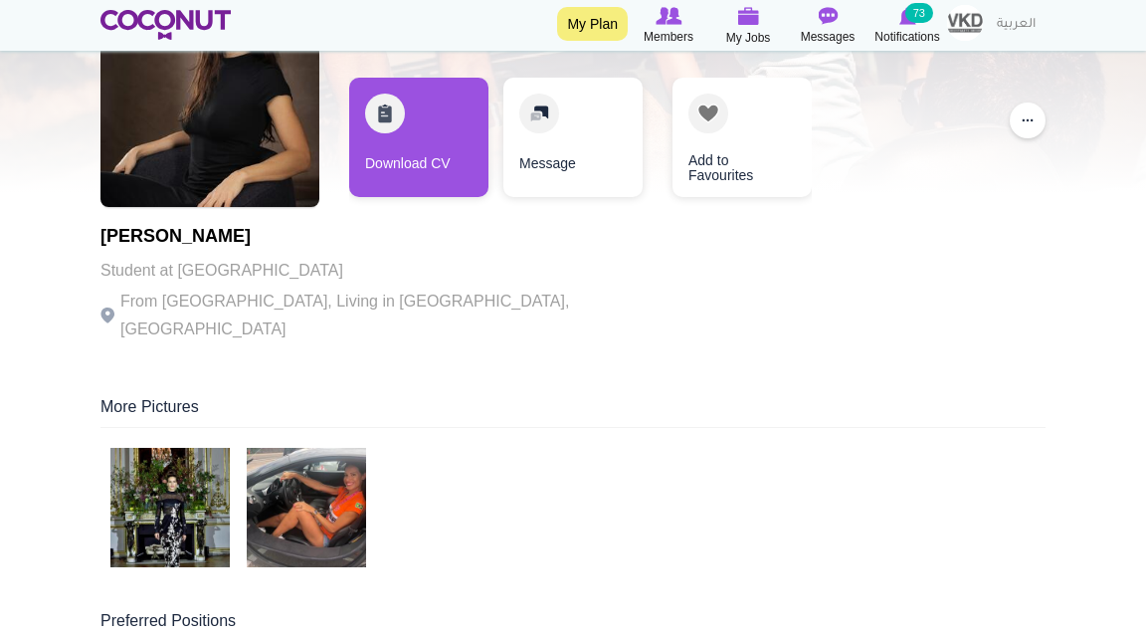
scroll to position [158, 0]
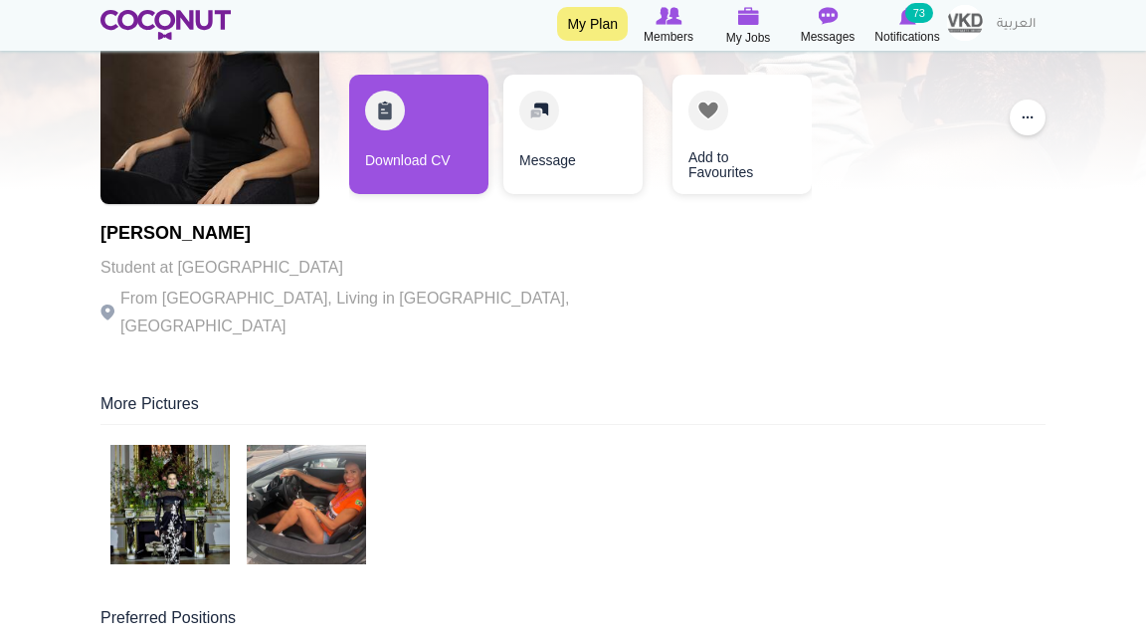
click at [160, 494] on img at bounding box center [169, 504] width 119 height 119
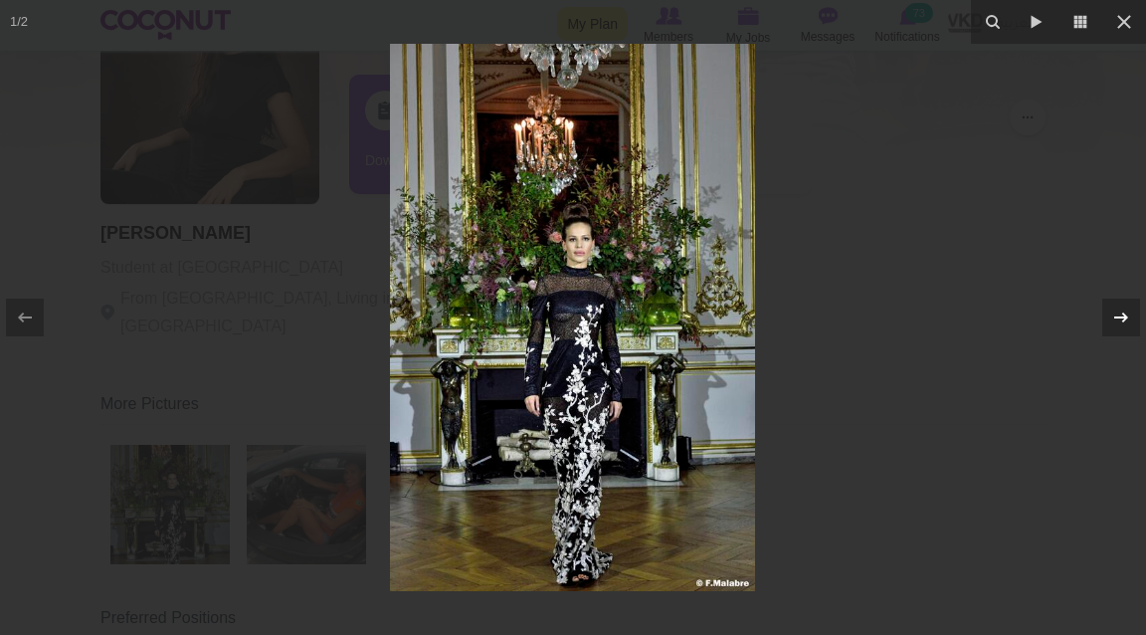
click at [1113, 325] on icon at bounding box center [1121, 317] width 24 height 24
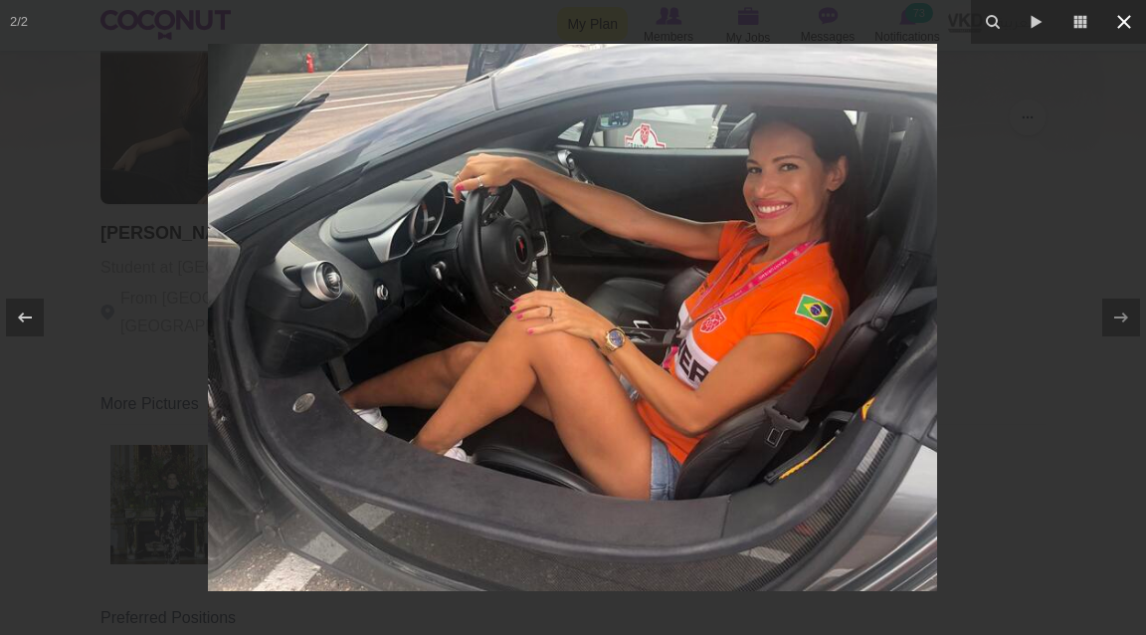
click at [1122, 33] on icon at bounding box center [1124, 22] width 24 height 24
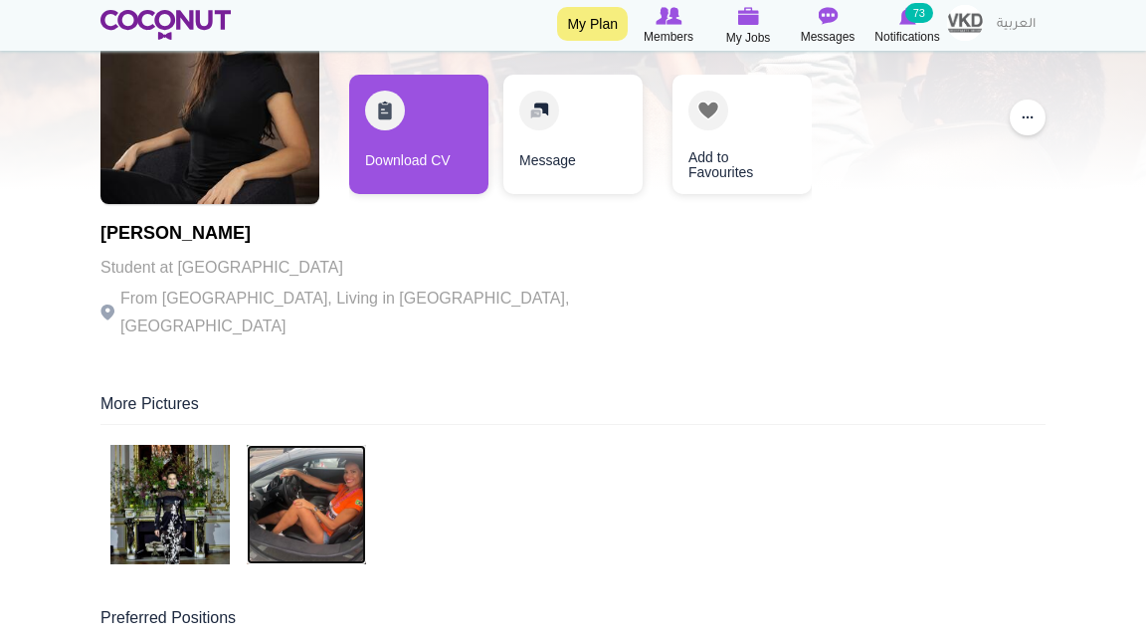
scroll to position [157, 0]
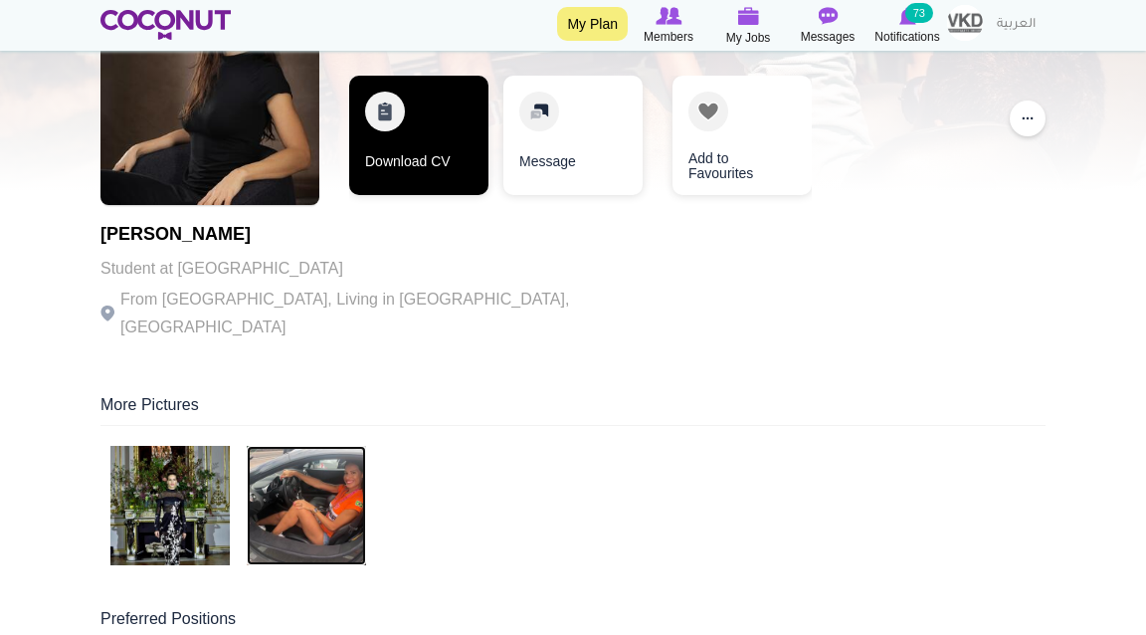
click at [442, 182] on link "Download CV" at bounding box center [418, 135] width 139 height 119
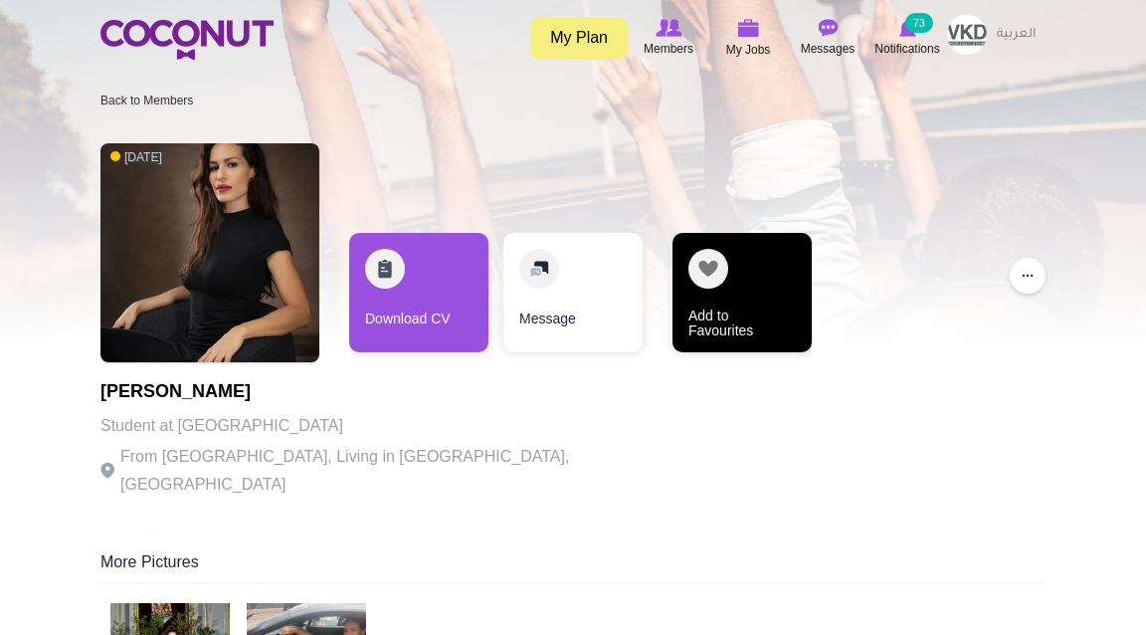
scroll to position [0, 0]
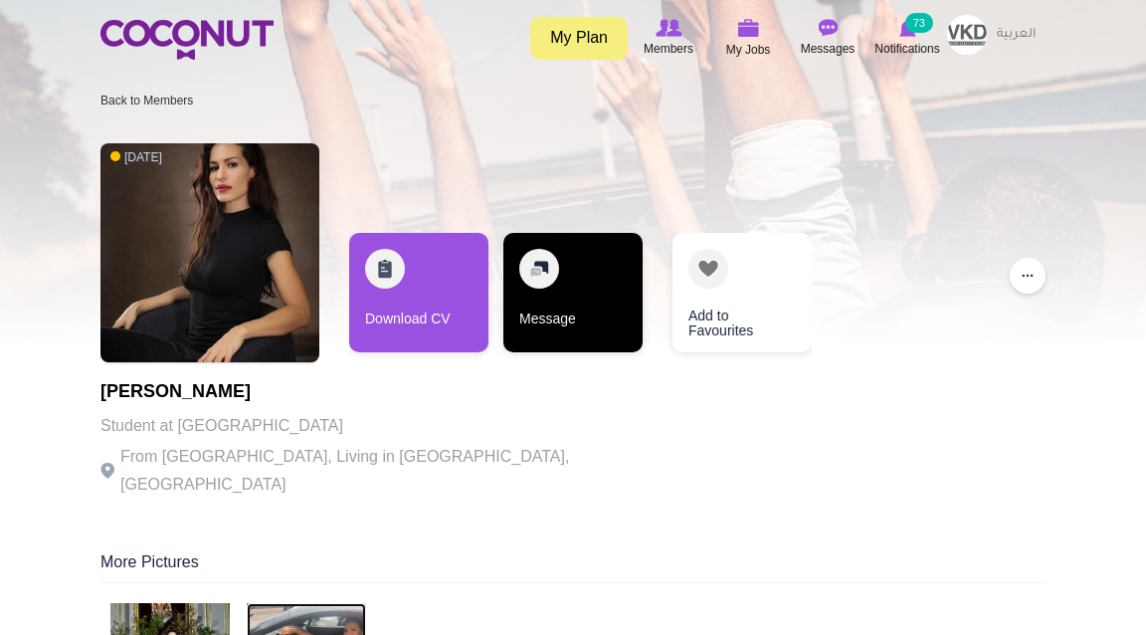
click at [597, 293] on link "Message" at bounding box center [572, 292] width 139 height 119
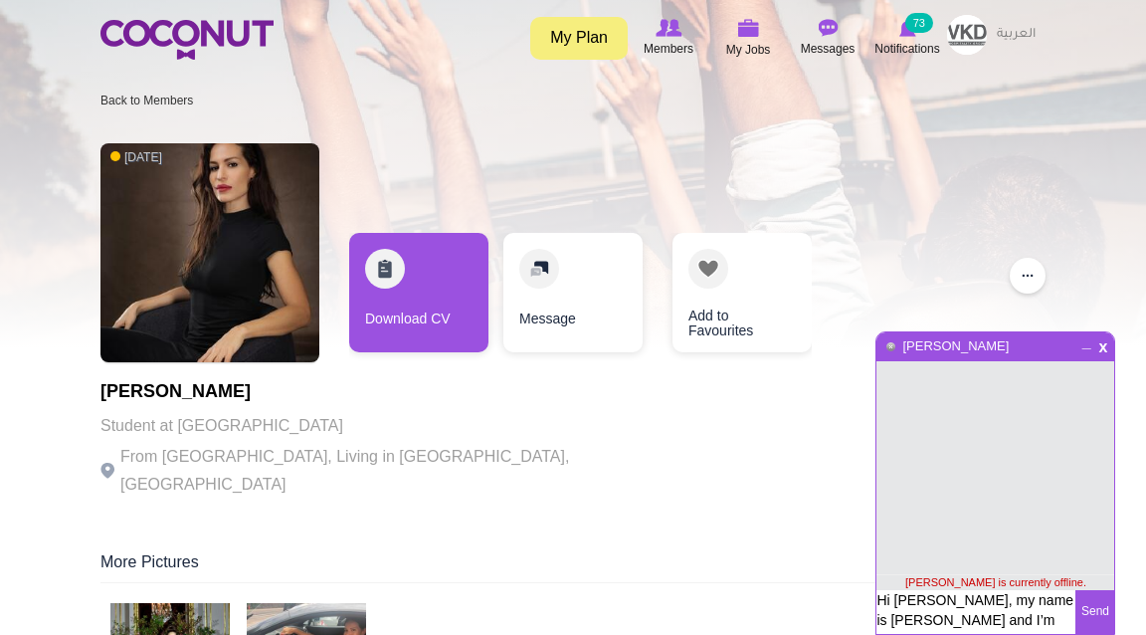
drag, startPoint x: 903, startPoint y: 610, endPoint x: 902, endPoint y: 539, distance: 70.6
click at [902, 539] on div "x _ Tatiana Azzi Tatiana Azzi is currently offline. Hi Konstantina, my name is …" at bounding box center [996, 482] width 240 height 303
click at [932, 601] on textarea "Hi Konstantina, my name is Leonie and I’m the HR Manager for VKD Hospitality in…" at bounding box center [976, 612] width 199 height 44
click at [933, 614] on textarea "Hi Tatiana, my name is Leonie and I’m the HR Manager for VKD Hospitality in Dub…" at bounding box center [976, 640] width 199 height 101
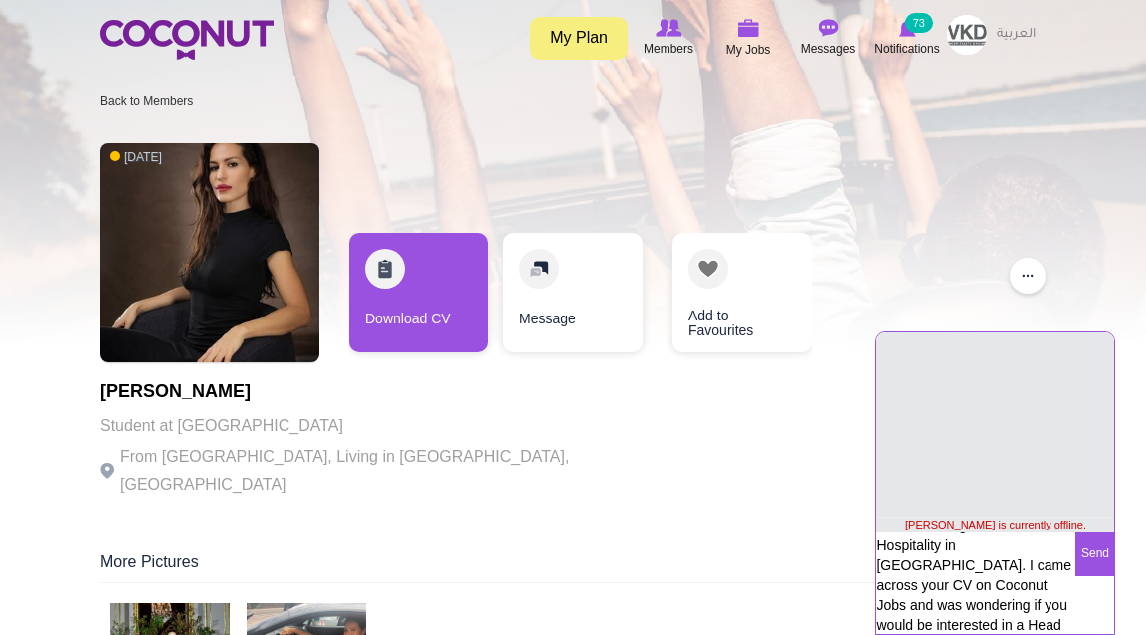
scroll to position [77, 0]
click at [985, 584] on textarea "Hi Tatiana, my name is Leonie and I’m the HR Manager for VKD Hospitality in Dub…" at bounding box center [976, 582] width 199 height 101
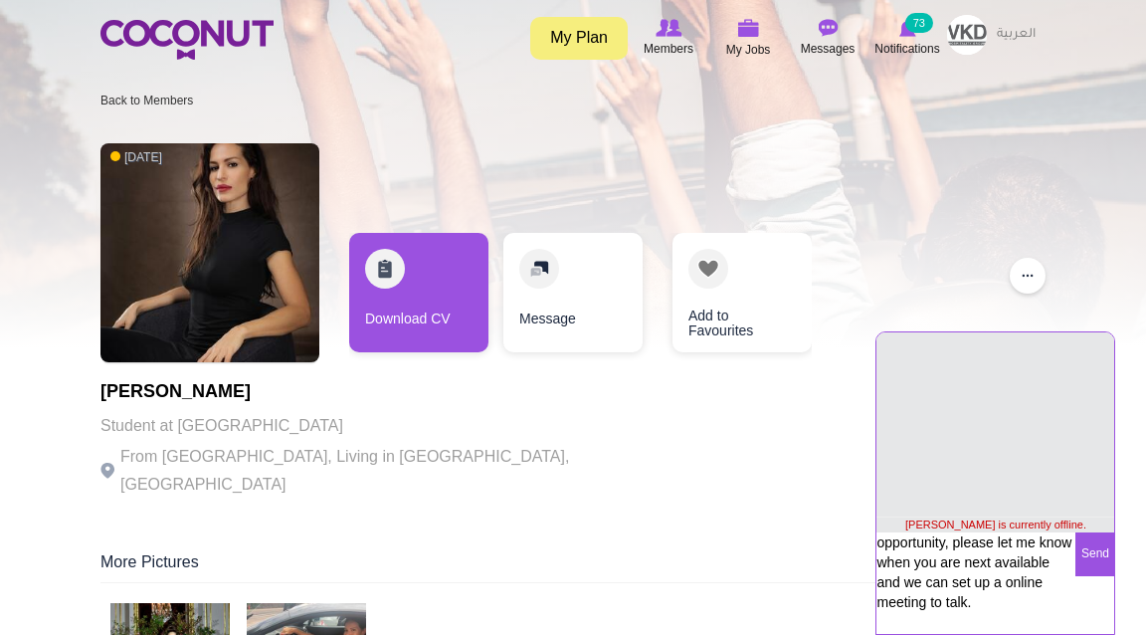
scroll to position [237, 0]
click at [926, 565] on textarea "Hi Tatiana, my name is Leonie and I’m the HR Manager for VKD Hospitality in Dub…" at bounding box center [976, 582] width 199 height 101
type textarea "Hi Tatiana, my name is Leonie and I’m the HR Manager for VKD Hospitality in Dub…"
click at [1101, 551] on button "Send" at bounding box center [1095, 554] width 39 height 44
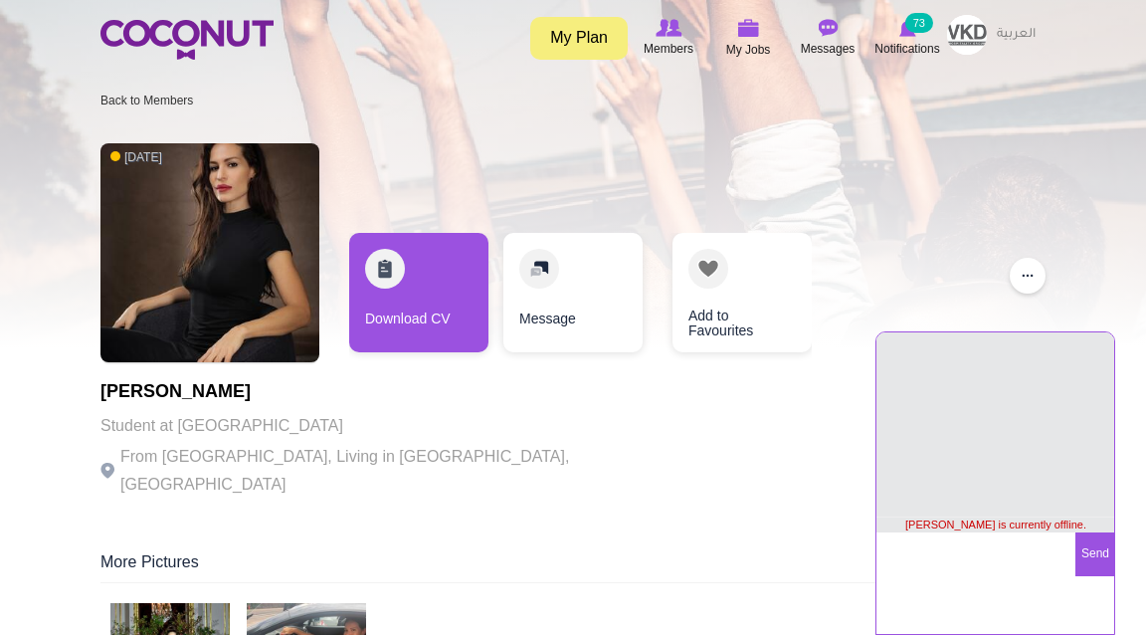
scroll to position [69, 0]
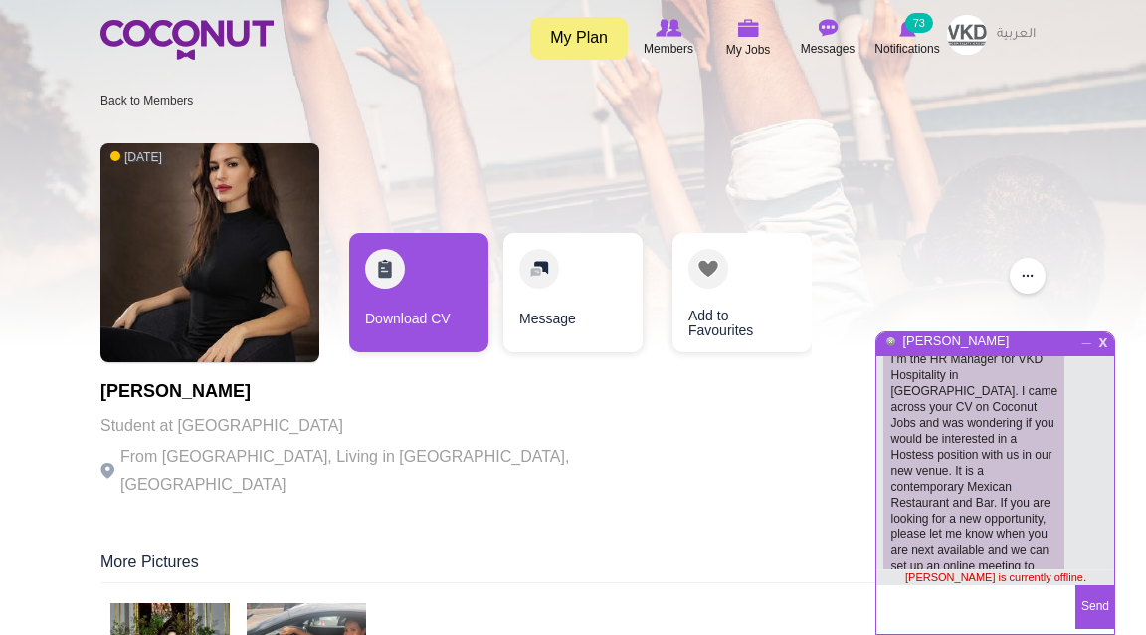
click at [1107, 346] on span "x" at bounding box center [1103, 339] width 17 height 15
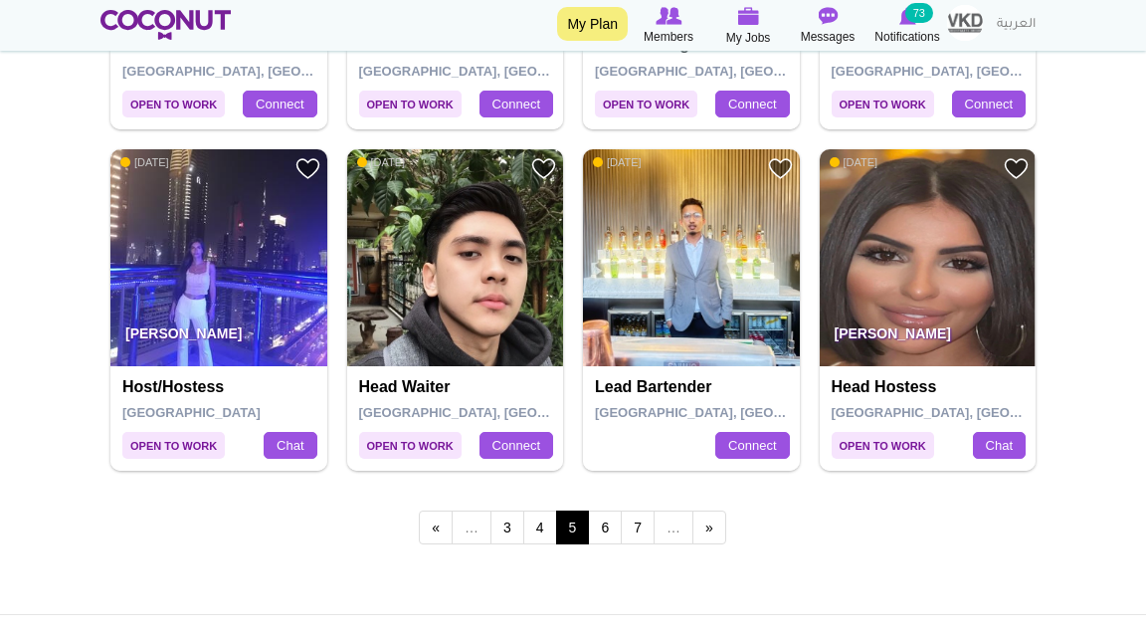
scroll to position [3783, 0]
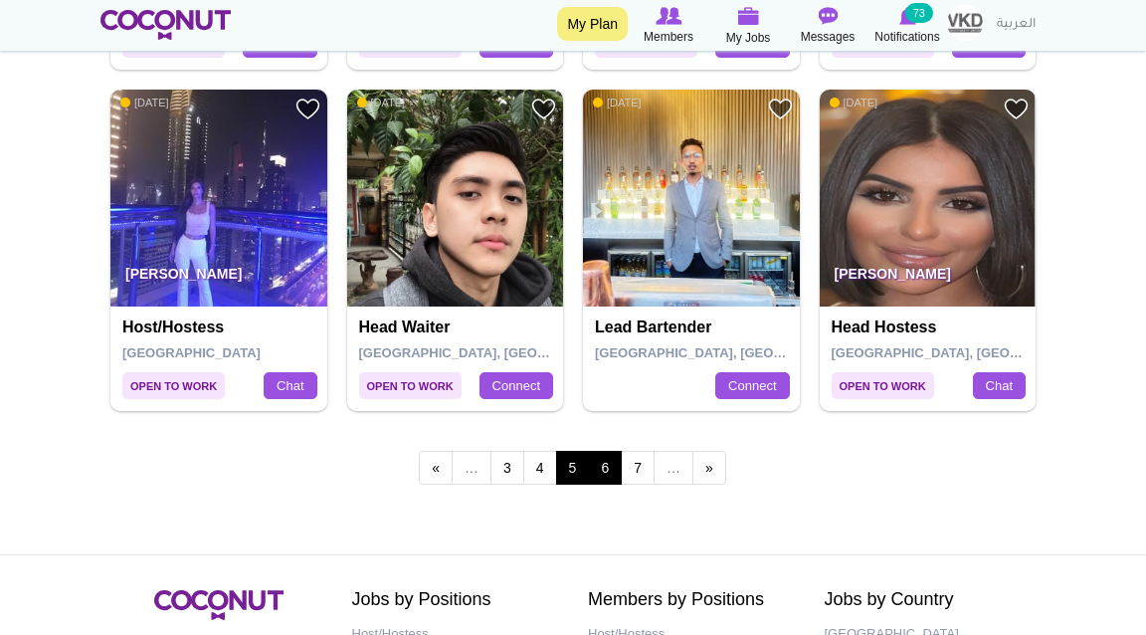
click at [594, 470] on link "6" at bounding box center [605, 468] width 34 height 34
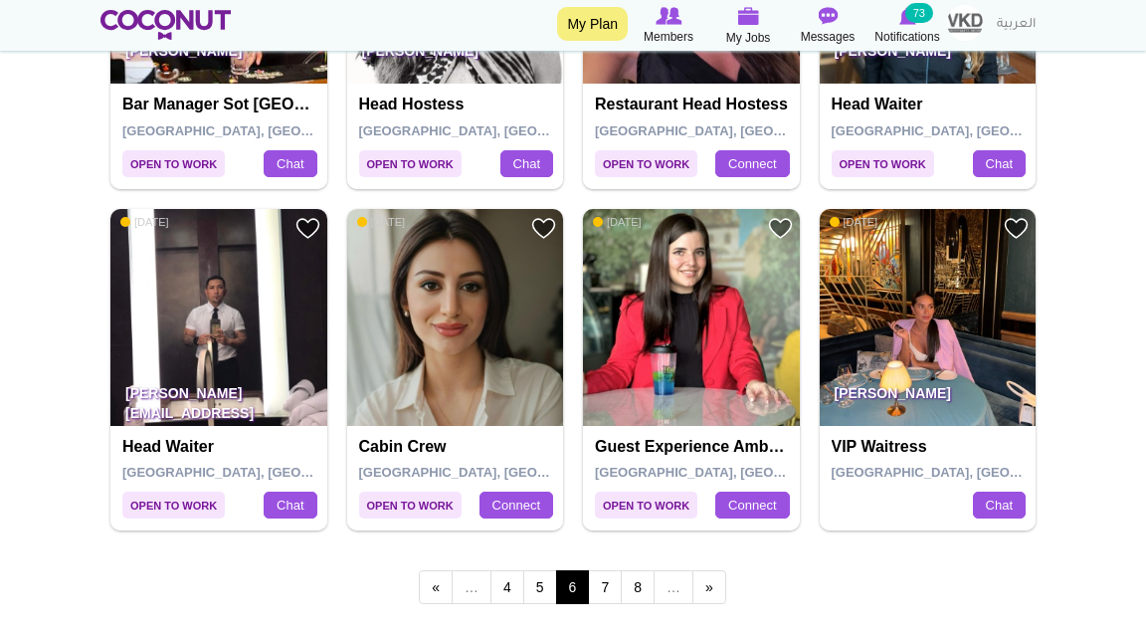
scroll to position [3669, 0]
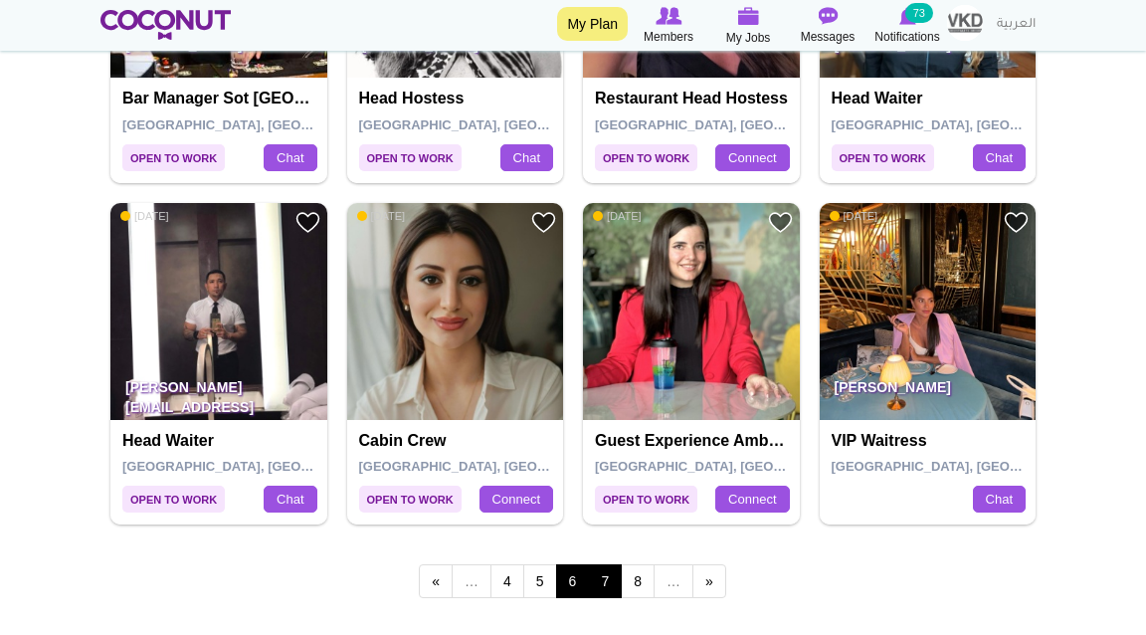
click at [612, 588] on link "7" at bounding box center [605, 581] width 34 height 34
